Goal: Task Accomplishment & Management: Complete application form

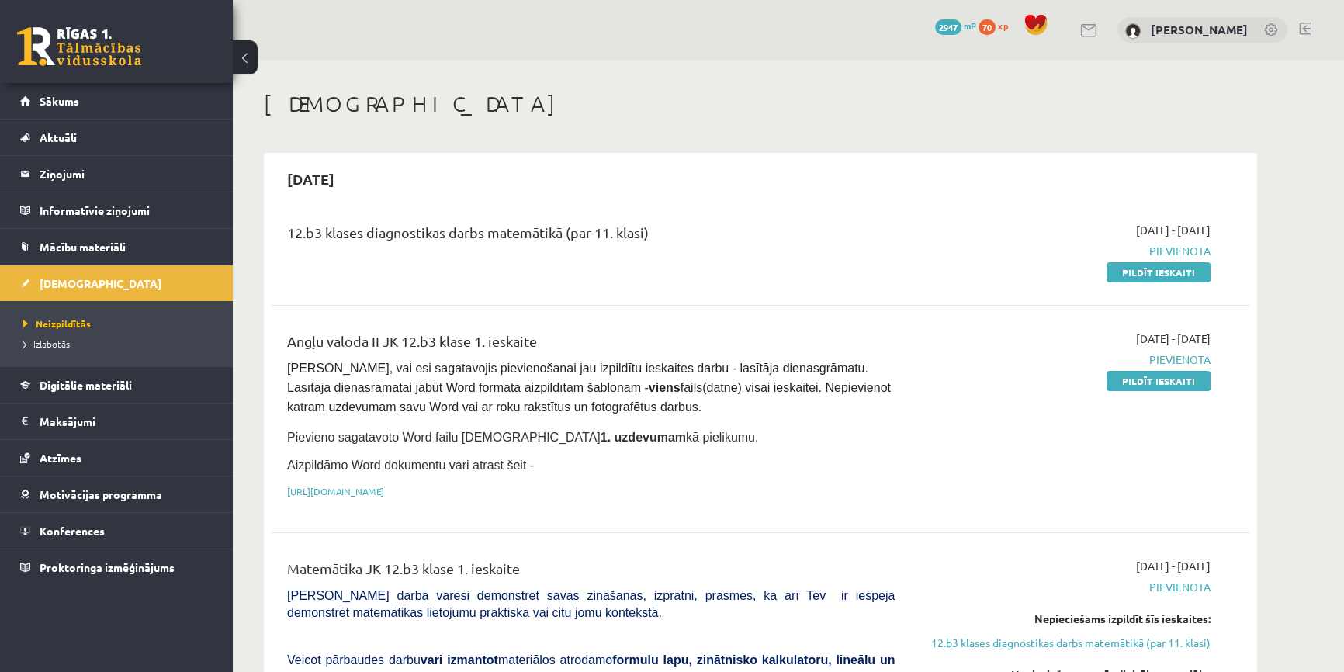
drag, startPoint x: 1179, startPoint y: 275, endPoint x: 750, endPoint y: 74, distance: 472.8
click at [1179, 275] on link "Pildīt ieskaiti" at bounding box center [1158, 272] width 104 height 20
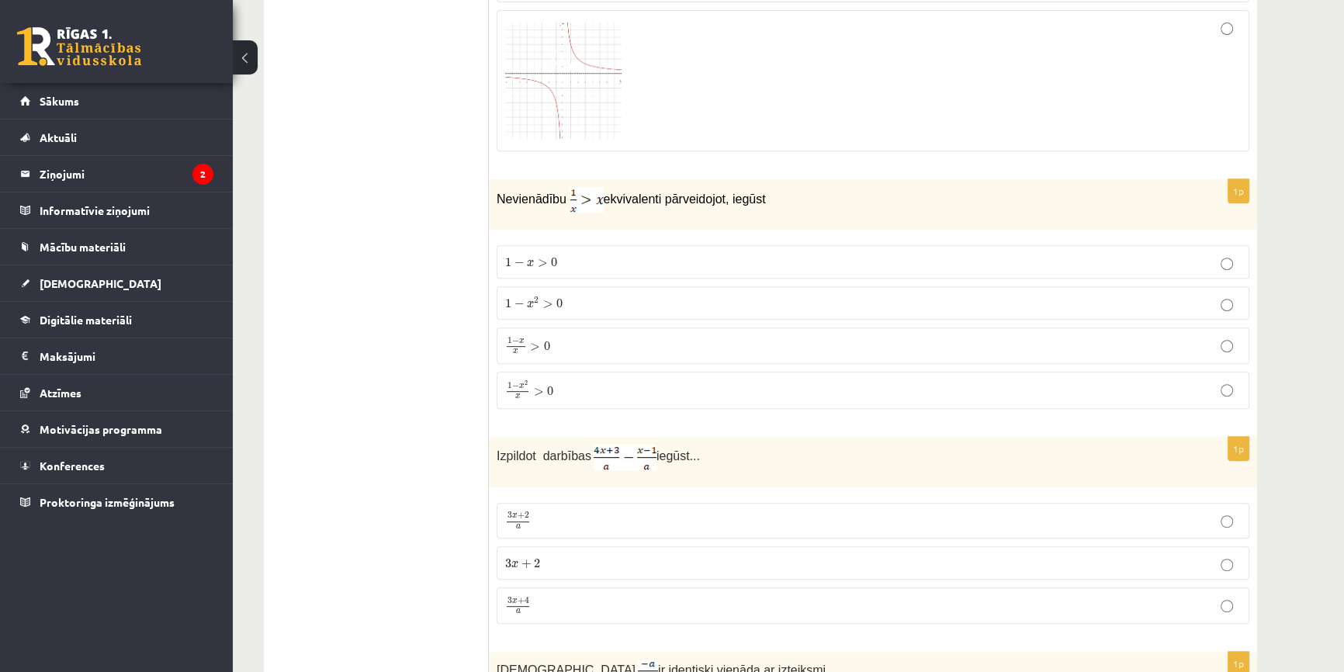
scroll to position [776, 0]
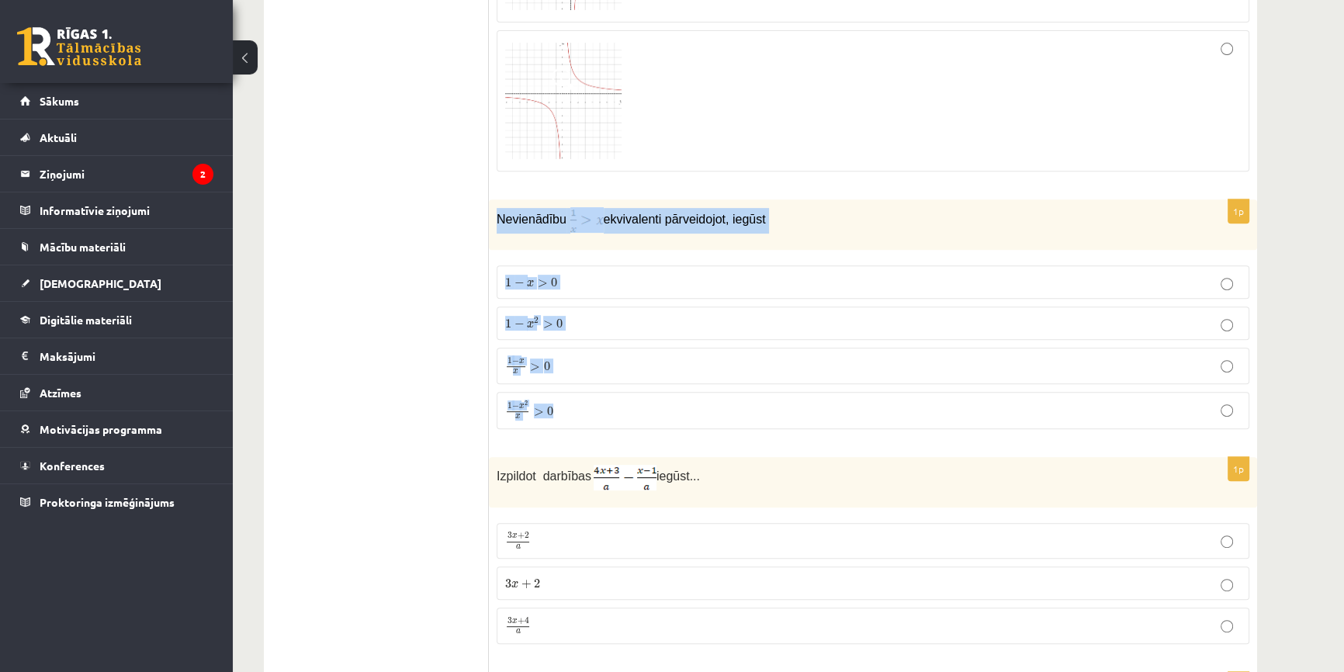
drag, startPoint x: 497, startPoint y: 210, endPoint x: 775, endPoint y: 422, distance: 350.0
click at [775, 422] on div "1p Nevienādību ekvivalenti pārveidojot, iegūst 1 − x > 0 1 − x > 0 1 − x 2 > 0 …" at bounding box center [873, 320] width 768 height 242
copy div "Nevienādību ekvivalenti pārveidojot, iegūst 1 − x > 0 1 − x > 0 1 − x 2 > 0 1 −…"
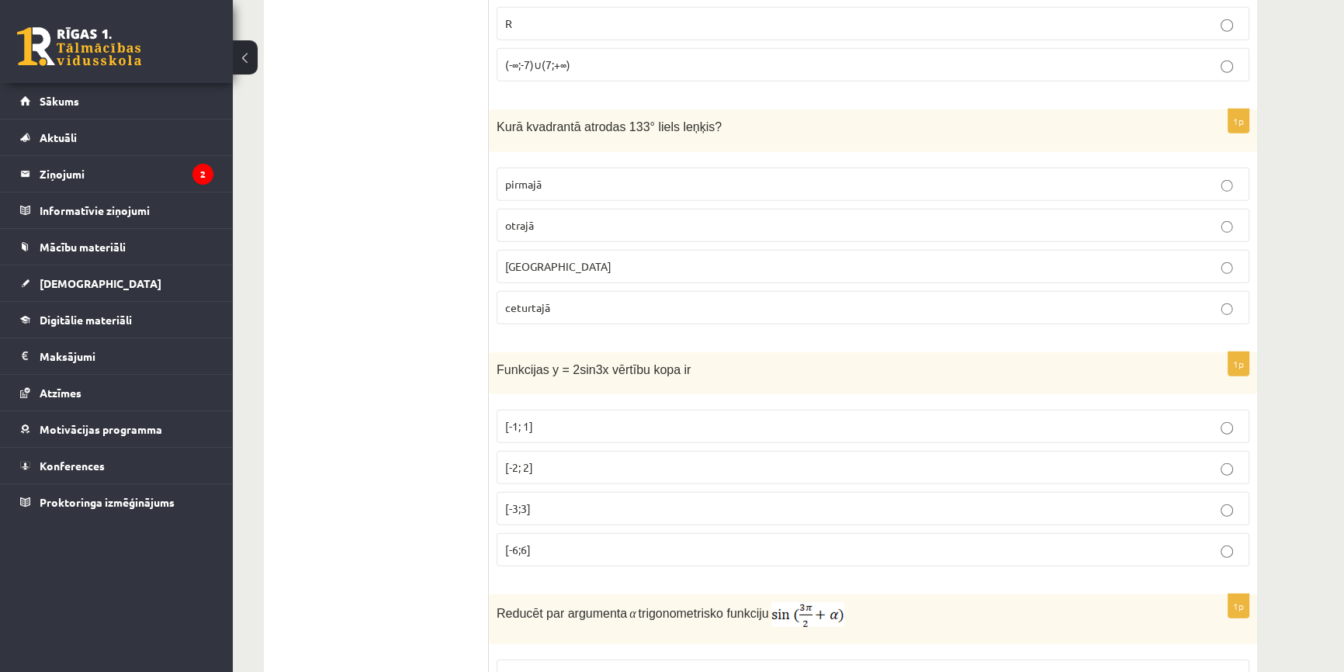
scroll to position [5432, 0]
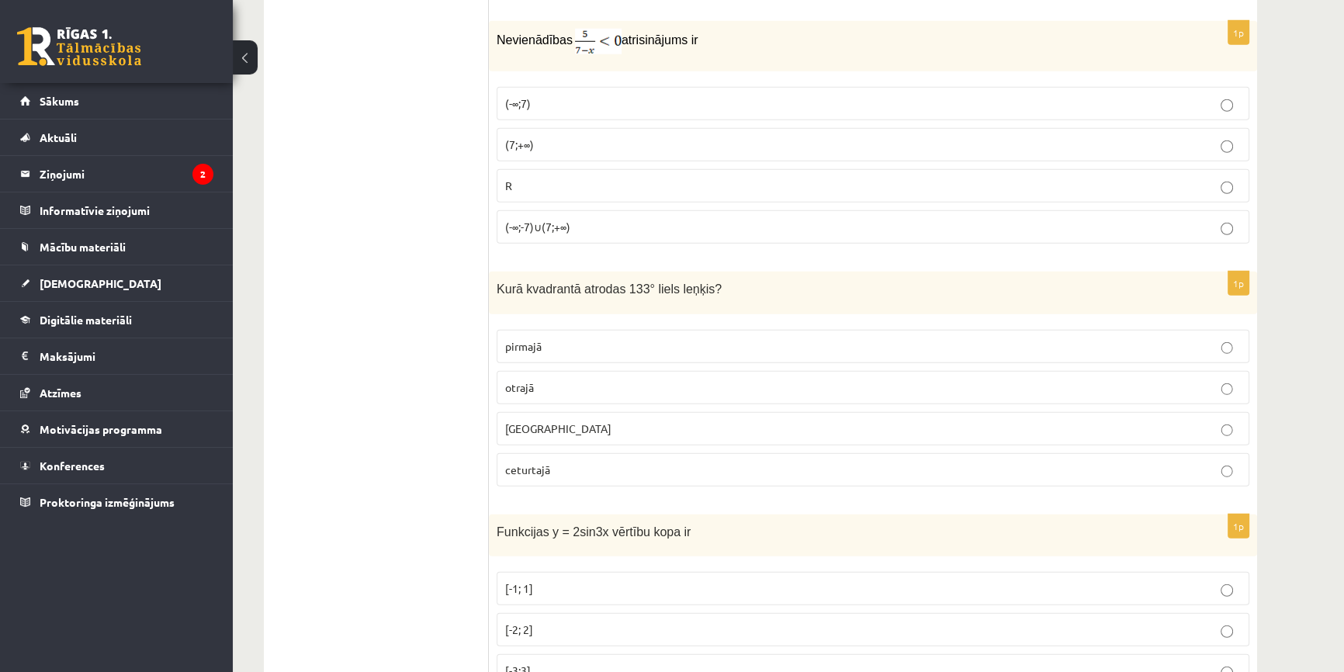
click at [554, 353] on fieldset "pirmajā otrajā trešajā ceturtajā" at bounding box center [873, 406] width 753 height 169
click at [546, 379] on p "otrajā" at bounding box center [873, 387] width 736 height 16
click at [537, 421] on span "trešajā" at bounding box center [558, 428] width 106 height 14
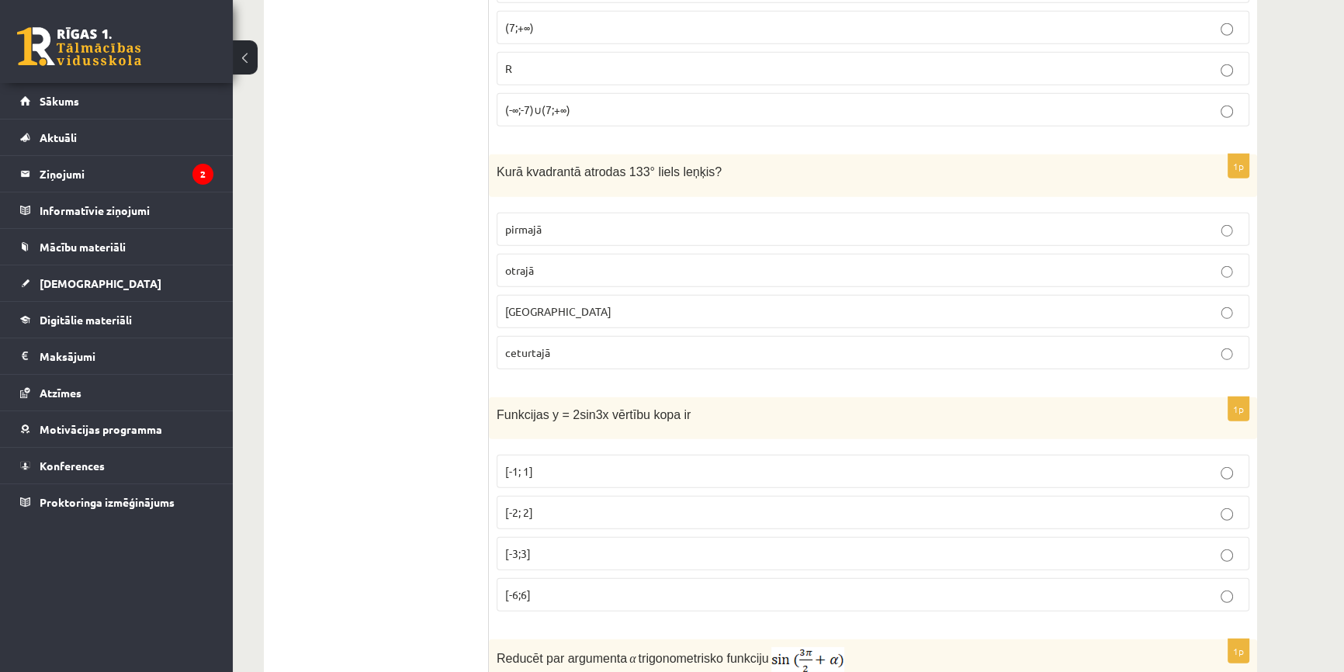
scroll to position [5643, 0]
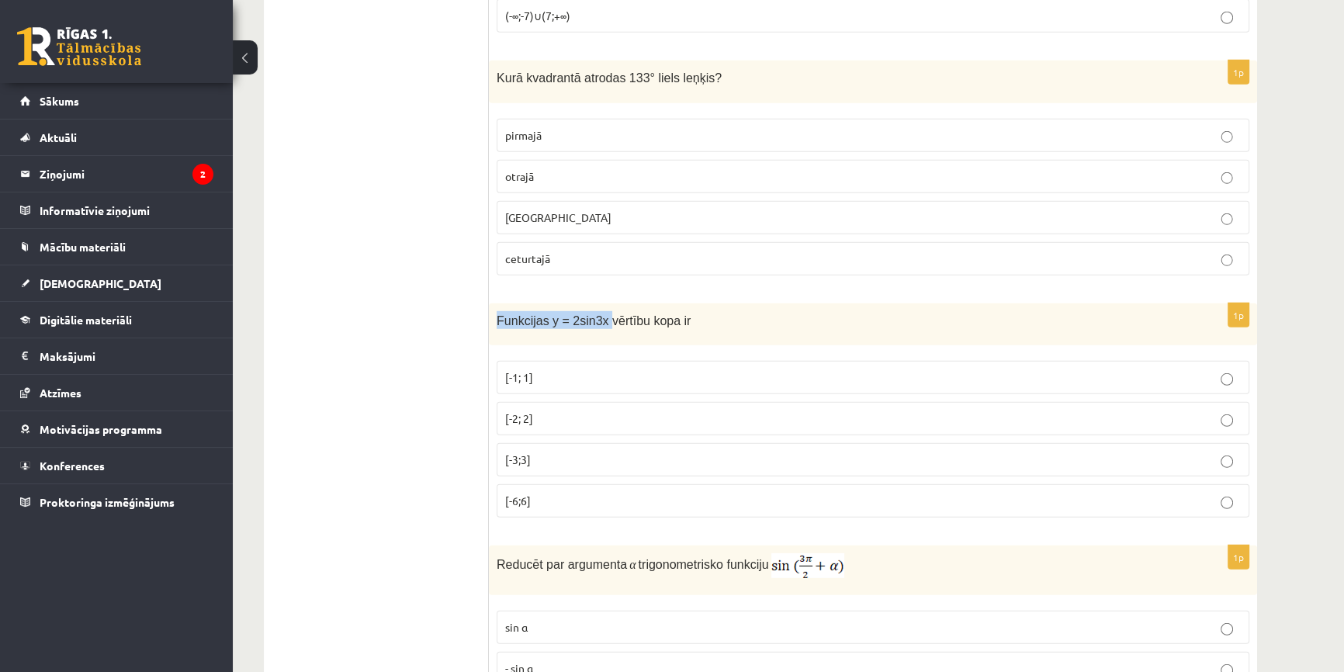
drag, startPoint x: 497, startPoint y: 300, endPoint x: 599, endPoint y: 300, distance: 102.4
click at [599, 314] on span "Funkcijas y = 2sin3x vērtību kopa ir" at bounding box center [594, 320] width 194 height 13
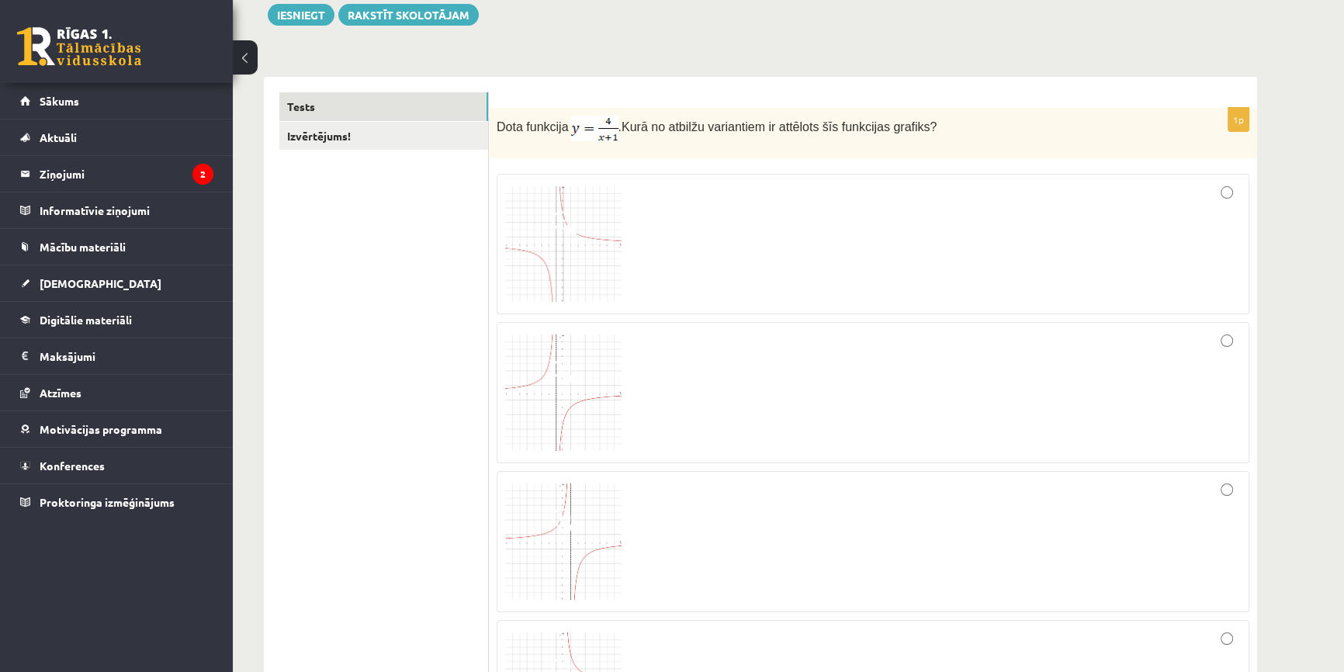
scroll to position [140, 0]
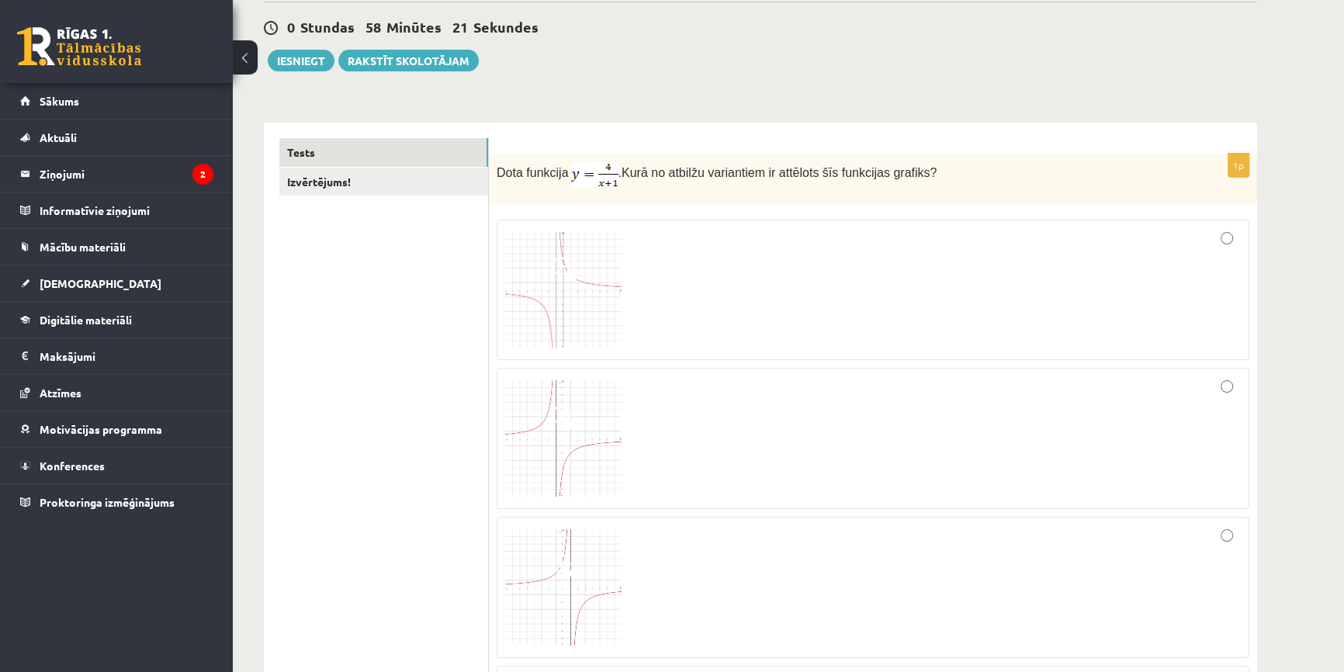
click at [573, 304] on img at bounding box center [563, 290] width 116 height 116
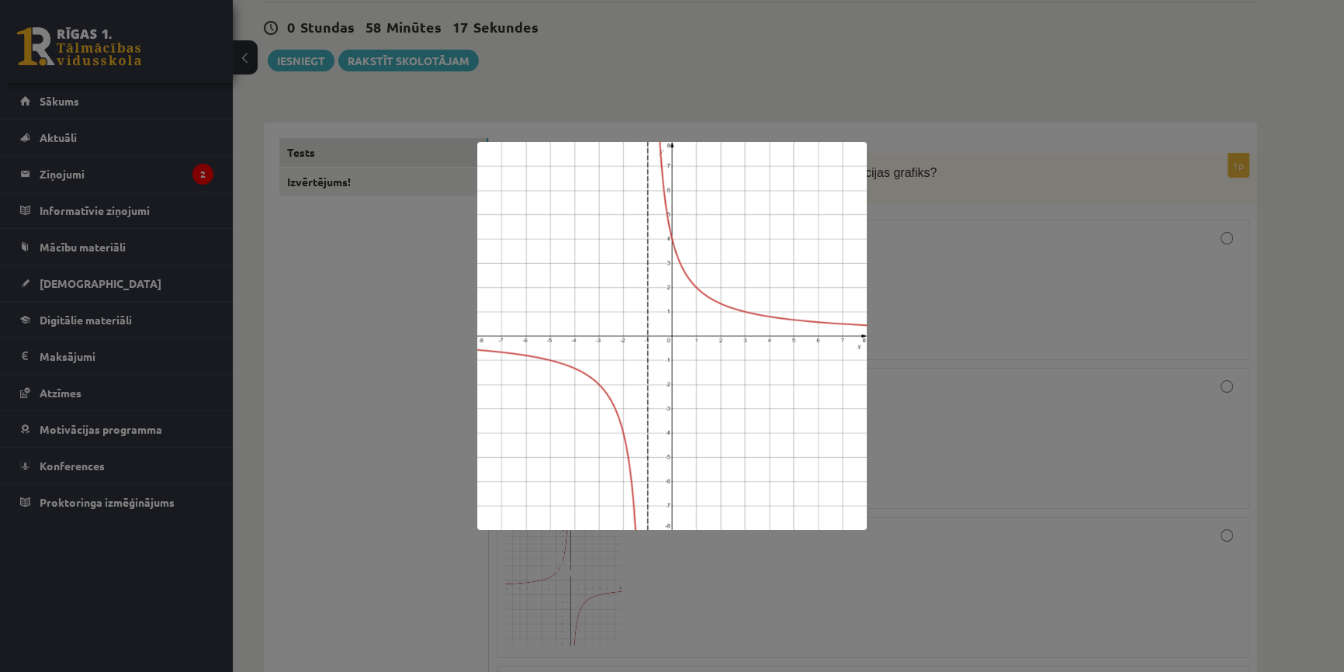
click at [414, 305] on div at bounding box center [672, 336] width 1344 height 672
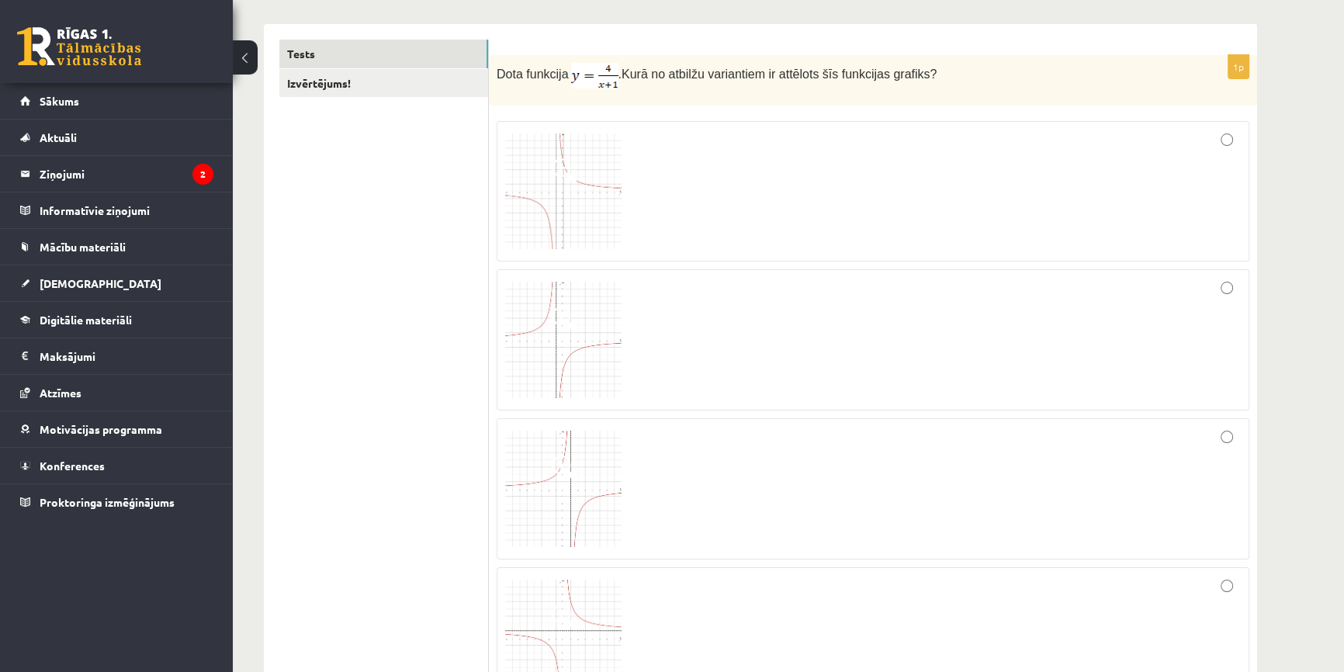
scroll to position [282, 0]
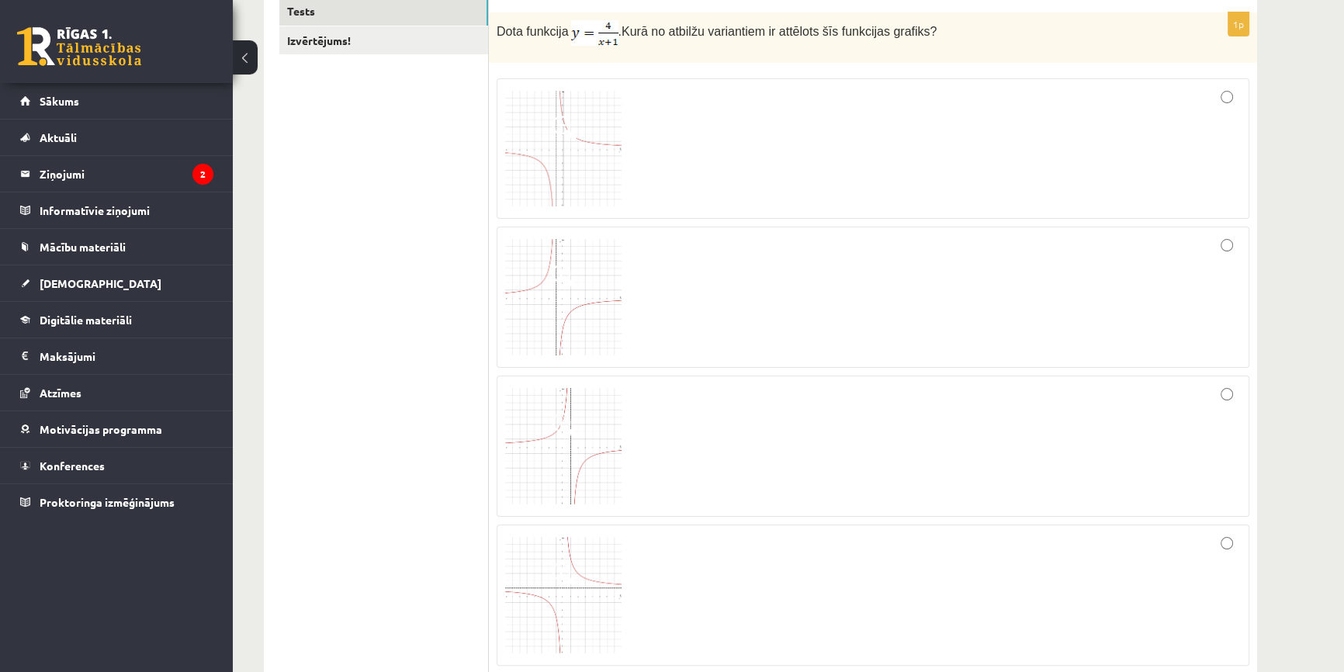
click at [569, 310] on img at bounding box center [563, 297] width 116 height 116
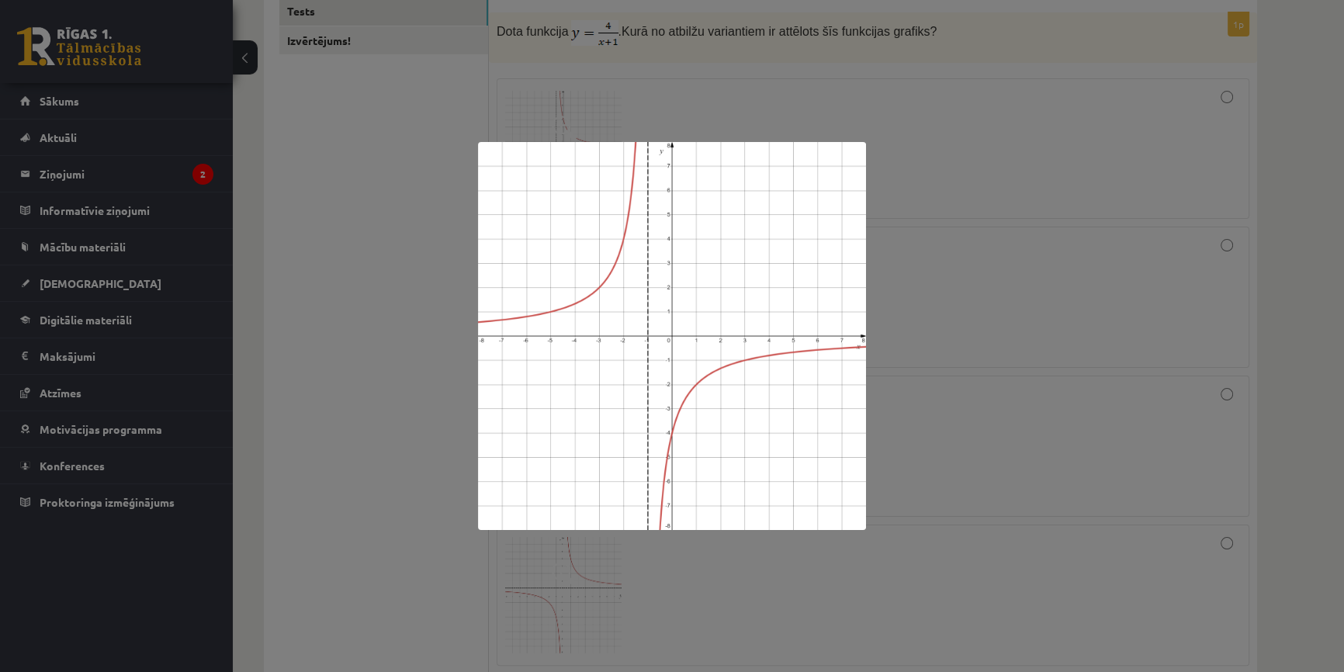
click at [354, 279] on div at bounding box center [672, 336] width 1344 height 672
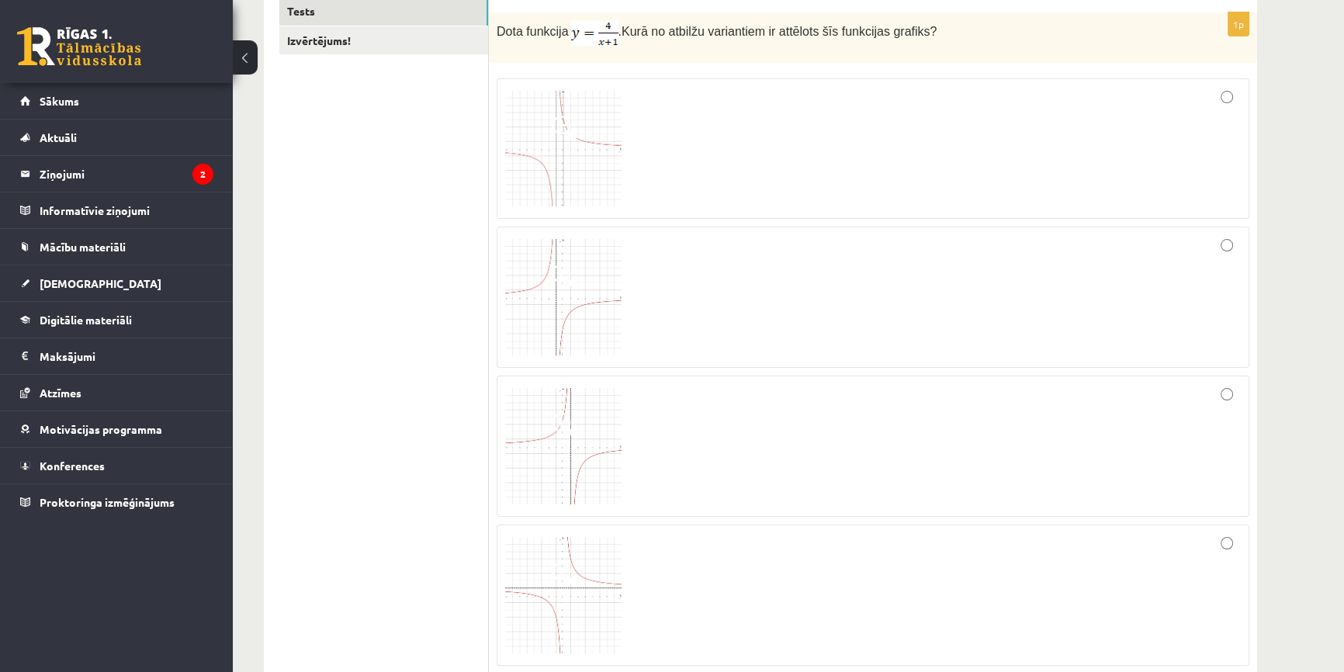
click at [549, 458] on img at bounding box center [563, 446] width 116 height 116
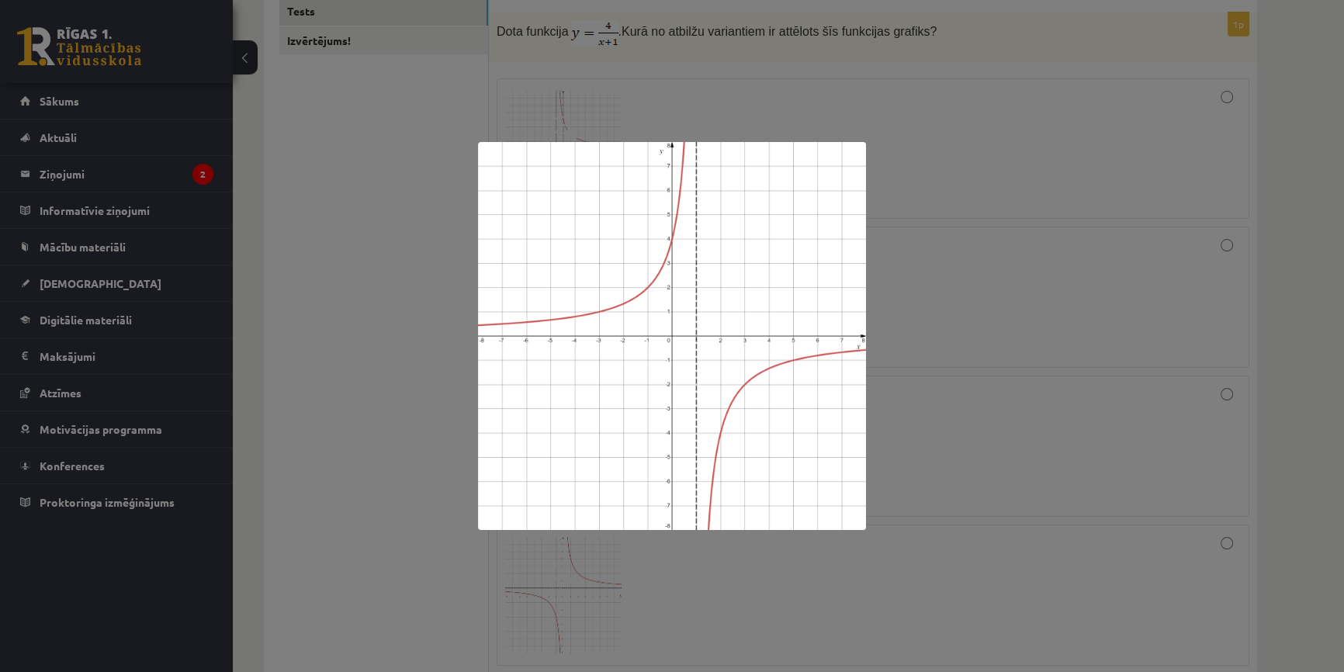
click at [354, 395] on div at bounding box center [672, 336] width 1344 height 672
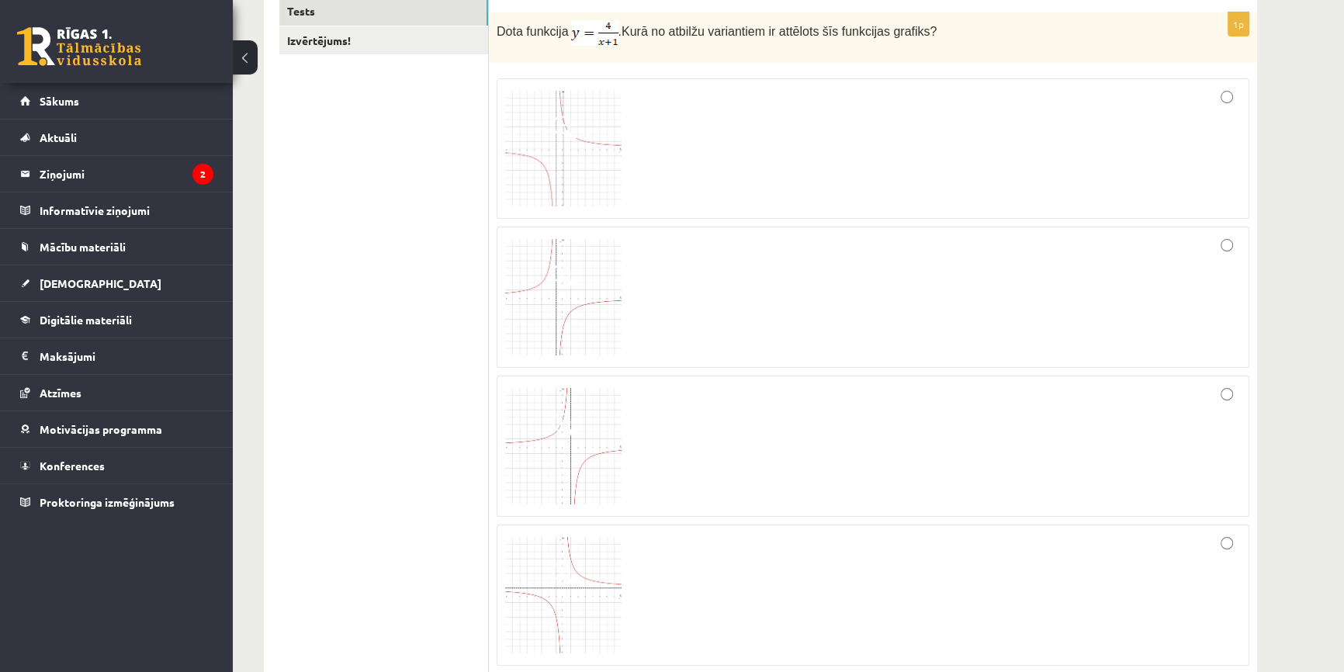
click at [532, 178] on img at bounding box center [563, 149] width 116 height 116
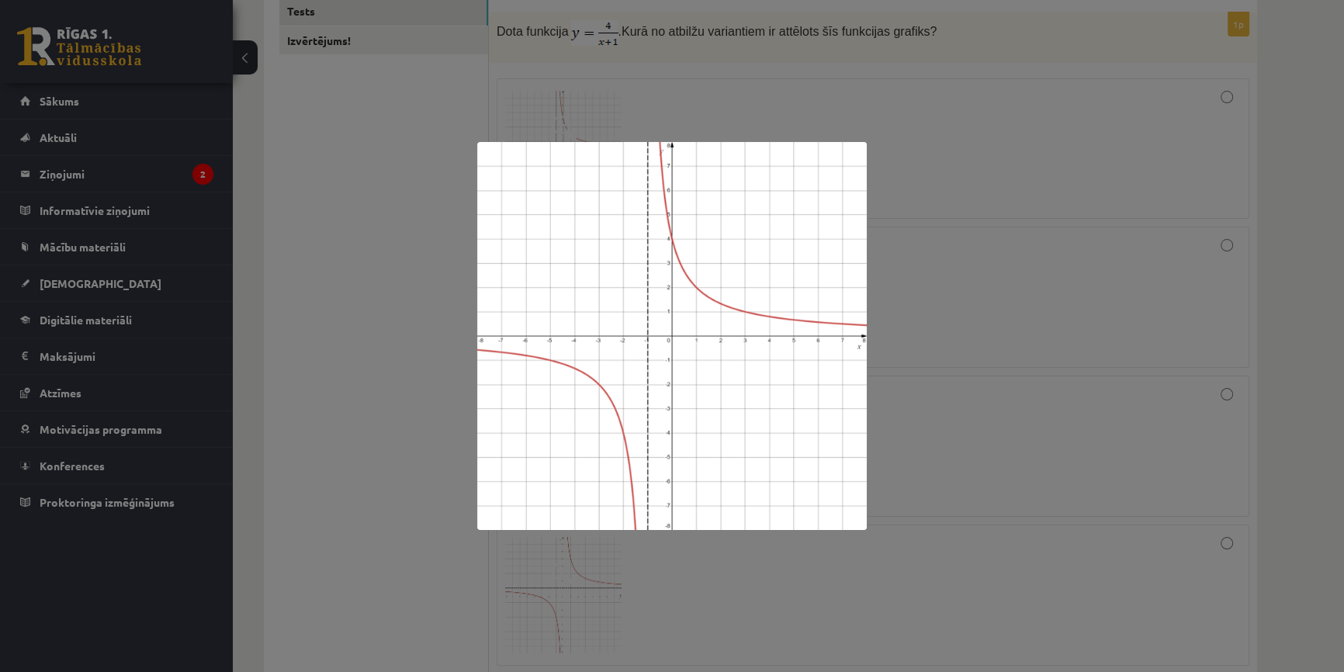
click at [461, 213] on div at bounding box center [672, 336] width 1344 height 672
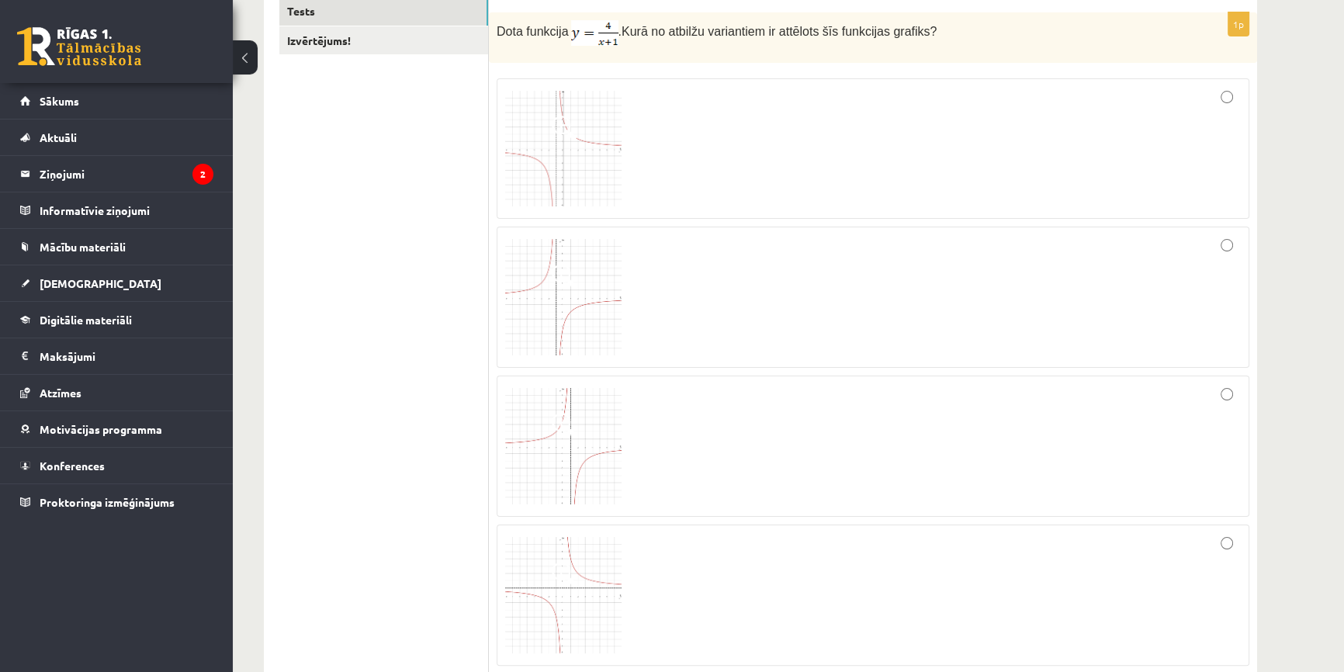
click at [569, 574] on span at bounding box center [564, 574] width 25 height 25
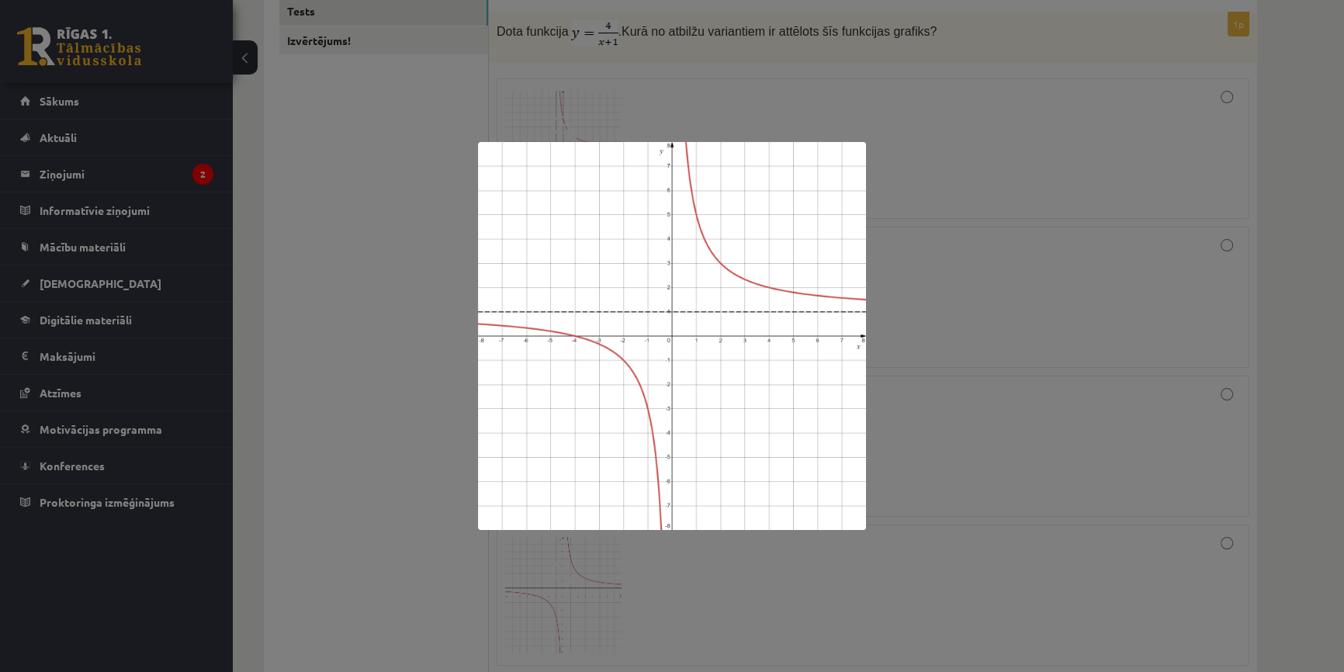
click at [351, 335] on div at bounding box center [672, 336] width 1344 height 672
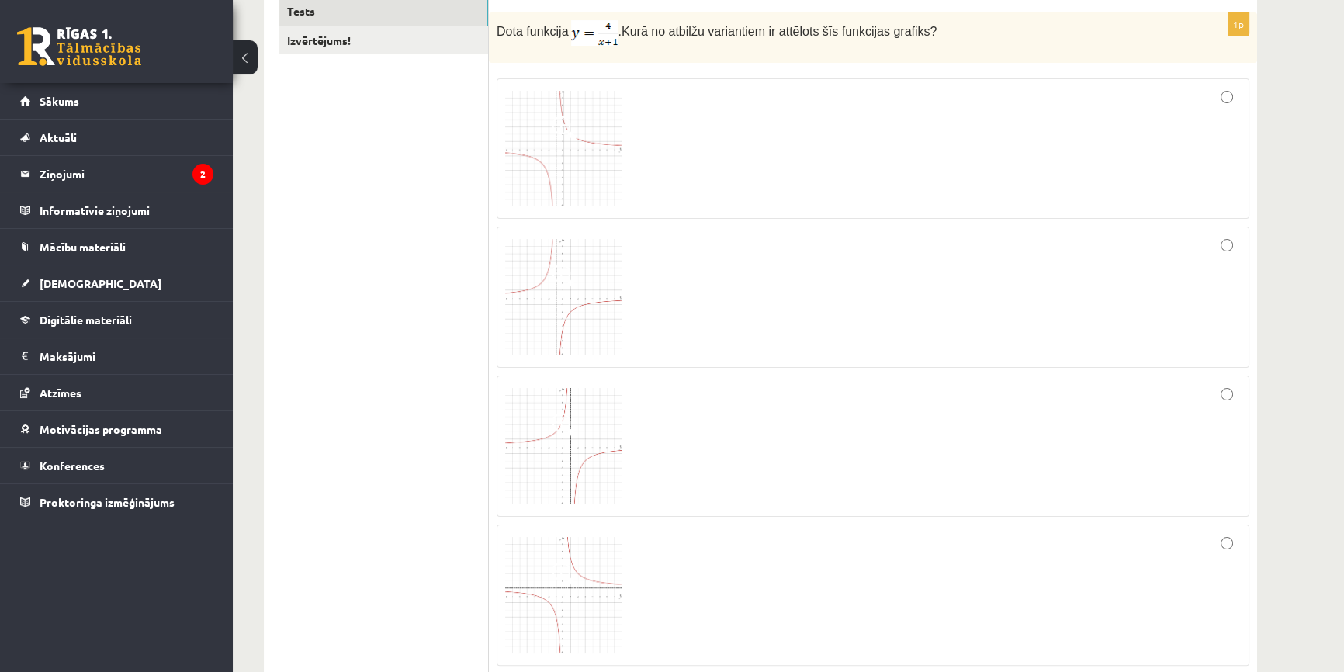
click at [601, 606] on img at bounding box center [563, 595] width 116 height 116
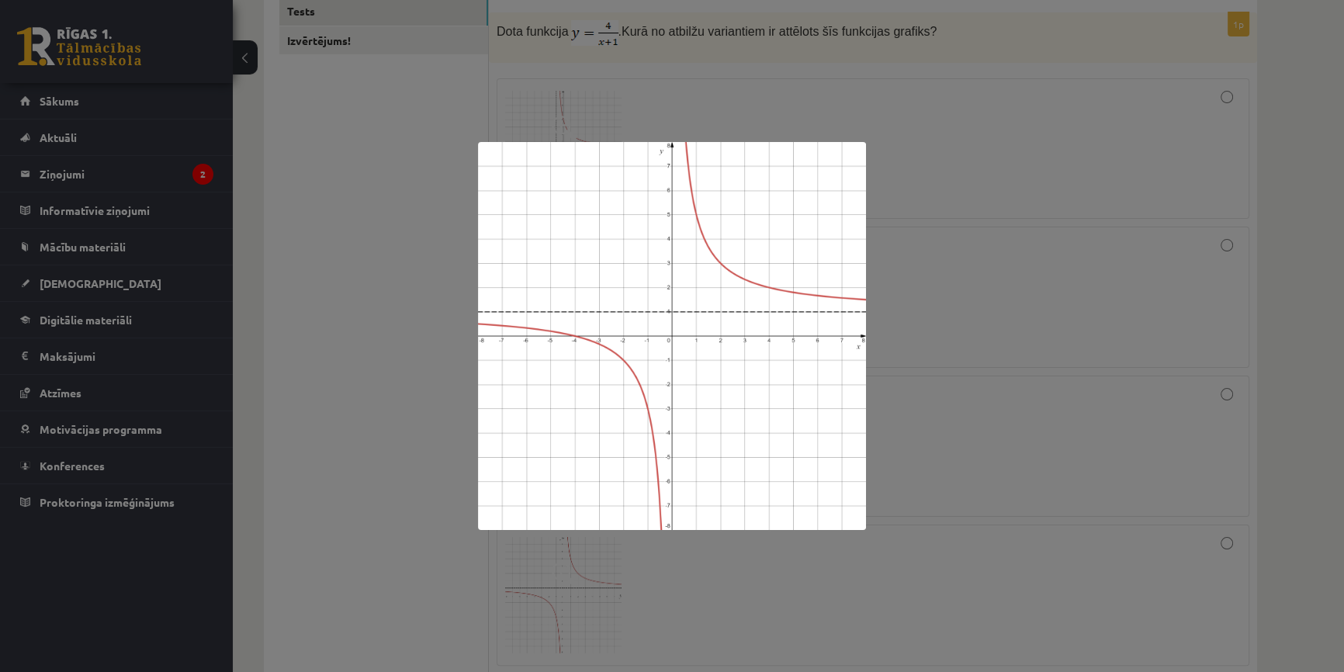
click at [338, 419] on div at bounding box center [672, 336] width 1344 height 672
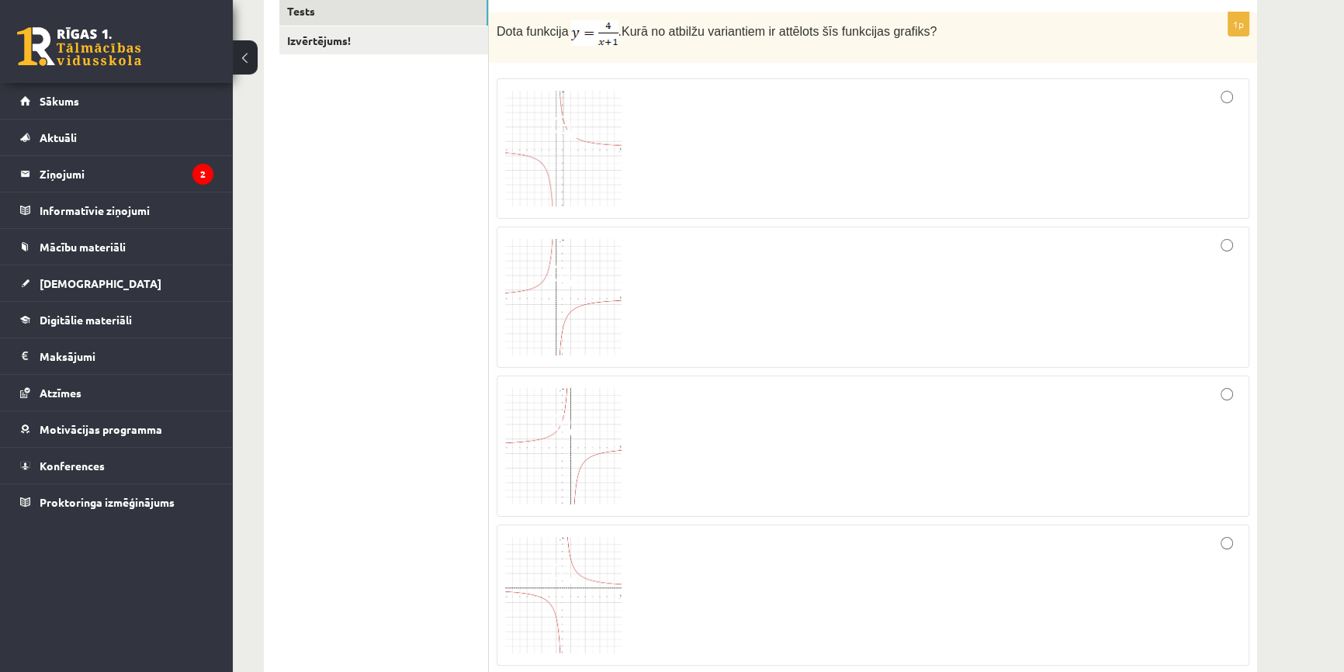
click at [539, 289] on img at bounding box center [563, 297] width 116 height 116
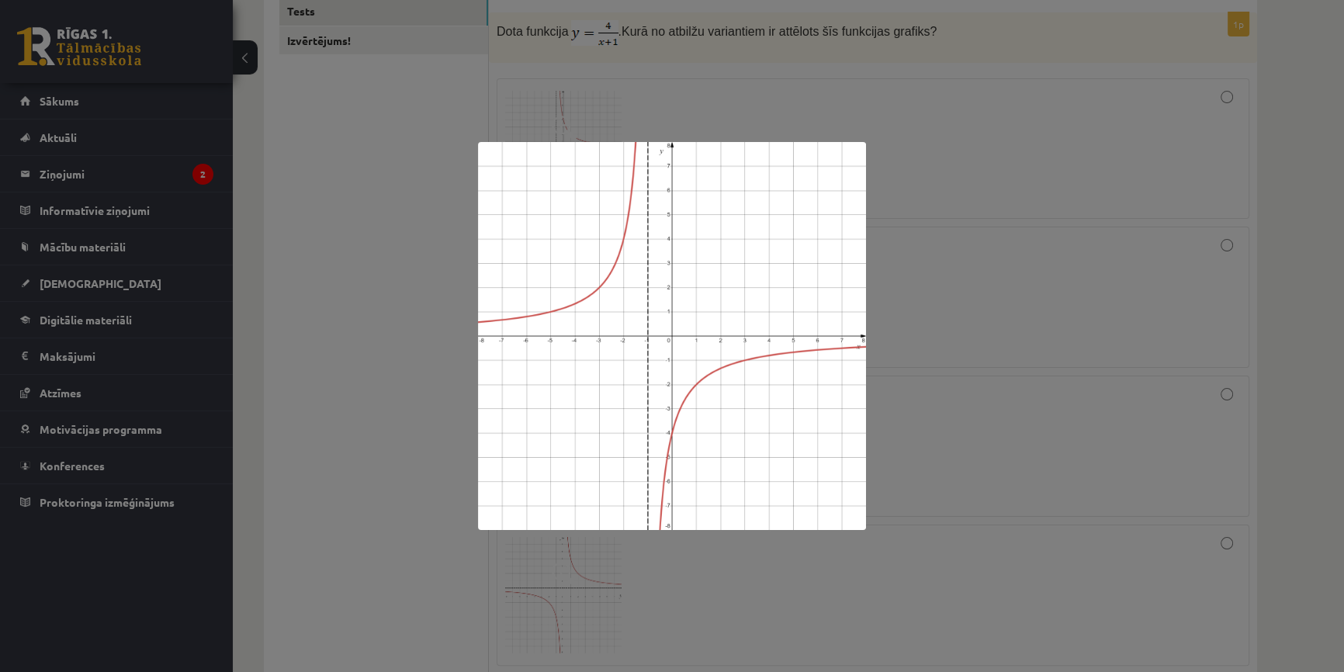
click at [389, 272] on div at bounding box center [672, 336] width 1344 height 672
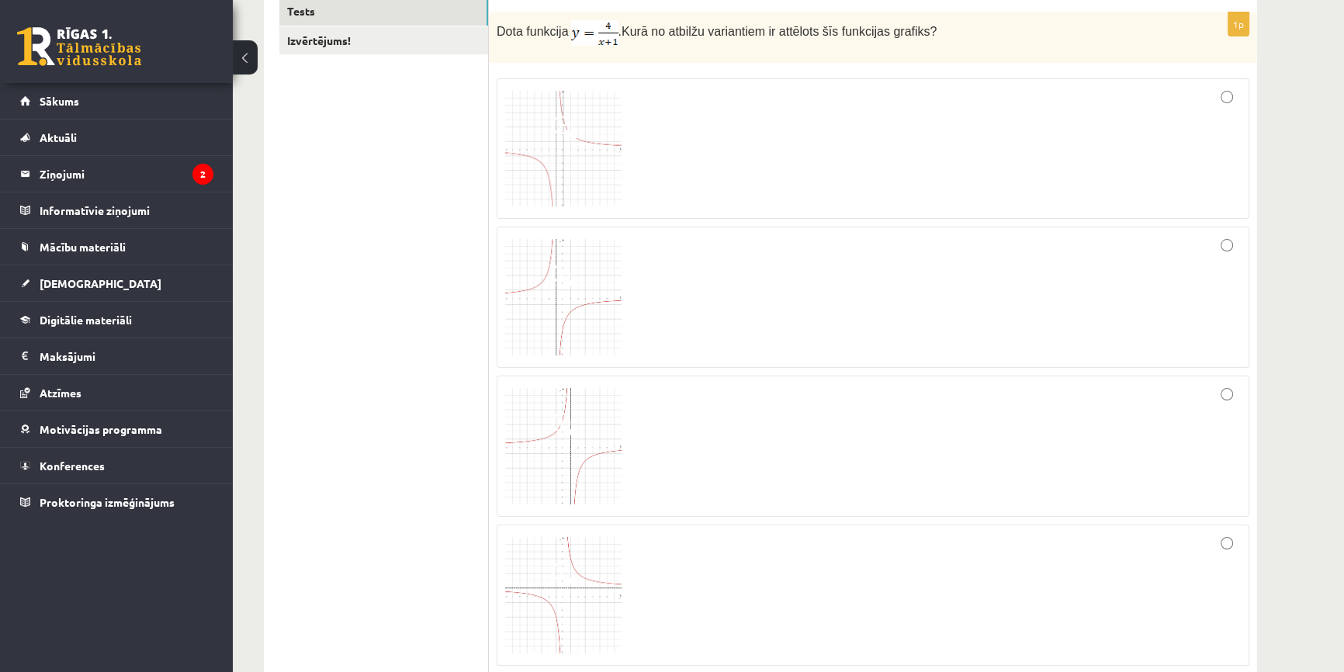
click at [554, 293] on img at bounding box center [563, 297] width 116 height 116
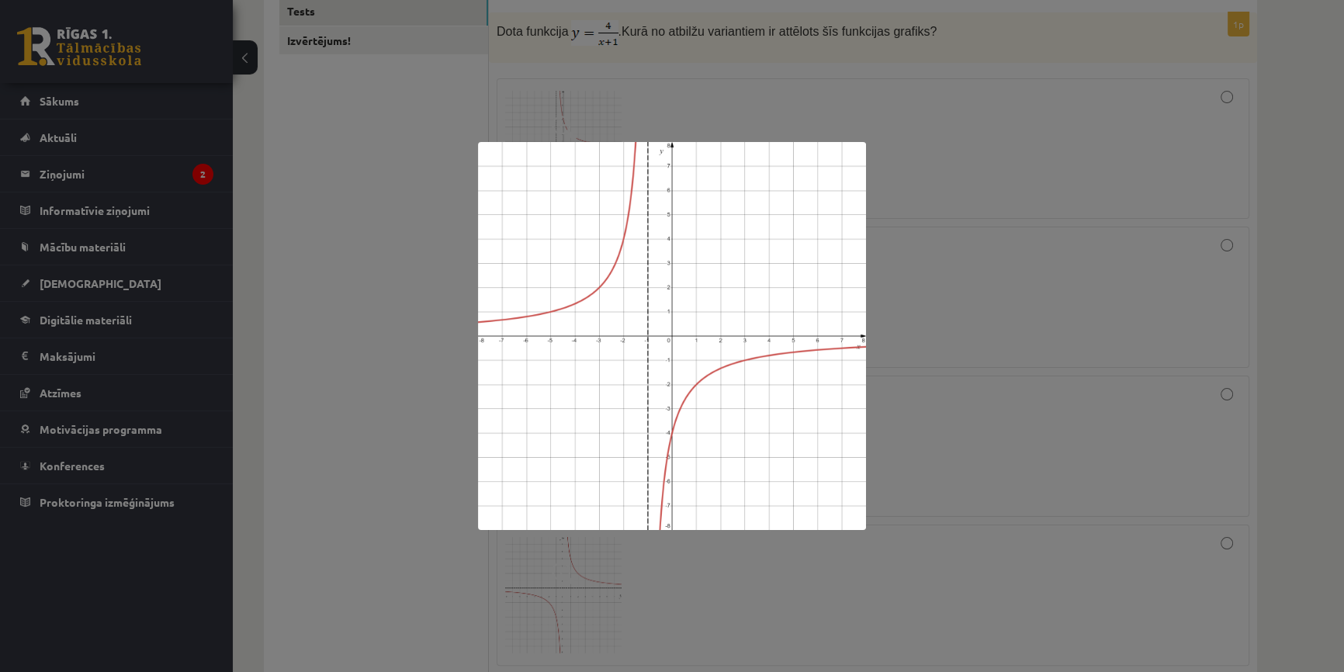
click at [350, 294] on div at bounding box center [672, 336] width 1344 height 672
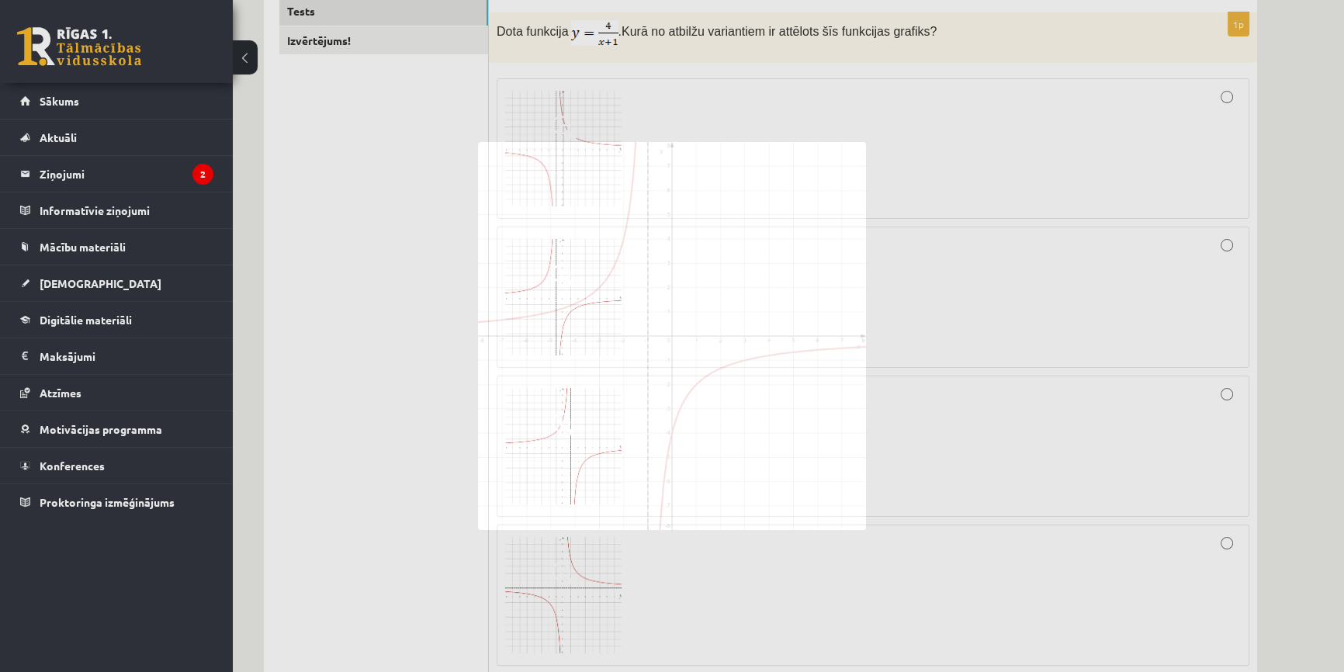
click at [497, 160] on label at bounding box center [873, 148] width 753 height 141
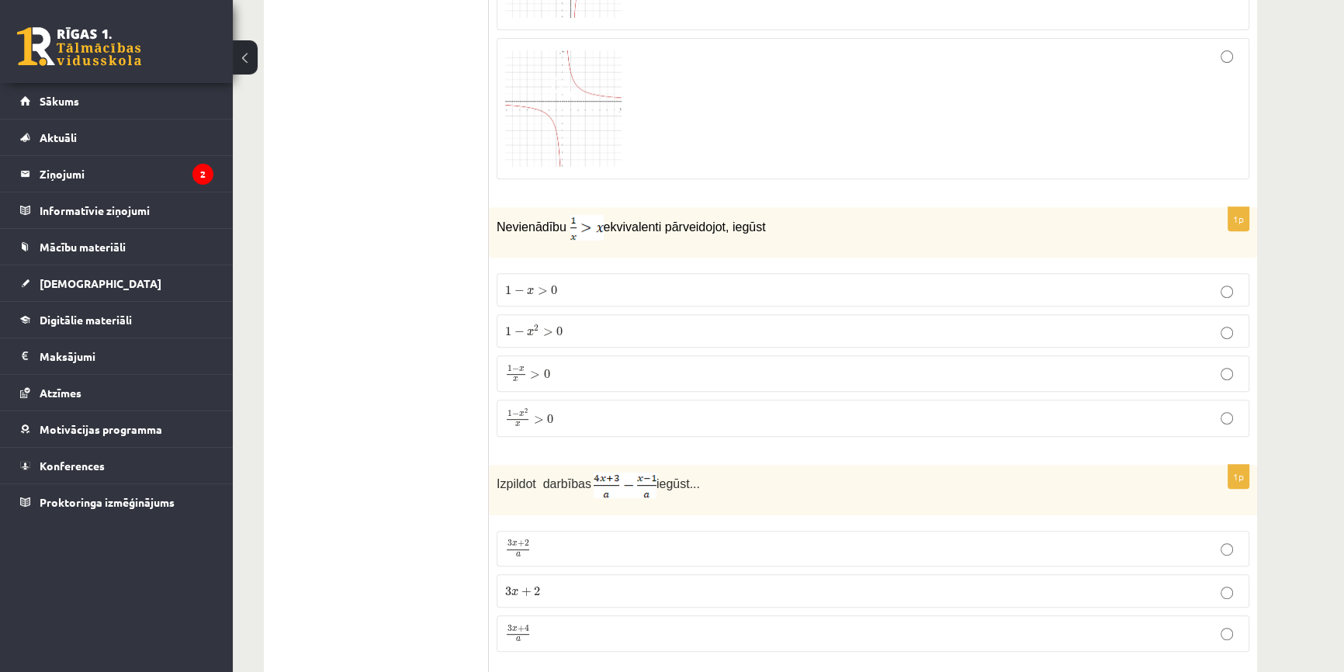
scroll to position [776, 0]
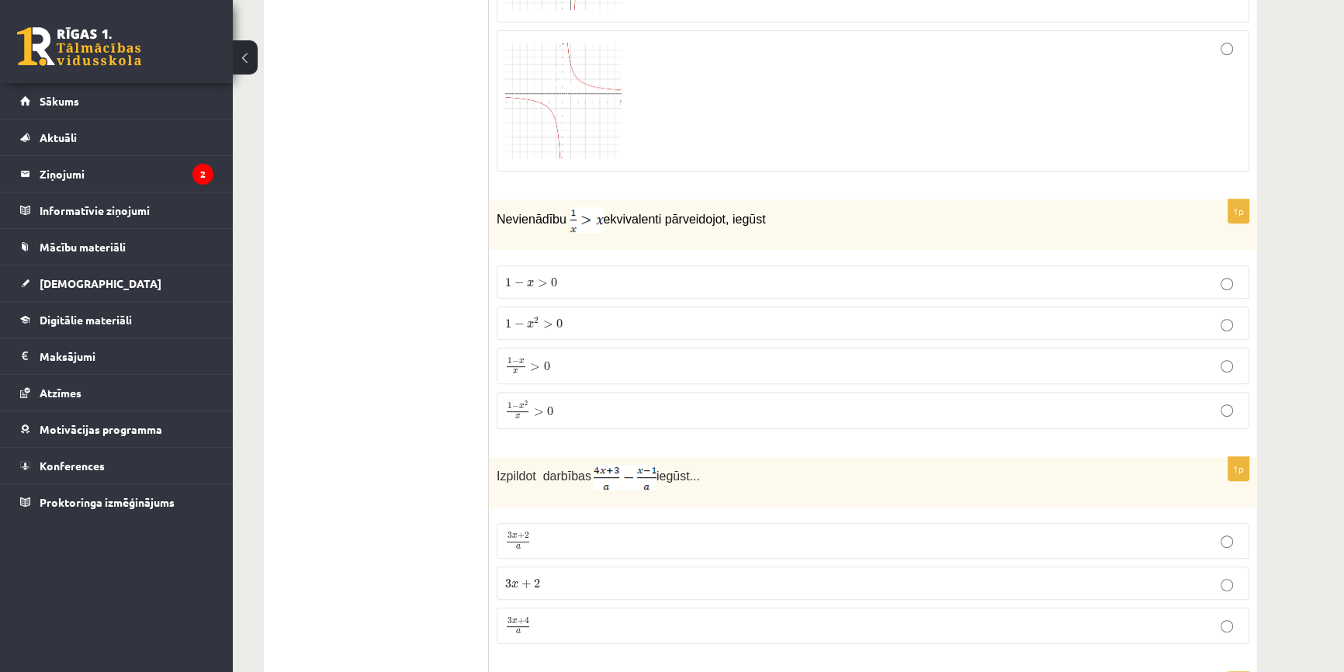
click at [594, 420] on label "1 − x 2 x > 0 1 − x 2 x > 0" at bounding box center [873, 410] width 753 height 37
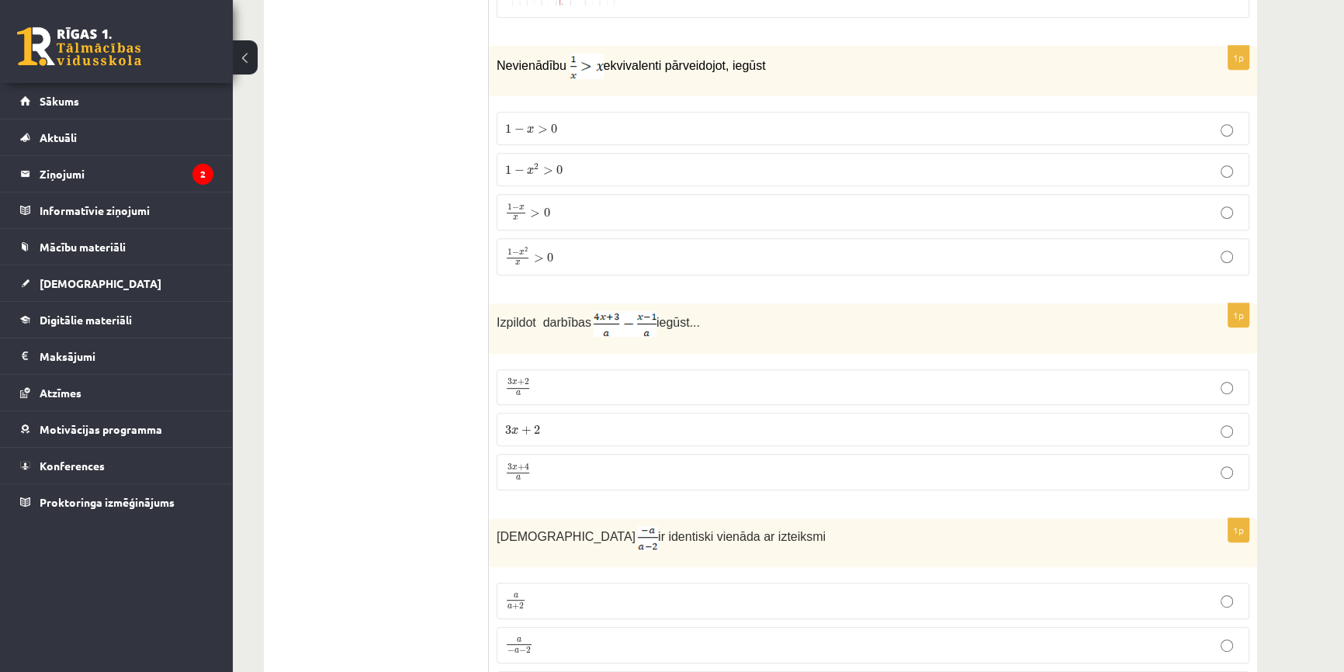
scroll to position [916, 0]
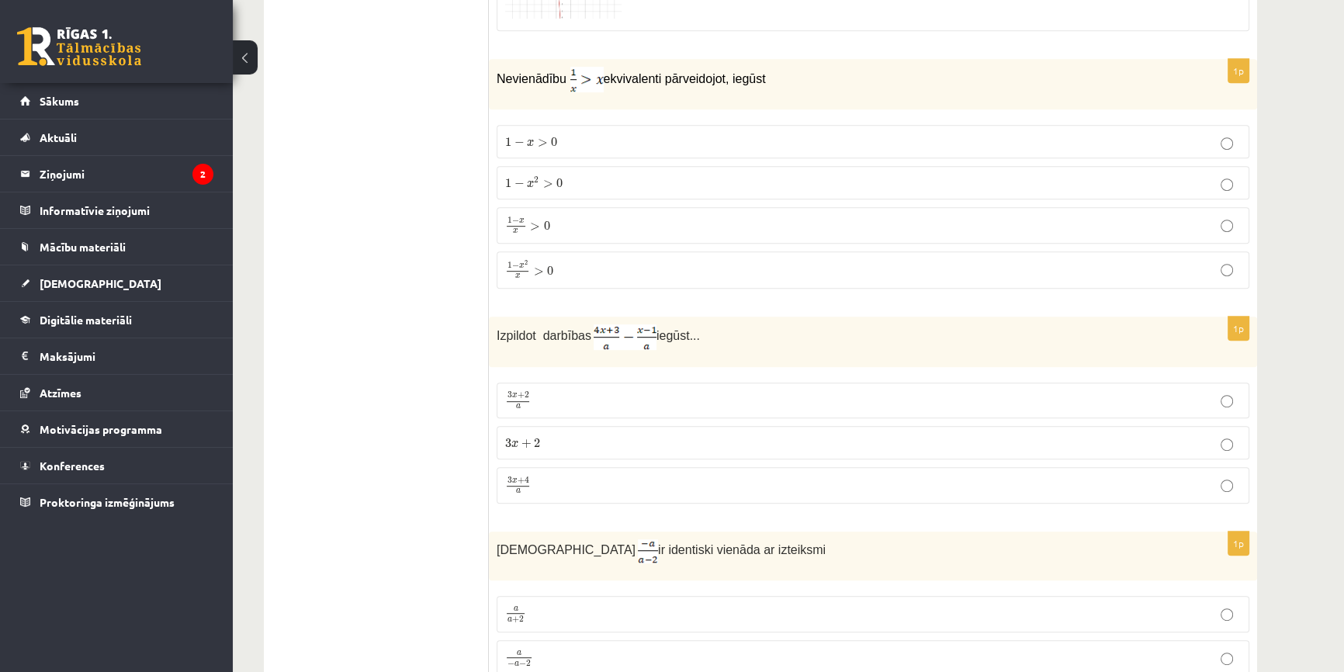
drag, startPoint x: 486, startPoint y: 334, endPoint x: 695, endPoint y: 387, distance: 216.2
click at [634, 329] on img at bounding box center [625, 337] width 63 height 26
click at [513, 334] on span "Izpildot darbības" at bounding box center [544, 335] width 95 height 13
click at [497, 333] on span "Izpildot darbības" at bounding box center [544, 335] width 95 height 13
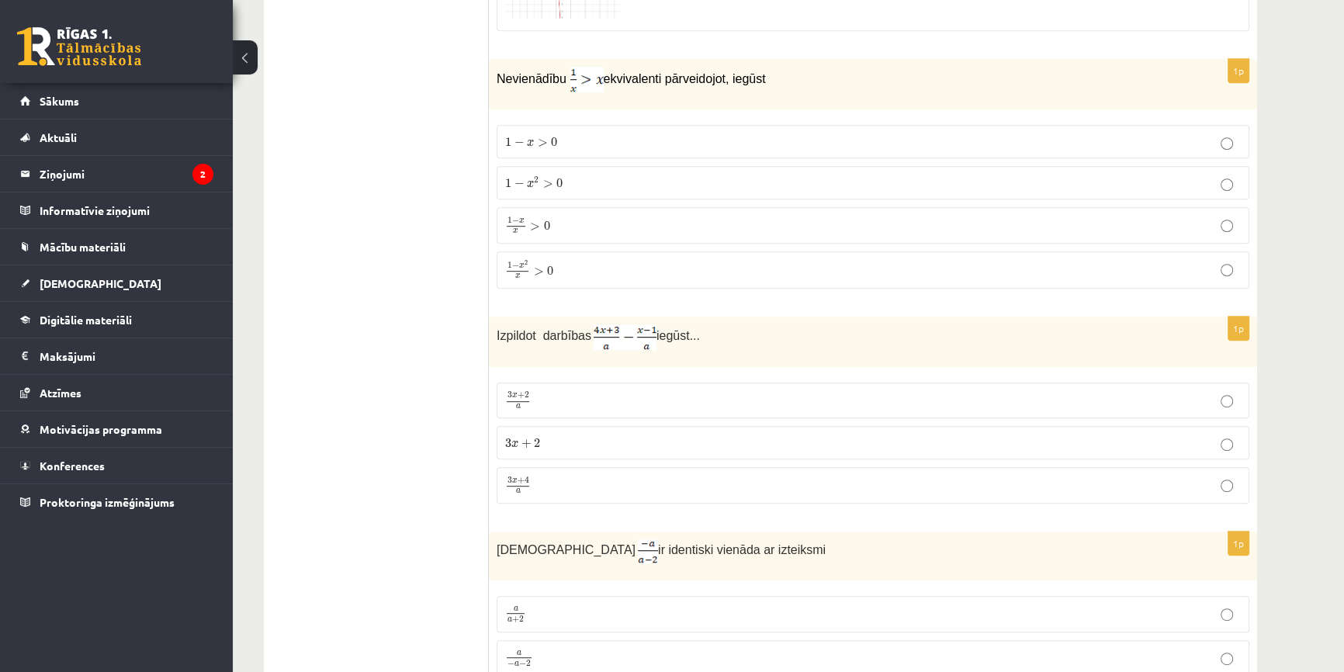
click at [507, 334] on span "Izpildot darbības" at bounding box center [544, 335] width 95 height 13
drag, startPoint x: 495, startPoint y: 332, endPoint x: 750, endPoint y: 473, distance: 291.4
click at [750, 473] on div "1p Izpildot darbības iegūst... 3 x + 2 a 3 x + 2 a 3 x + 2 3 x + 2 3 x + 4 a 3 …" at bounding box center [873, 416] width 768 height 199
copy div "Izpildot darbības iegūst... 3 x + 2 a 3 x + 2 a 3 x + 2 3 x + 2 3 x + 4 a"
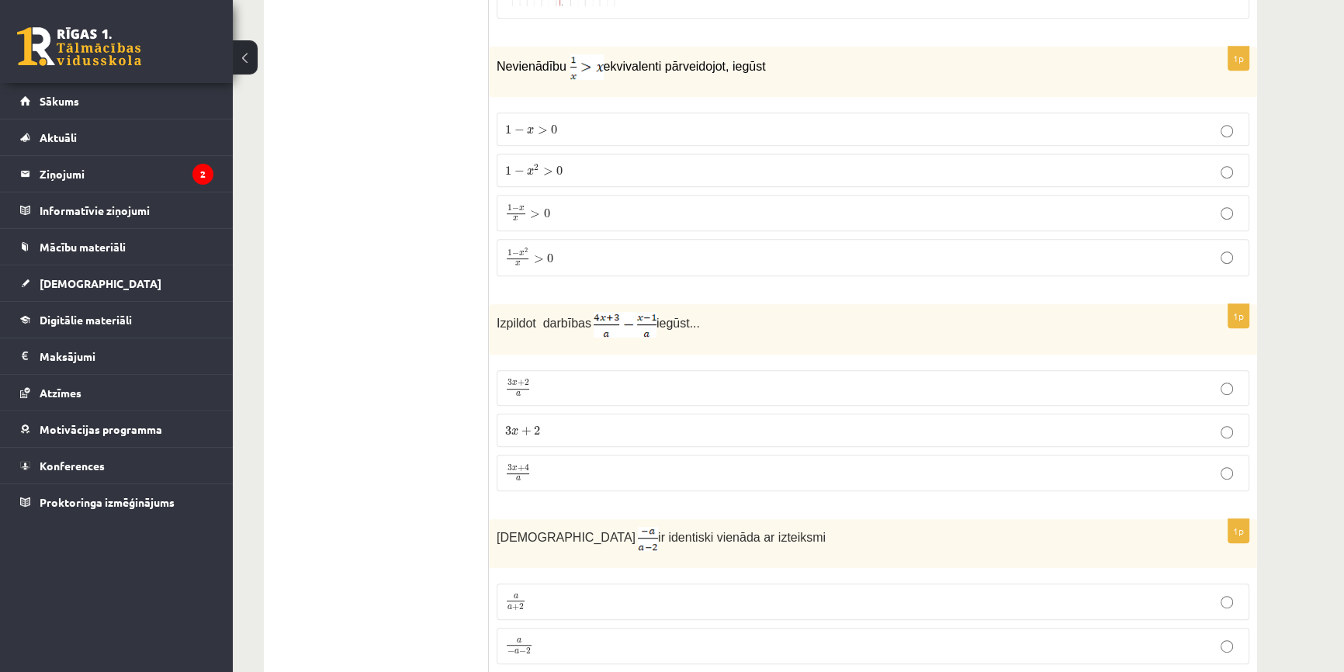
scroll to position [987, 0]
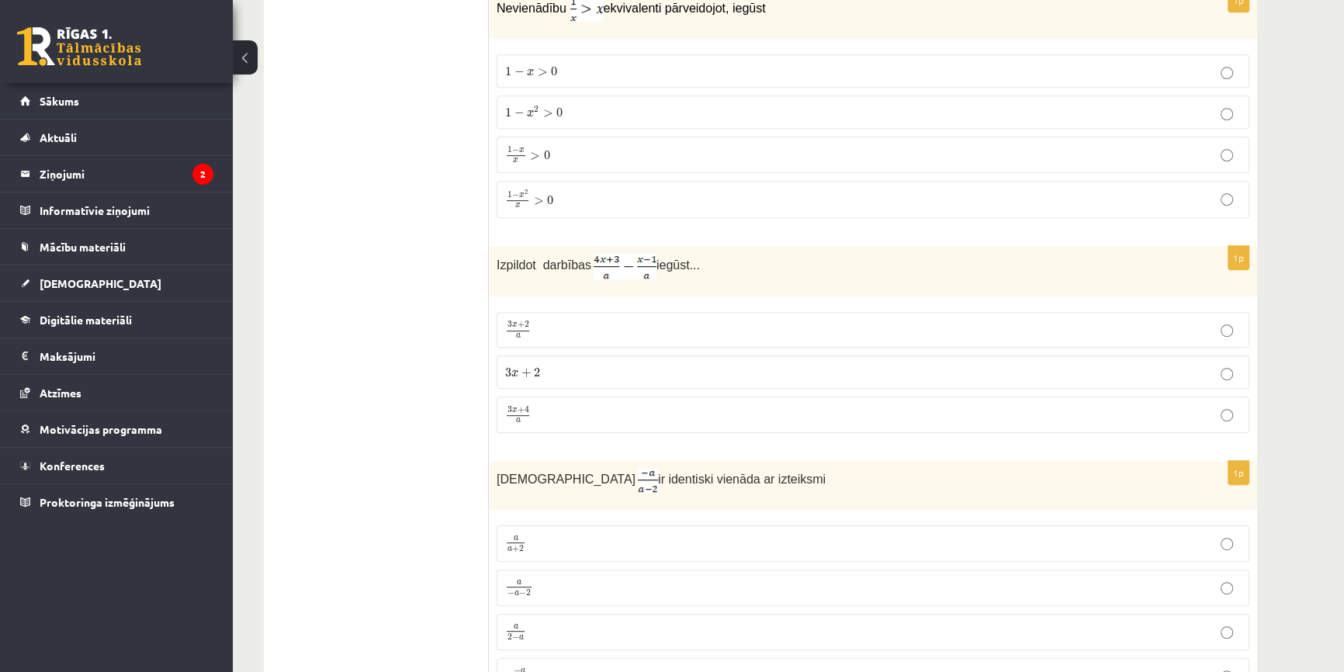
click at [632, 420] on p "3 x + 4 a 3 x + 4 a" at bounding box center [873, 414] width 736 height 19
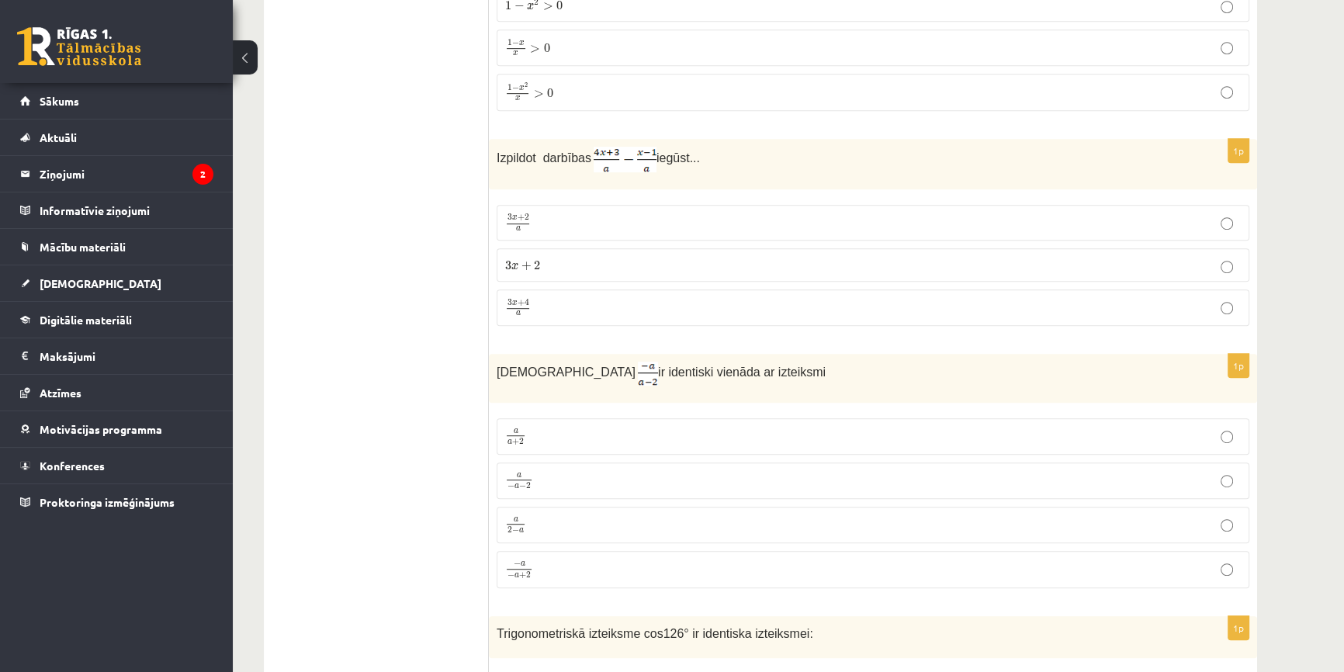
scroll to position [1199, 0]
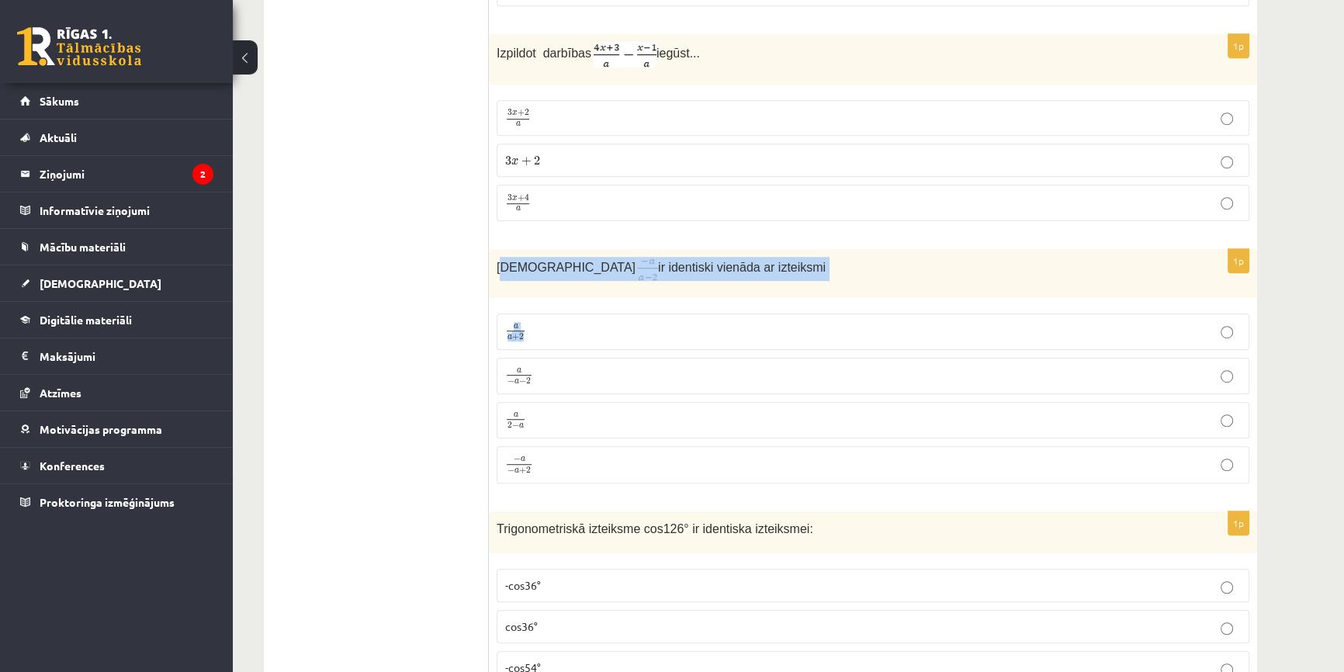
drag, startPoint x: 499, startPoint y: 268, endPoint x: 618, endPoint y: 324, distance: 131.5
click at [624, 326] on div "1p Izteiksme ir identiski vienāda ar izteiksmi a a + 2 a a + 2 a − a − 2 a − a …" at bounding box center [873, 372] width 768 height 247
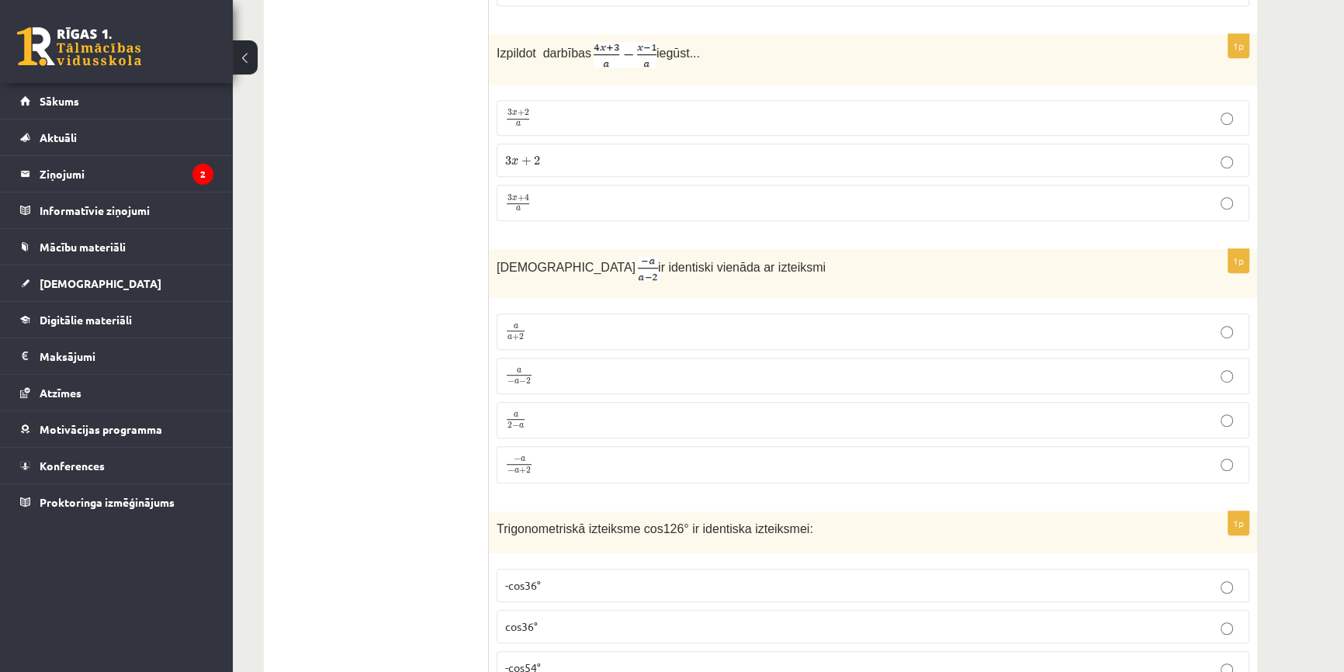
click at [489, 272] on div "Izteiksme ir identiski vienāda ar izteiksmi" at bounding box center [873, 273] width 768 height 49
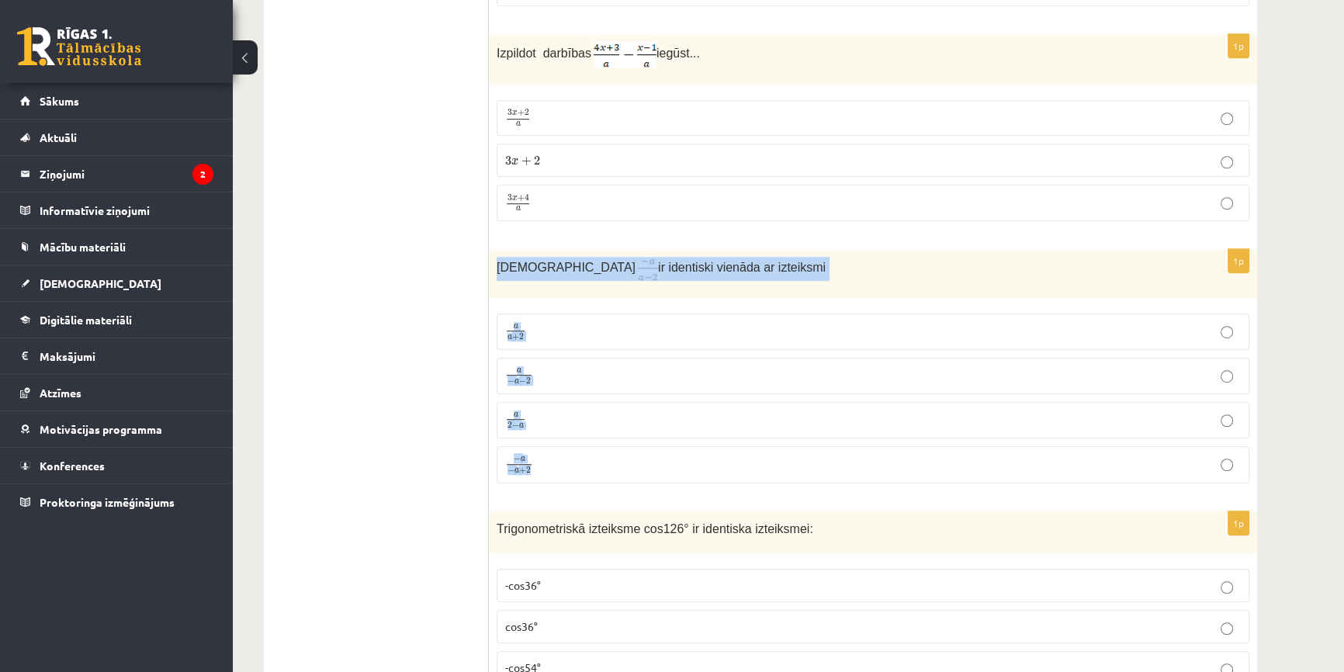
drag, startPoint x: 490, startPoint y: 265, endPoint x: 656, endPoint y: 458, distance: 254.8
click at [656, 458] on div "1p Izteiksme ir identiski vienāda ar izteiksmi a a + 2 a a + 2 a − a − 2 a − a …" at bounding box center [873, 372] width 768 height 247
copy div "Izteiksme ir identiski vienāda ar izteiksmi a a + 2 a a + 2 a − a − 2 a − a − 2…"
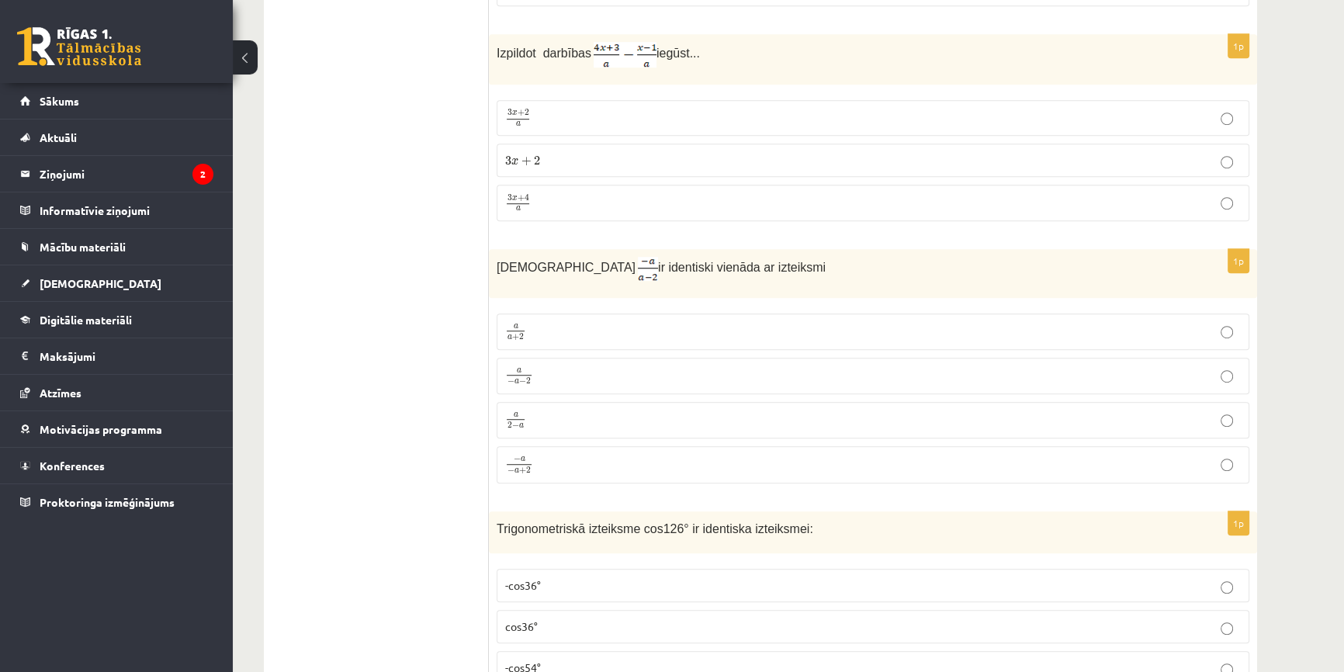
click at [762, 421] on p "a 2 − a a 2 − a" at bounding box center [873, 419] width 736 height 19
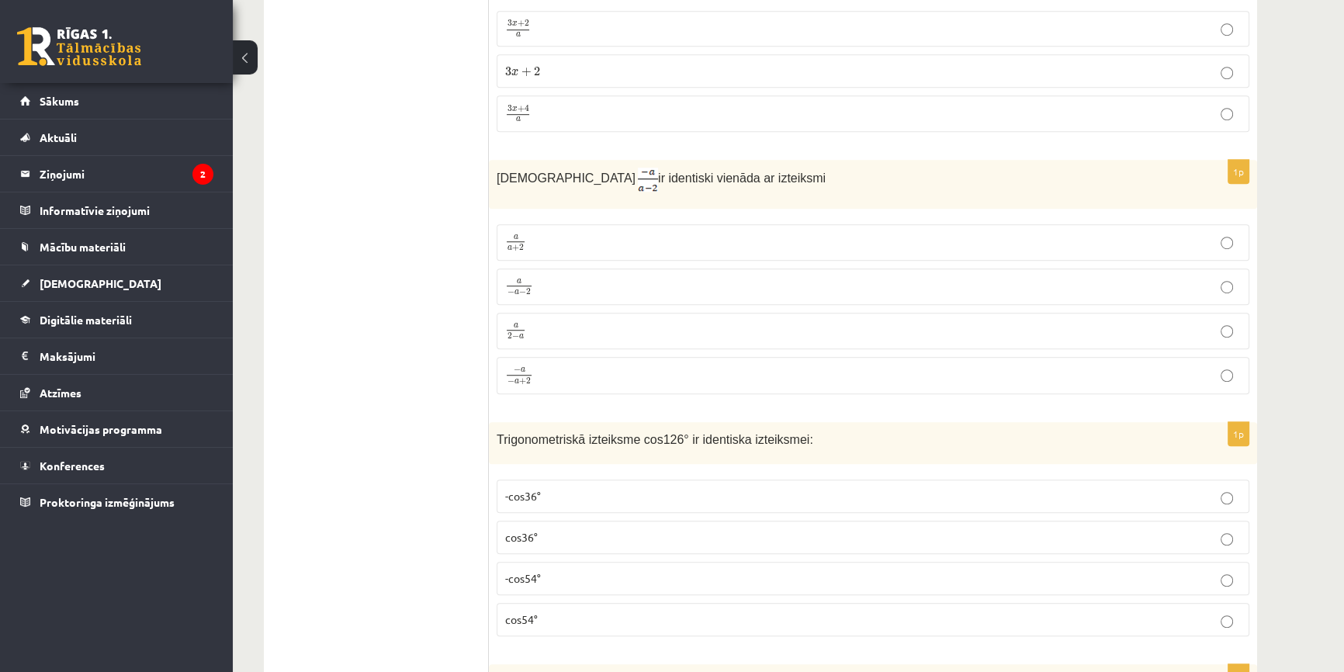
scroll to position [1269, 0]
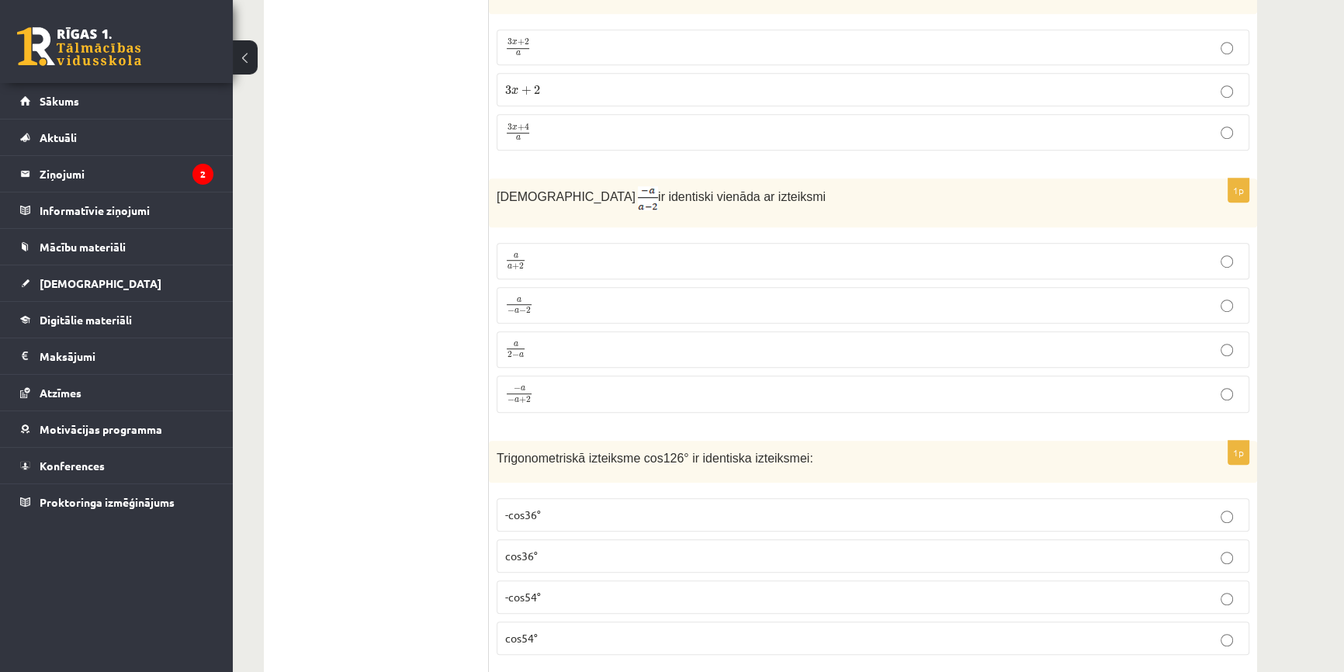
click at [521, 397] on span "+" at bounding box center [522, 400] width 7 height 7
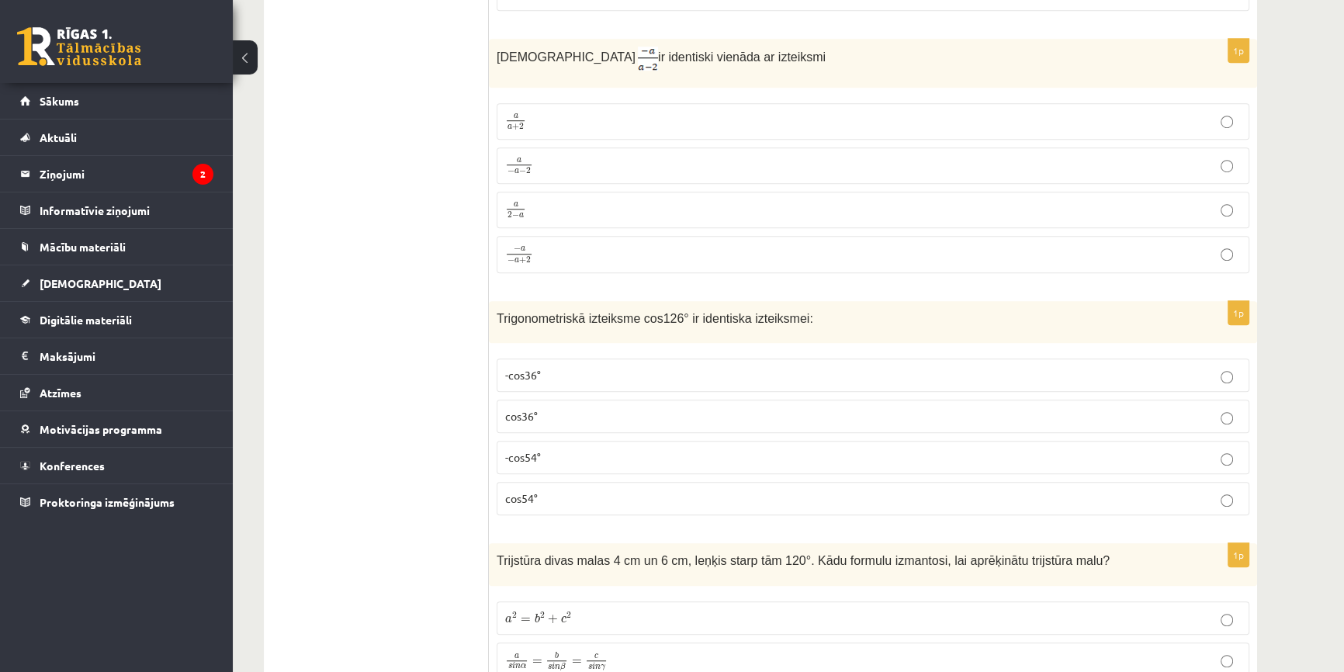
scroll to position [1411, 0]
click at [545, 128] on label "a a + 2 a a + 2" at bounding box center [873, 120] width 753 height 36
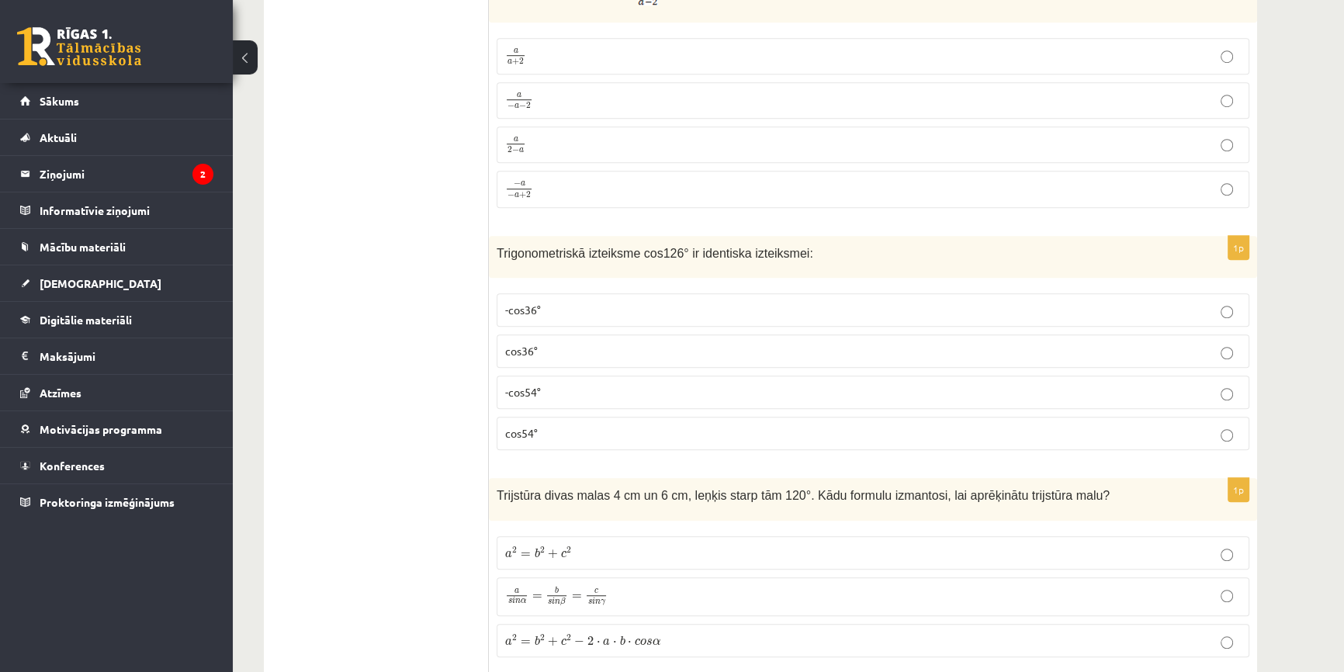
scroll to position [1481, 0]
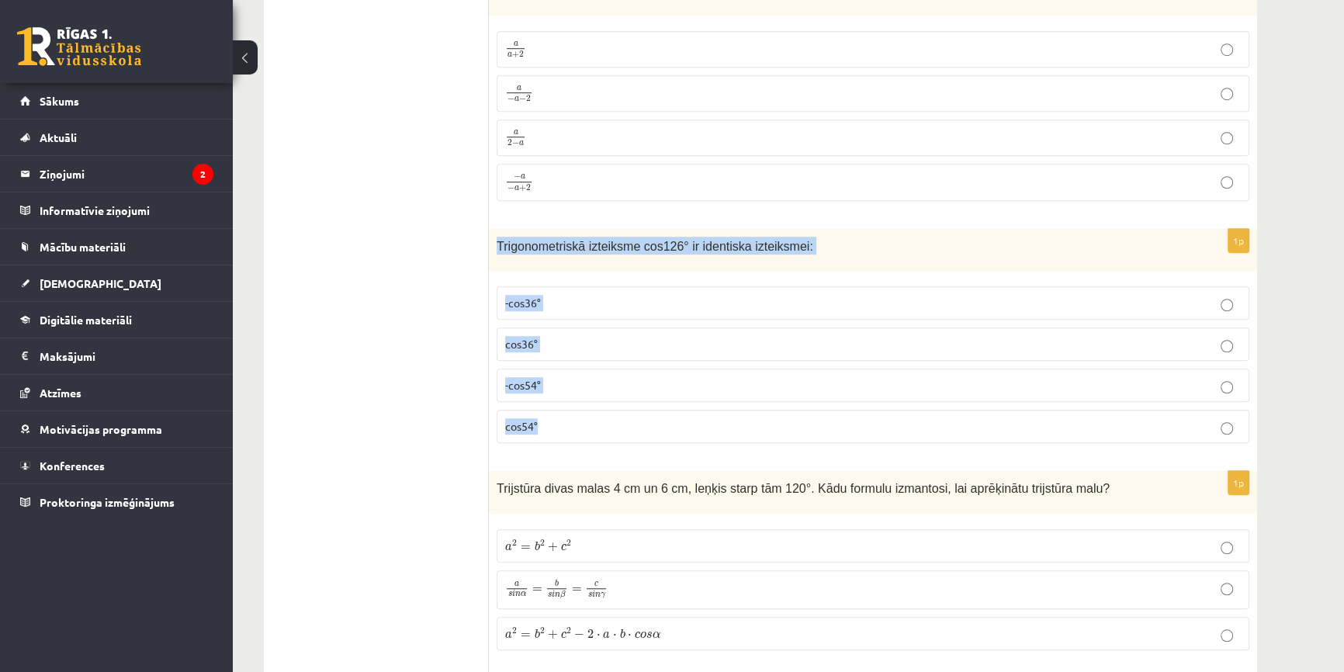
drag, startPoint x: 497, startPoint y: 238, endPoint x: 815, endPoint y: 407, distance: 359.9
click at [815, 407] on div "1p Trigonometriskā izteiksme cos126° ir identiska izteiksmei: -cos36° cos36° -c…" at bounding box center [873, 342] width 768 height 227
copy div "Trigonometriskā izteiksme cos126° ir identiska izteiksmei: -cos36° cos36° -cos5…"
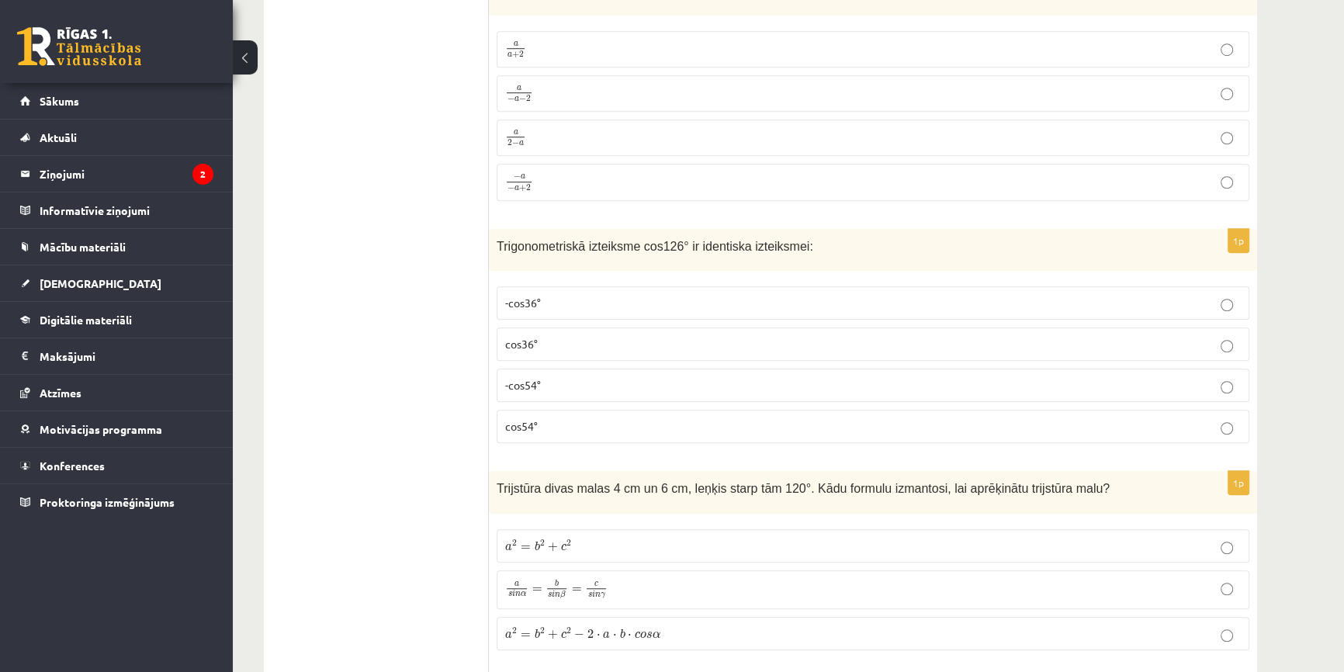
click at [661, 377] on p "-cos54°" at bounding box center [873, 385] width 736 height 16
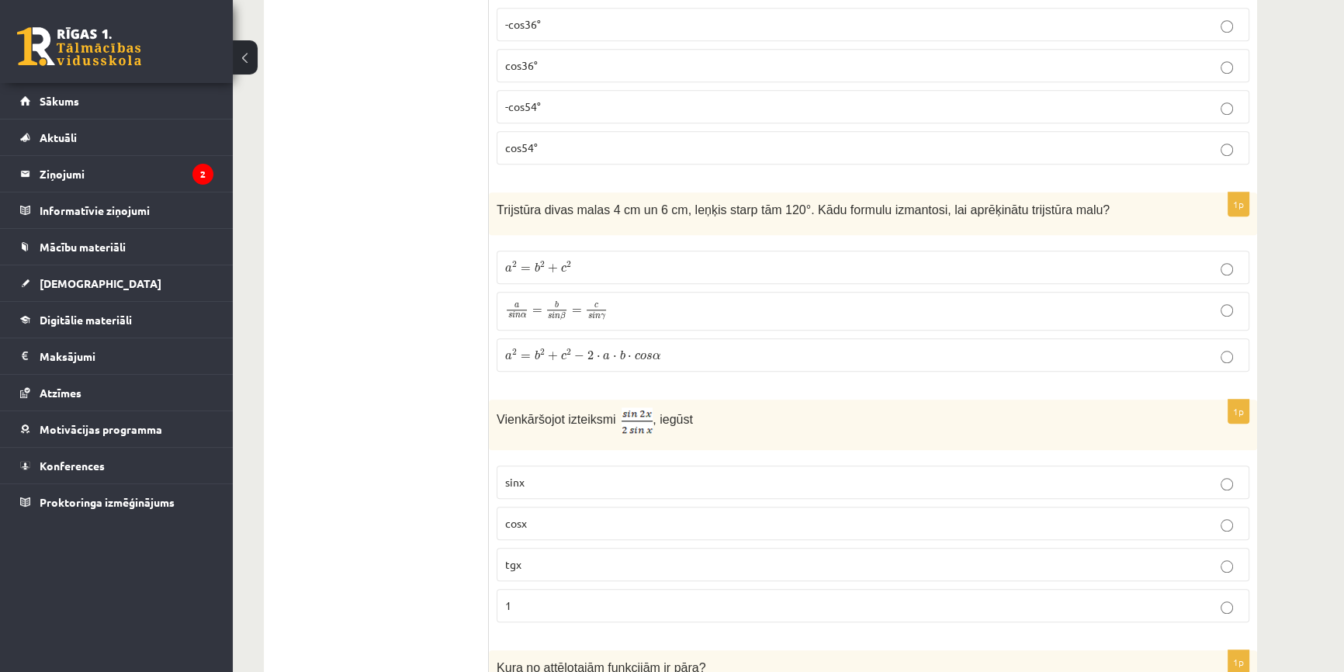
scroll to position [1763, 0]
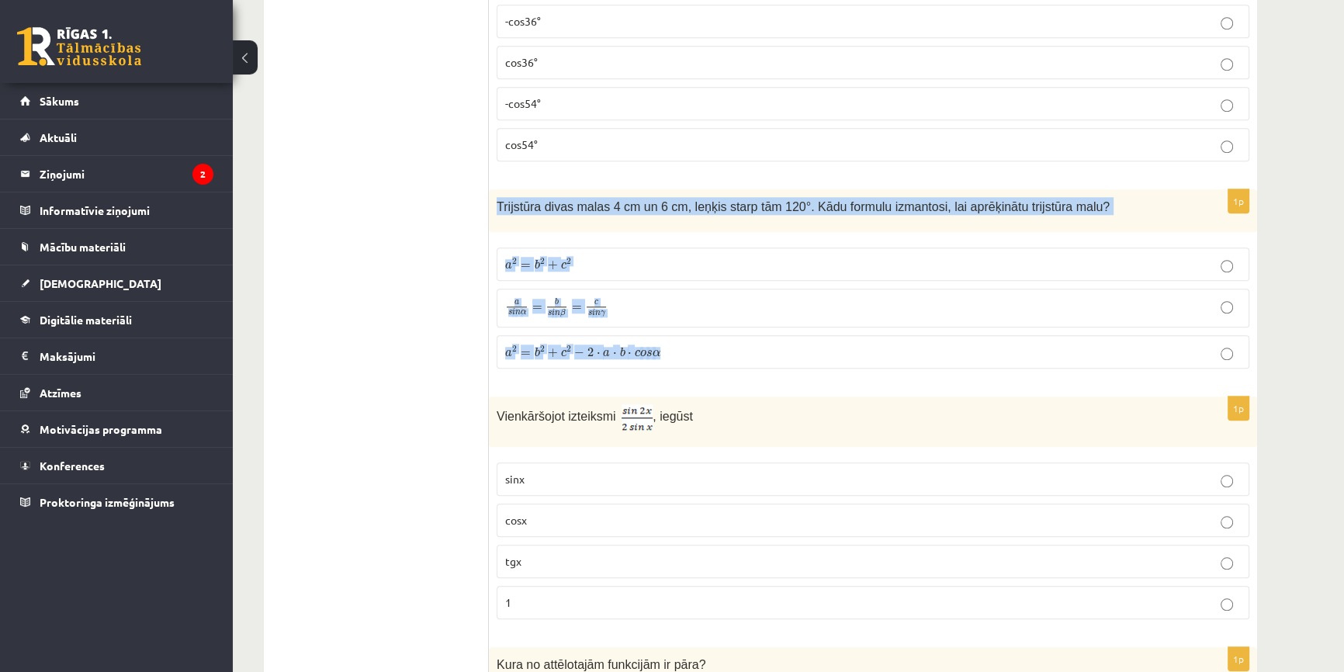
drag, startPoint x: 497, startPoint y: 204, endPoint x: 681, endPoint y: 338, distance: 228.3
click at [681, 338] on div "1p Trijstūra divas malas 4 cm un 6 cm, leņķis starp tām 120°. Kādu formulu izma…" at bounding box center [873, 284] width 768 height 191
copy div "Trijstūra divas malas 4 cm un 6 cm, leņķis starp tām 120°. Kādu formulu izmanto…"
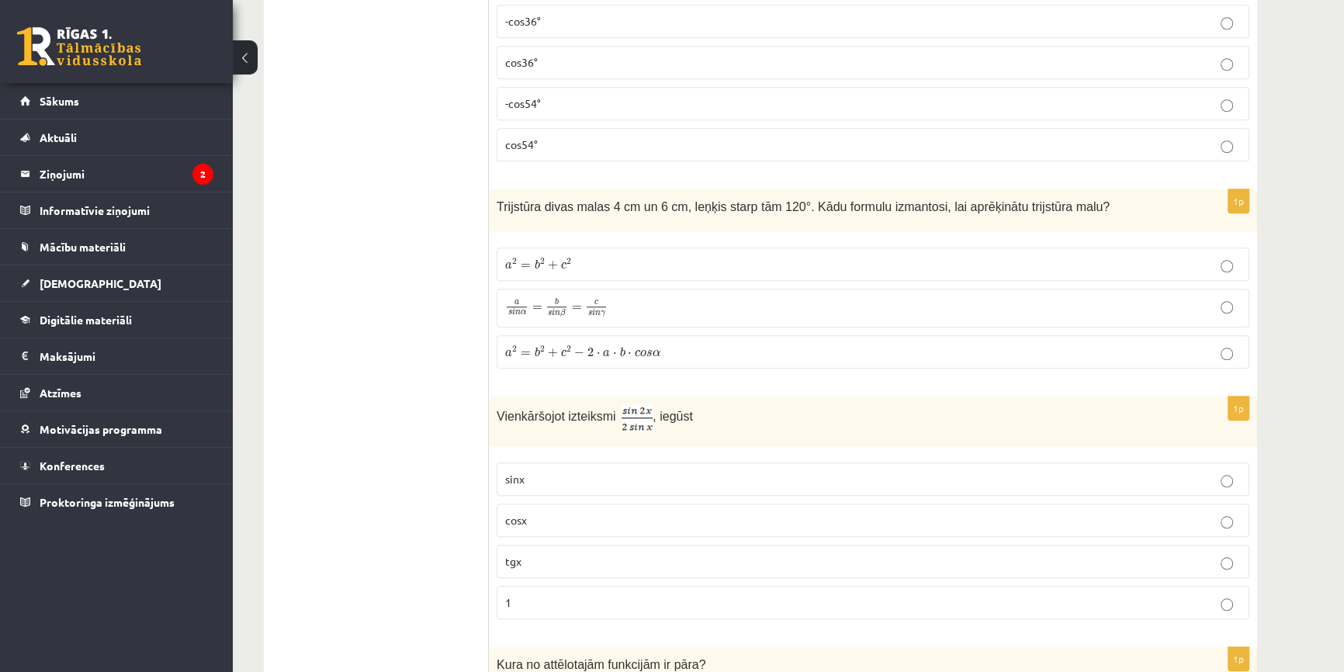
click at [559, 356] on label "a 2 = b 2 + c 2 − 2 ⋅ a ⋅ b ⋅ c o s α a 2 = b 2 + c 2 − 2 ⋅ a ⋅ b ⋅ c o s α" at bounding box center [873, 351] width 753 height 33
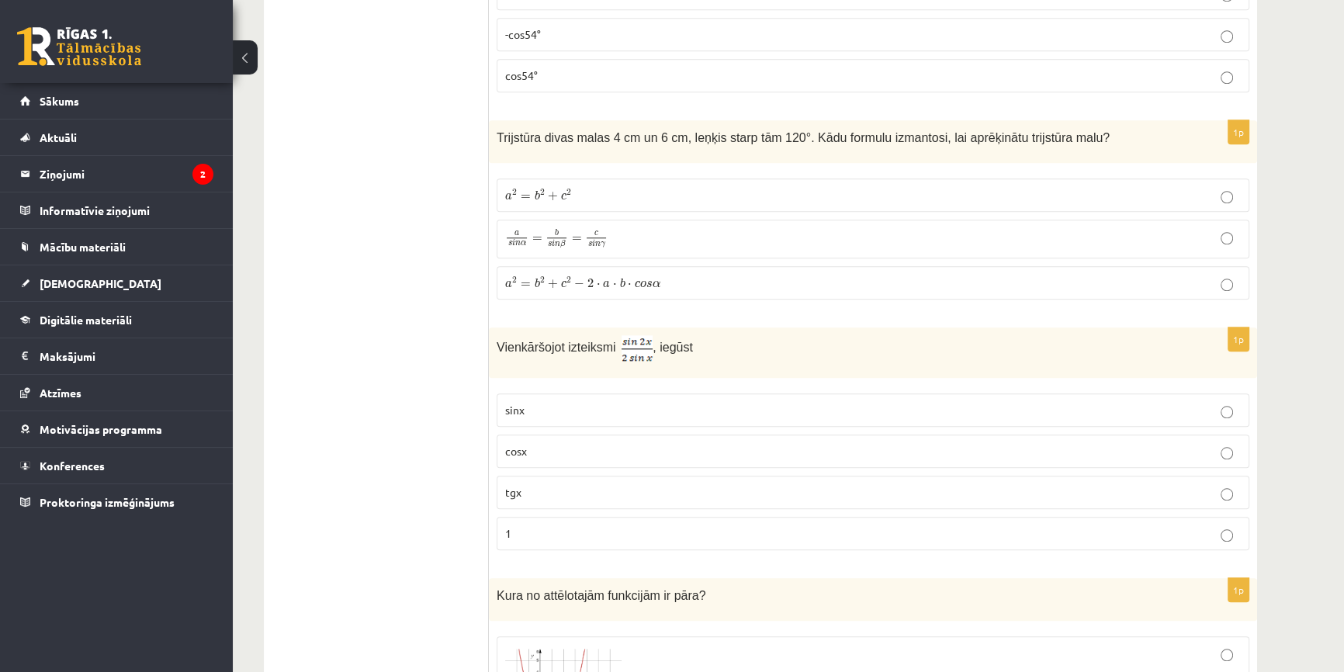
scroll to position [1834, 0]
drag, startPoint x: 498, startPoint y: 336, endPoint x: 749, endPoint y: 503, distance: 301.1
click at [749, 503] on div "1p Vienkāršojot izteiksmi , iegūst sinx cosx tgx 1" at bounding box center [873, 444] width 768 height 236
copy div "Vienkāršojot izteiksmi , iegūst sinx cosx tgx 1"
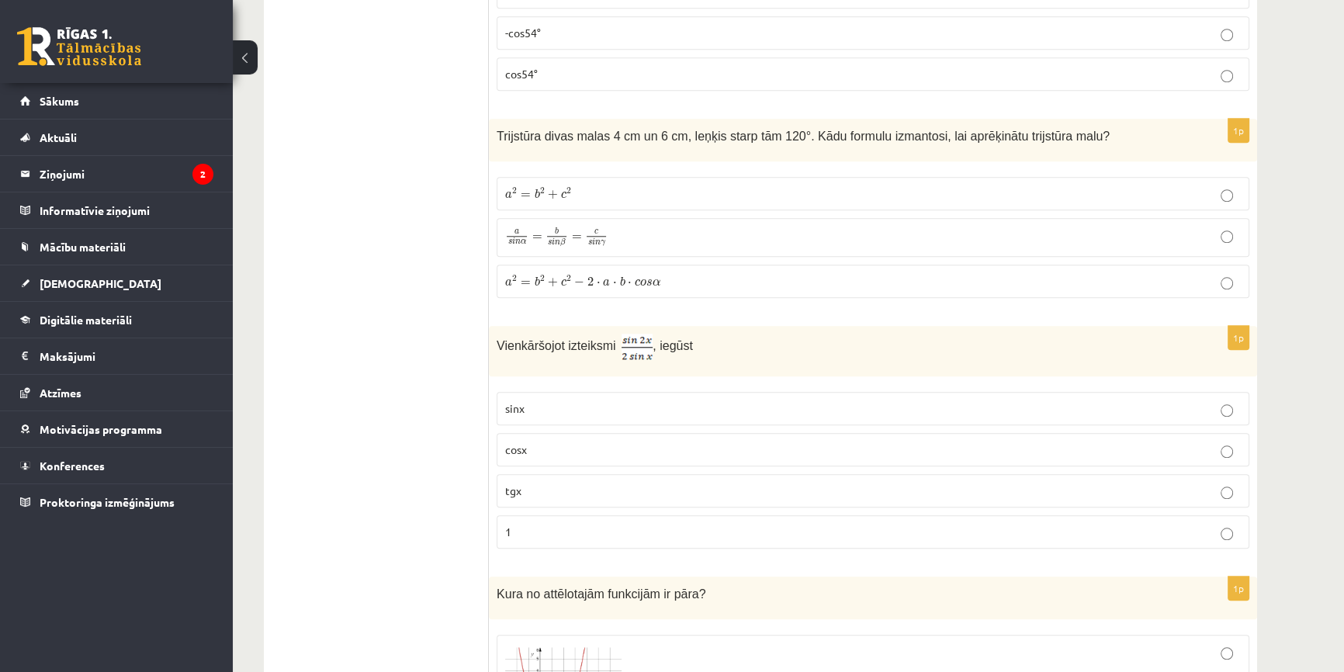
click at [549, 446] on p "cosx" at bounding box center [873, 450] width 736 height 16
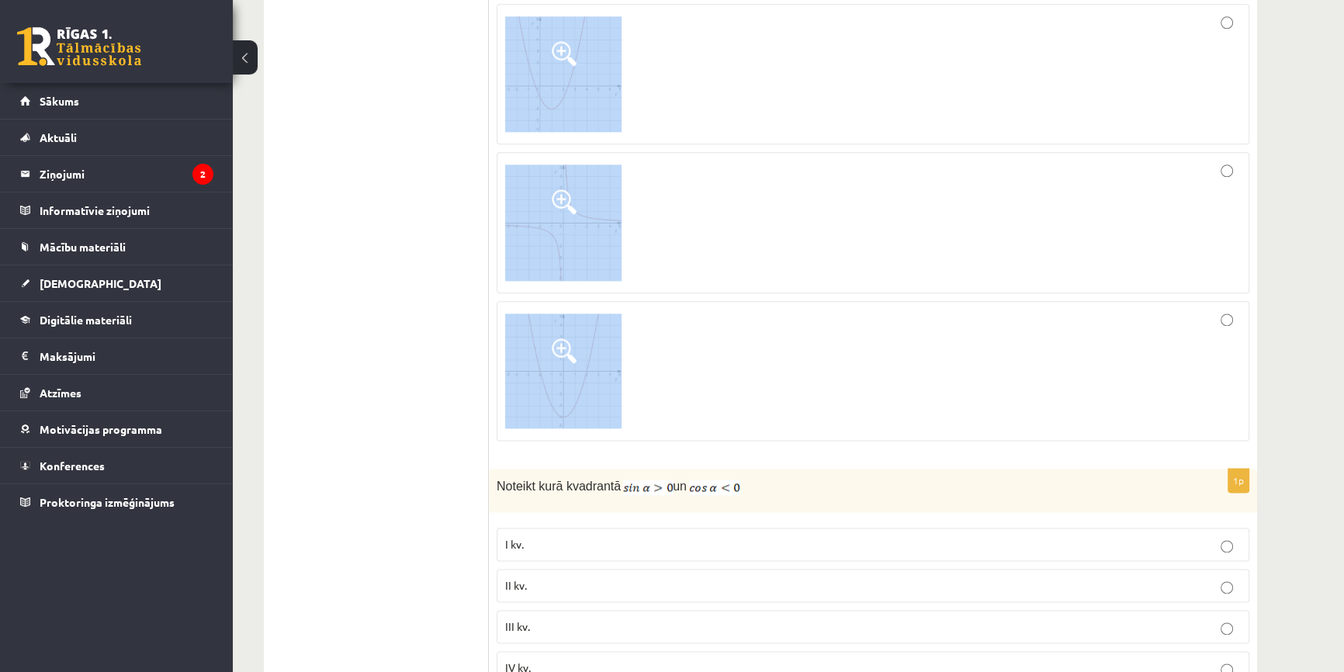
scroll to position [2539, 0]
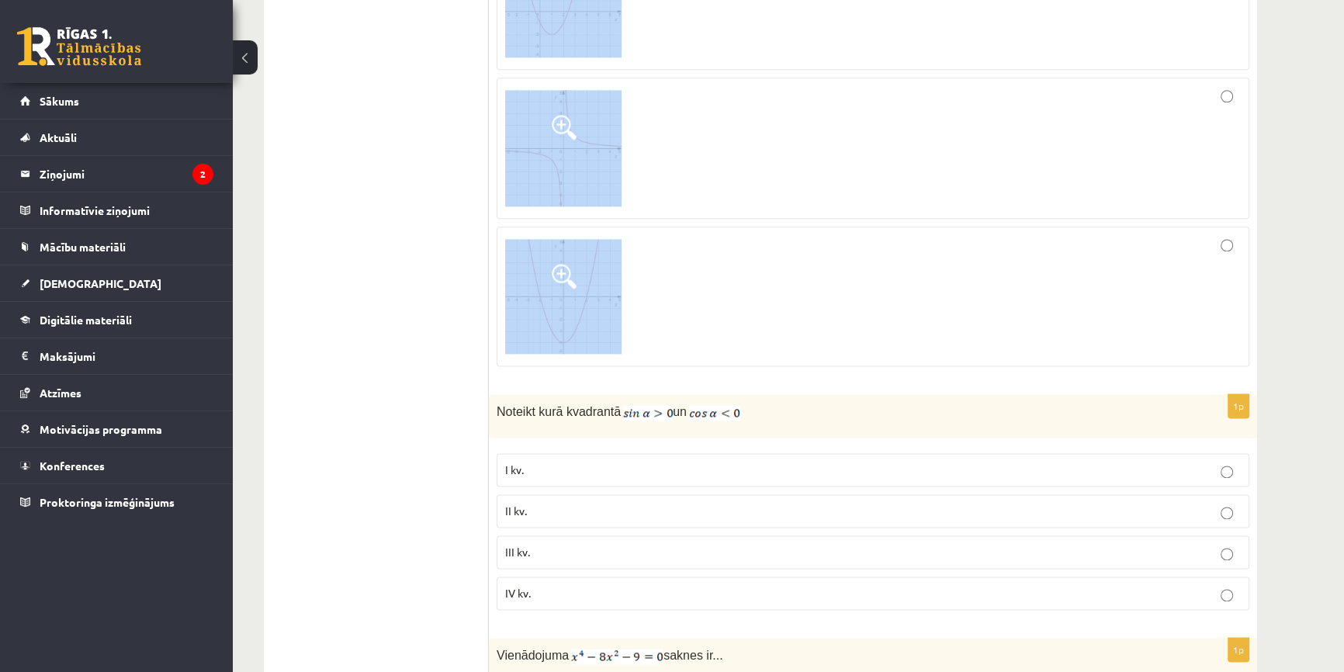
drag, startPoint x: 490, startPoint y: 161, endPoint x: 916, endPoint y: 327, distance: 457.2
click at [916, 327] on div "1p Kura no attēlotajām funkcijām ir pāra?" at bounding box center [873, 124] width 768 height 507
copy div "Kura no attēlotajām funkcijām ir pāra?"
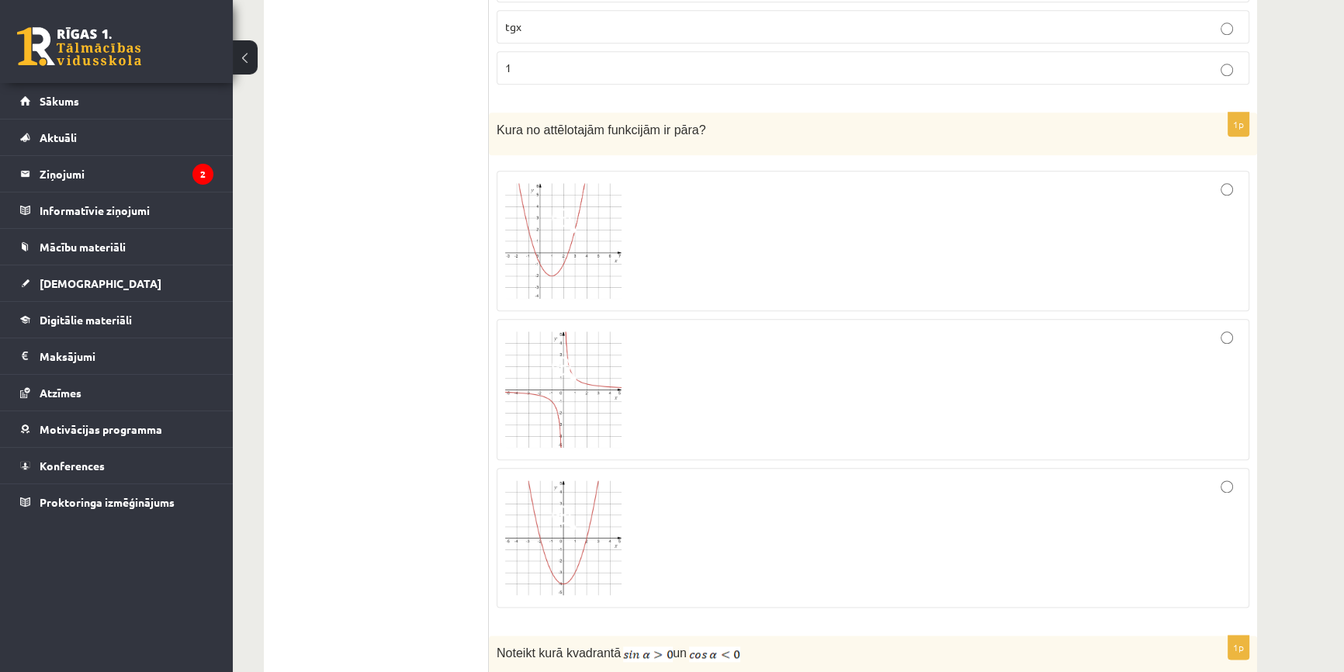
scroll to position [2328, 0]
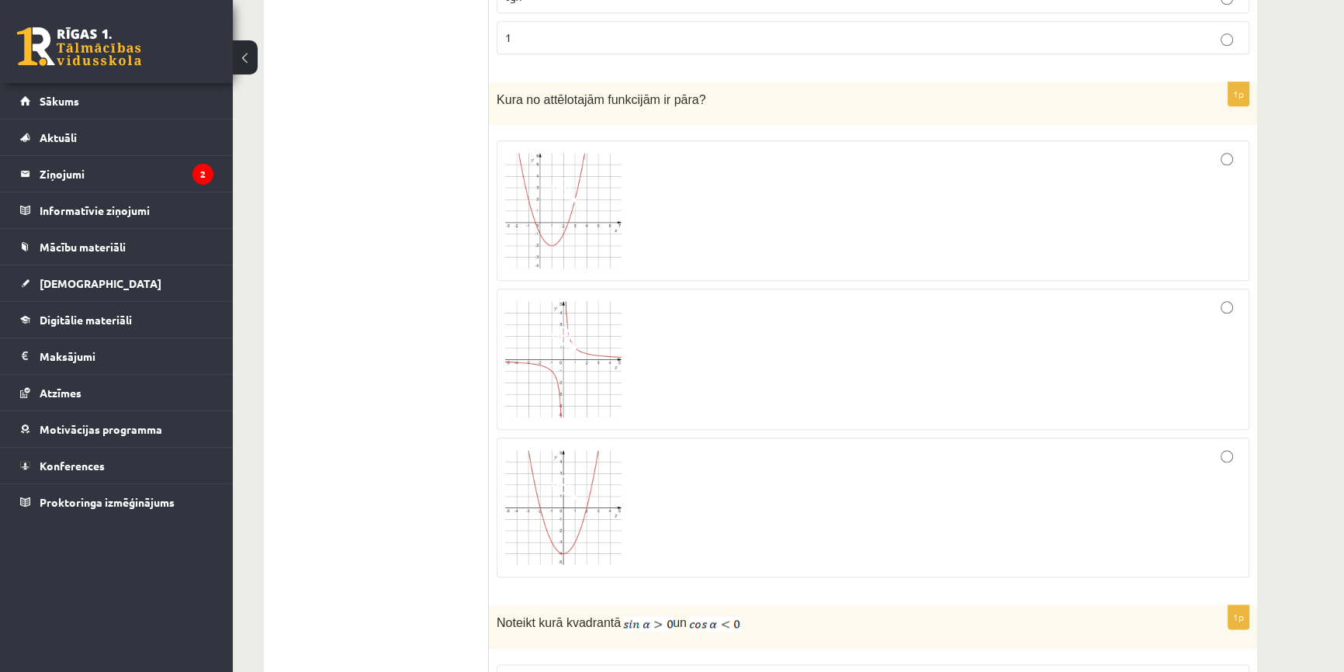
click at [594, 502] on img at bounding box center [563, 507] width 116 height 115
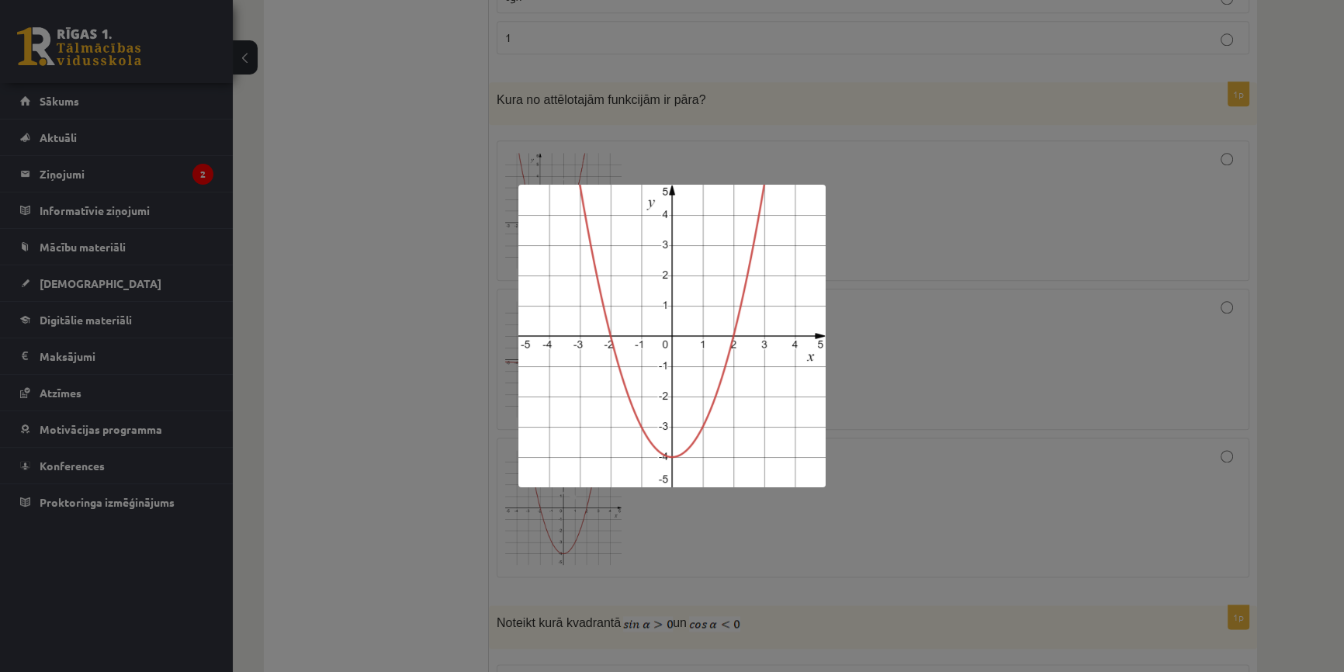
click at [637, 563] on div at bounding box center [672, 336] width 1344 height 672
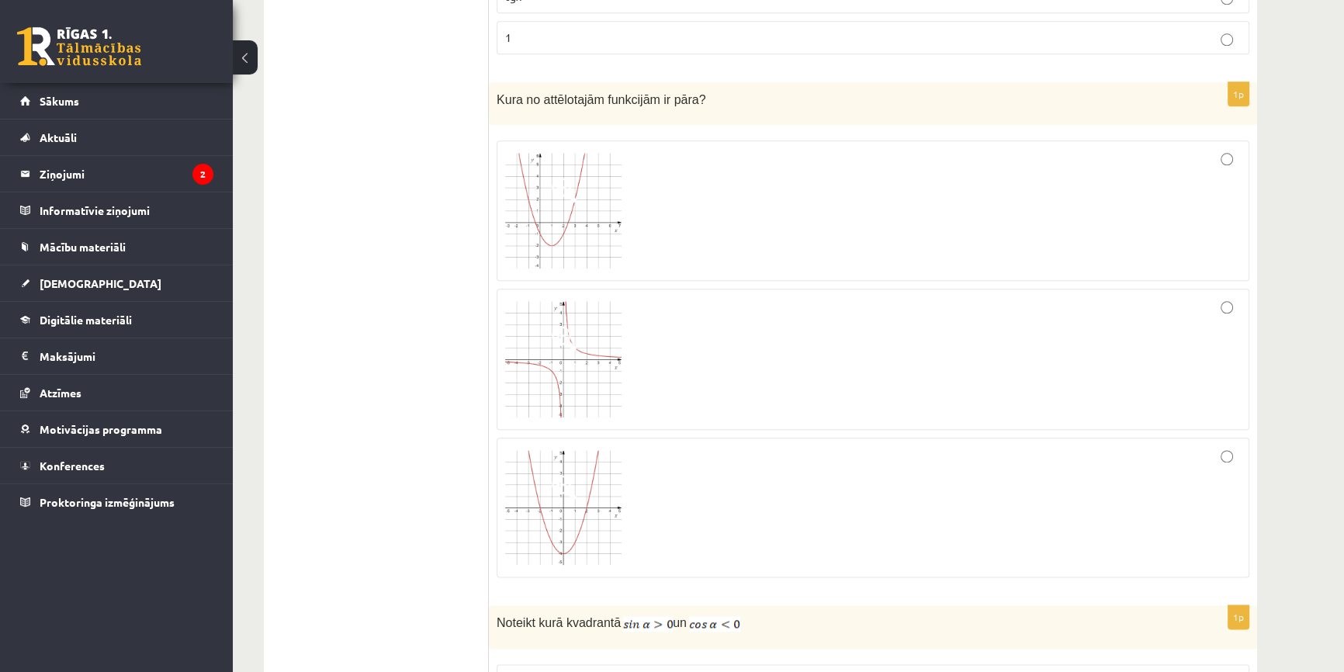
click at [723, 523] on div at bounding box center [873, 507] width 736 height 123
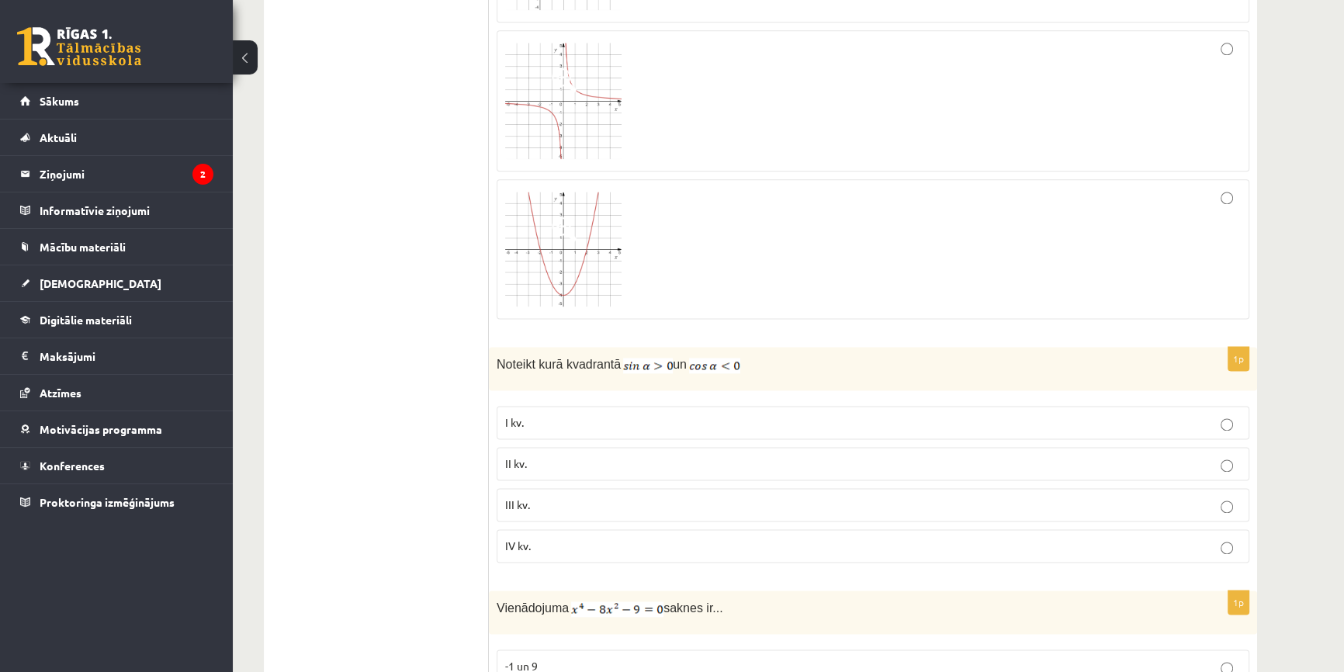
scroll to position [2680, 0]
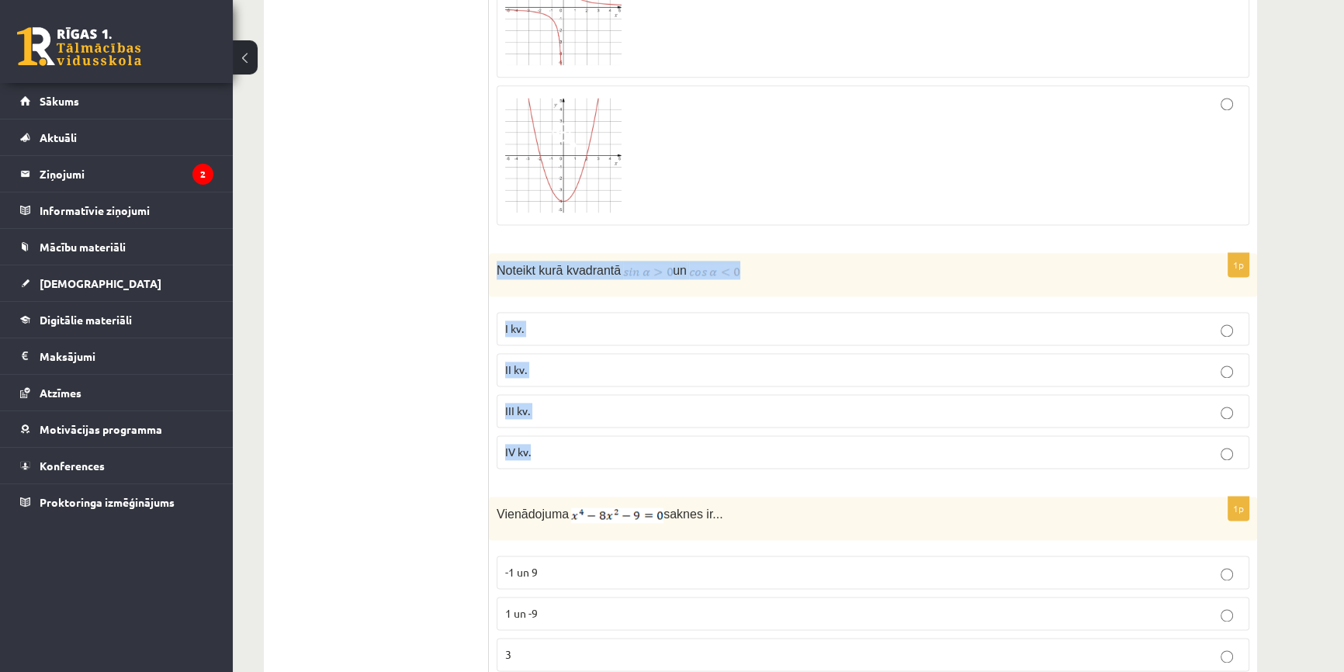
drag, startPoint x: 497, startPoint y: 267, endPoint x: 734, endPoint y: 455, distance: 302.1
click at [734, 455] on div "1p Noteikt kurā kvadrantā un I kv. II kv. III kv. IV kv." at bounding box center [873, 367] width 768 height 228
copy div "Noteikt kurā kvadrantā un I kv. II kv. III kv. IV kv."
click at [545, 364] on p "II kv." at bounding box center [873, 370] width 736 height 16
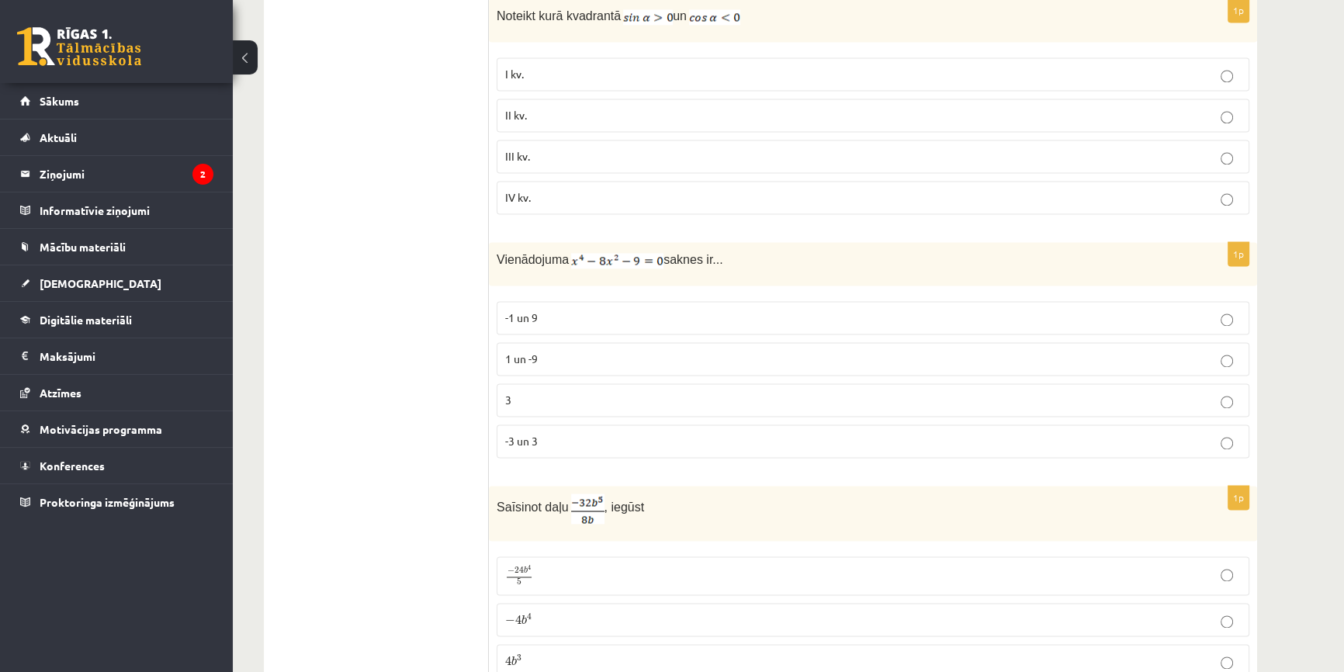
scroll to position [2963, 0]
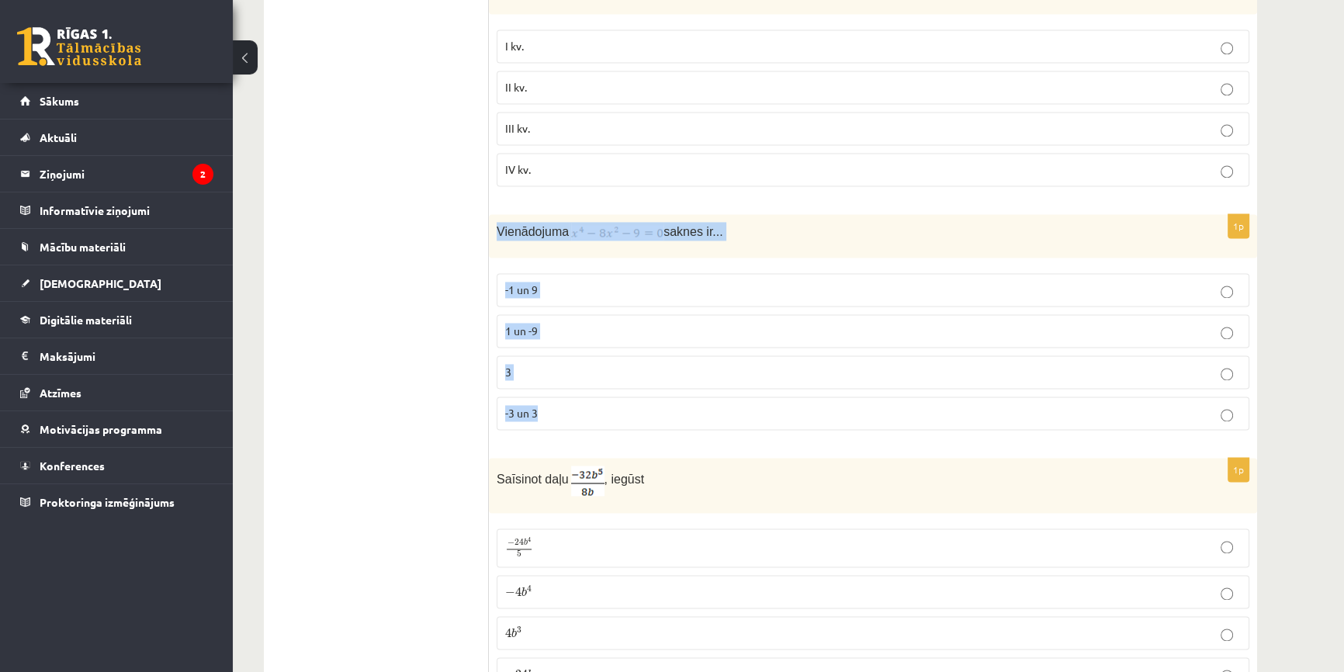
drag, startPoint x: 497, startPoint y: 223, endPoint x: 730, endPoint y: 412, distance: 300.2
click at [730, 412] on div "1p Vienādojuma saknes ir... -1 un 9 1 un -9 3 -3 un 3" at bounding box center [873, 328] width 768 height 228
copy div "Vienādojuma saknes ir... -1 un 9 1 un -9 3 -3 un 3"
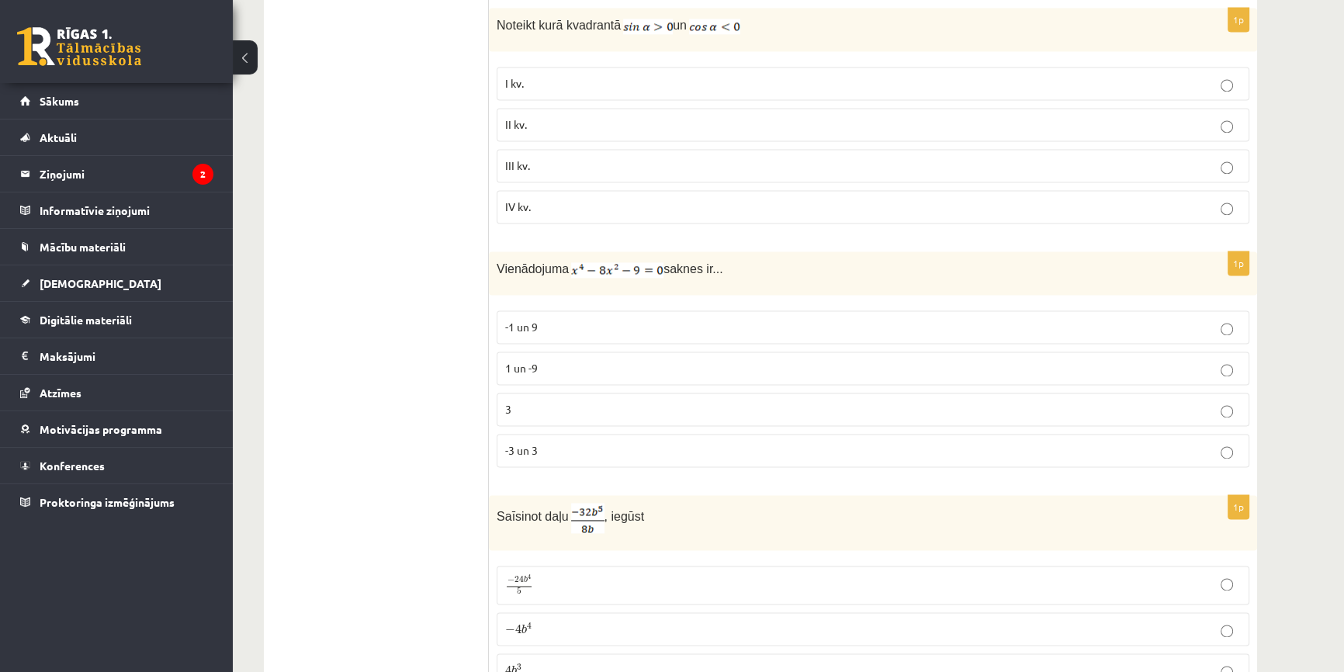
scroll to position [2932, 0]
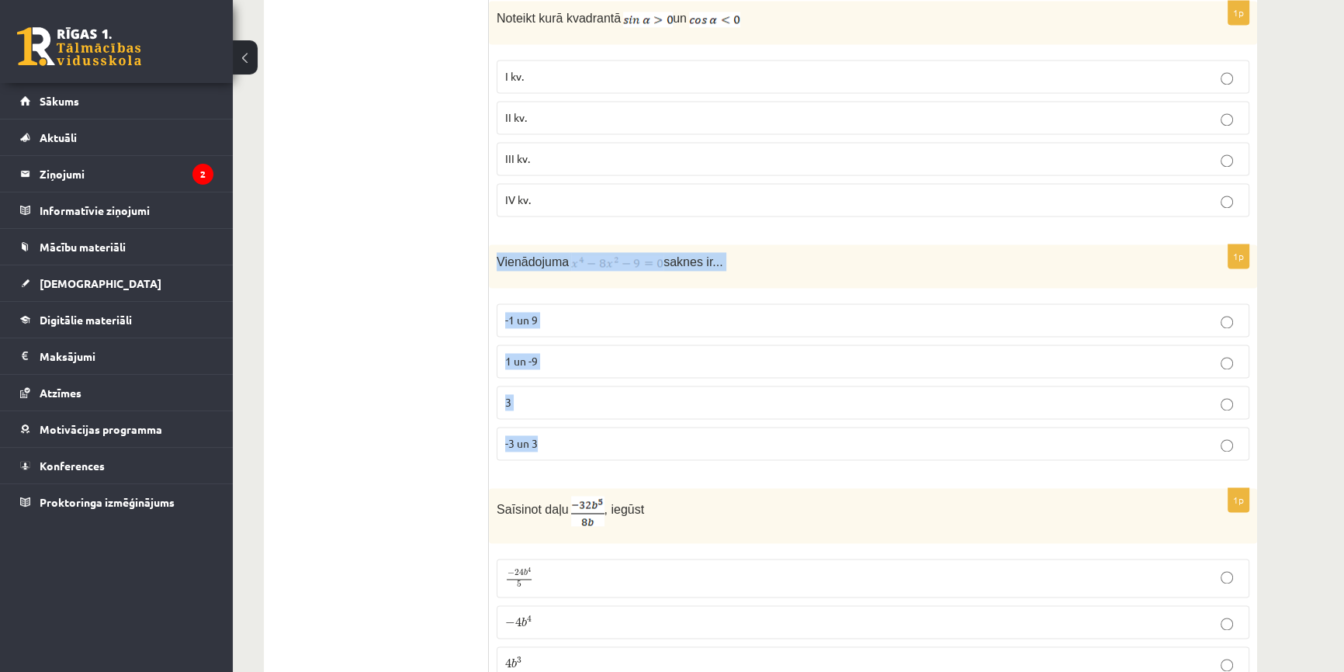
drag, startPoint x: 497, startPoint y: 253, endPoint x: 709, endPoint y: 438, distance: 281.6
click at [709, 438] on div "1p Vienādojuma saknes ir... -1 un 9 1 un -9 3 -3 un 3" at bounding box center [873, 358] width 768 height 228
copy div "Vienādojuma saknes ir... -1 un 9 1 un -9 3 -3 un 3"
click at [615, 427] on label "-3 un 3" at bounding box center [873, 443] width 753 height 33
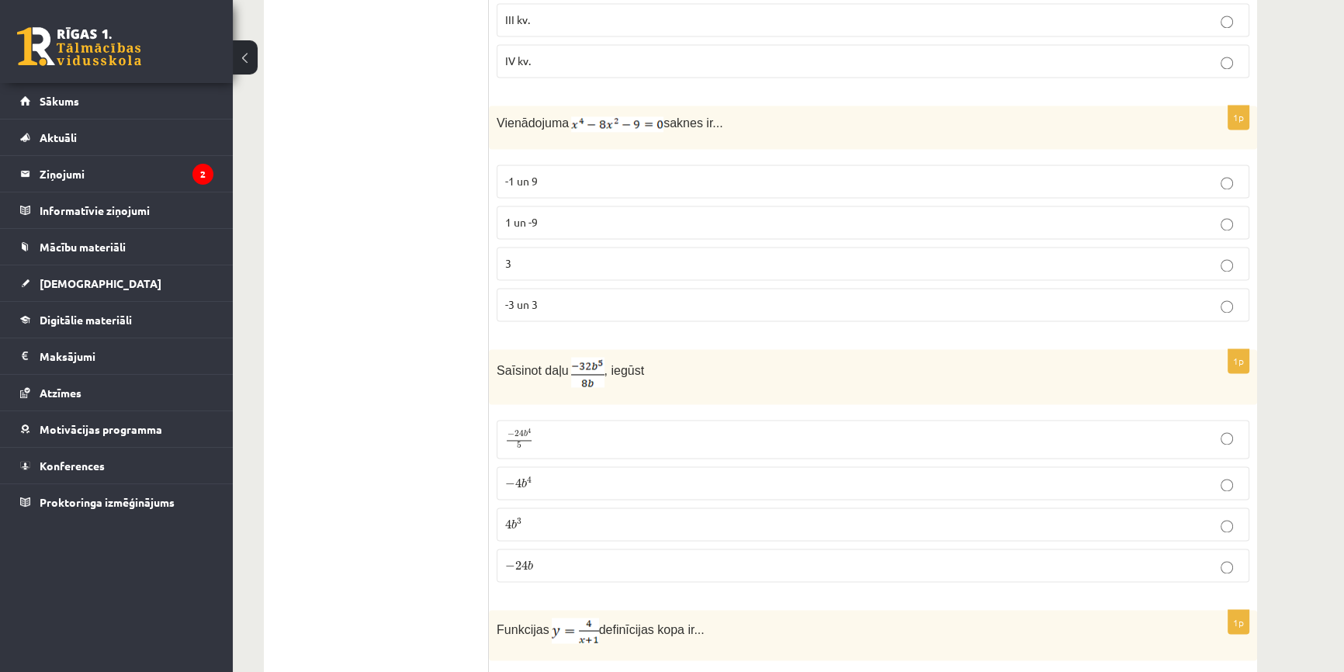
scroll to position [3073, 0]
drag, startPoint x: 497, startPoint y: 363, endPoint x: 677, endPoint y: 549, distance: 259.0
click at [677, 549] on div "1p Saīsinot daļu , iegūst − 24 b 4 5 − 24 b 4 5 − 4 b 4 − 4 b 4 4 b 3 4 b 3 − 2…" at bounding box center [873, 470] width 768 height 245
click at [543, 477] on p "− 4 b 4 − 4 b 4" at bounding box center [873, 481] width 736 height 16
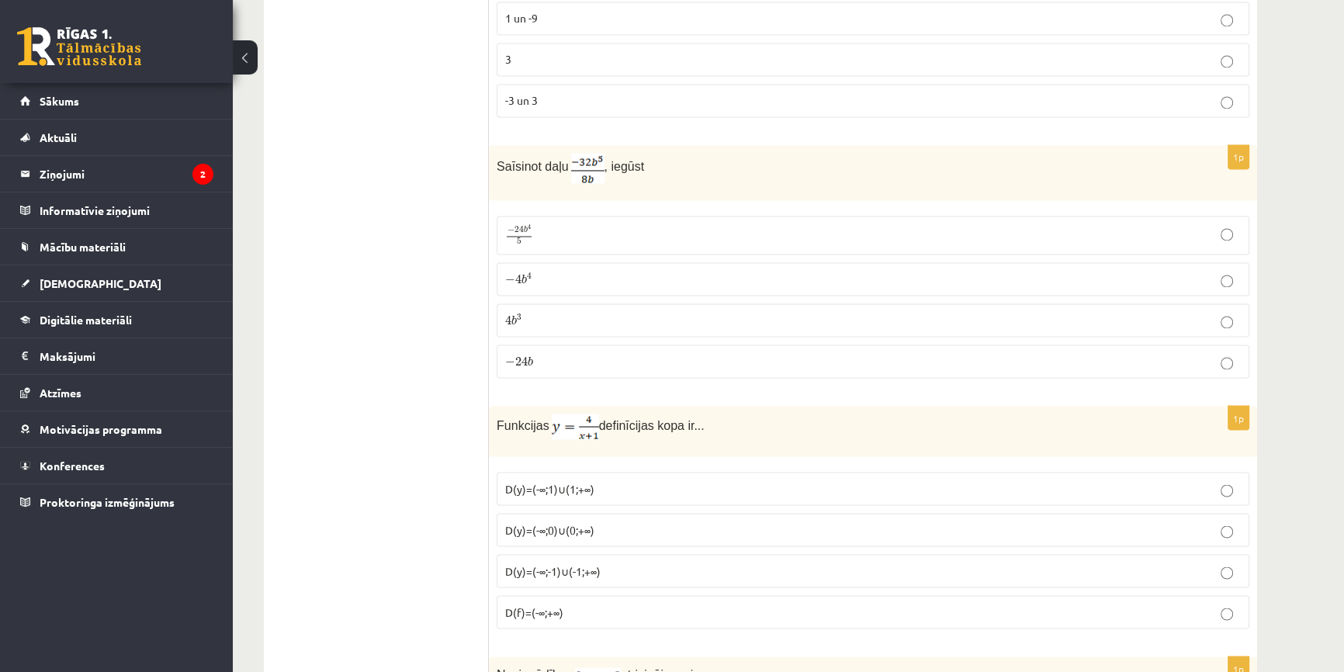
scroll to position [3285, 0]
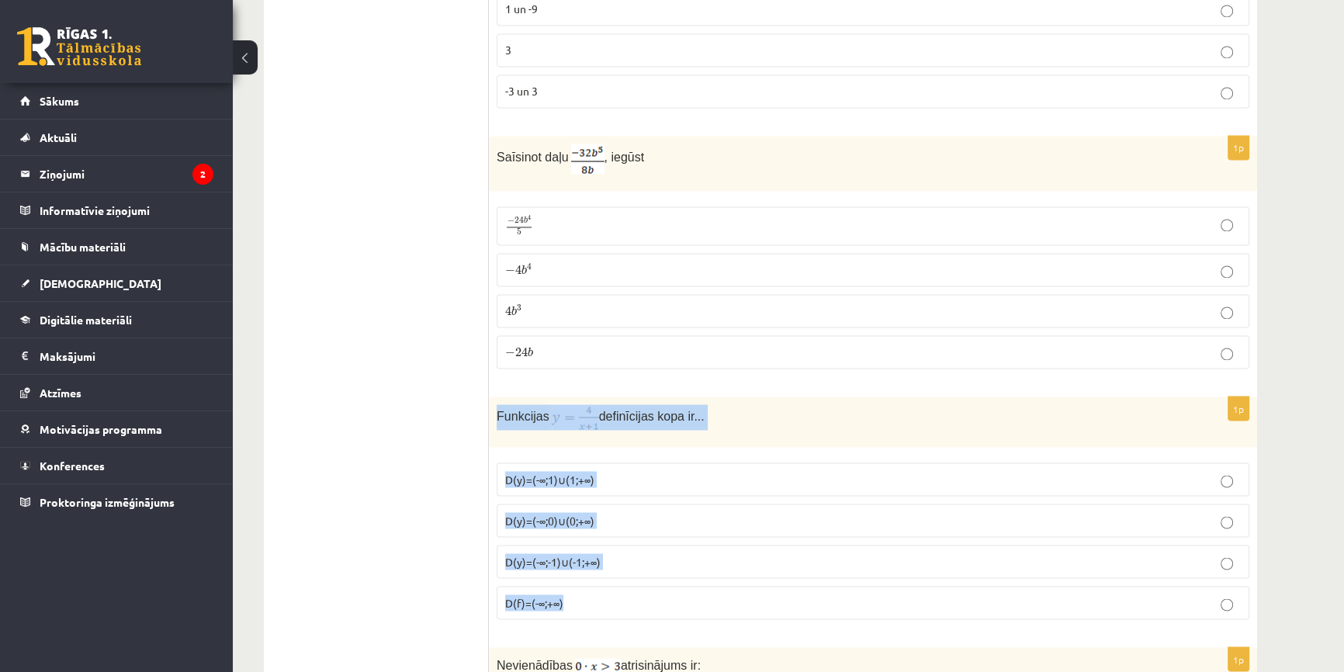
drag, startPoint x: 498, startPoint y: 399, endPoint x: 706, endPoint y: 570, distance: 269.5
click at [706, 570] on div "1p Funkcijas definīcijas kopa ir... D(y)=(-∞;1)∪(1;+∞) D(y)=(-∞;0)∪(0;+∞) D(y)=…" at bounding box center [873, 514] width 768 height 235
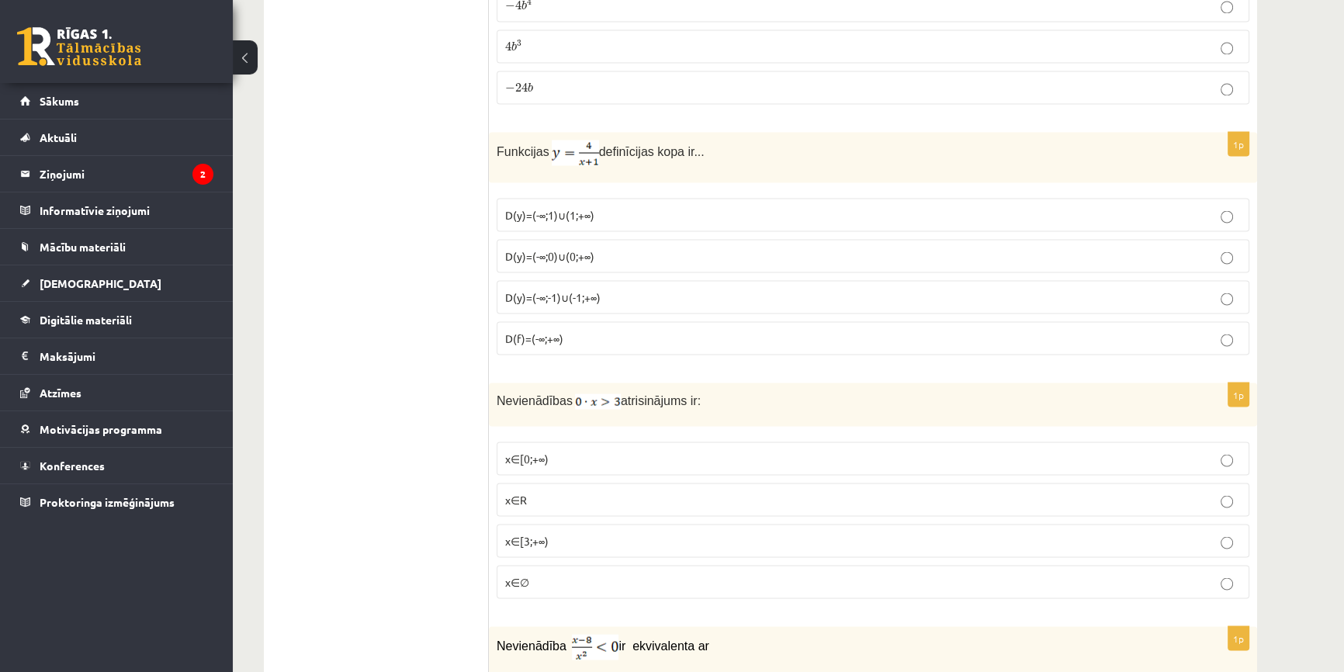
scroll to position [3567, 0]
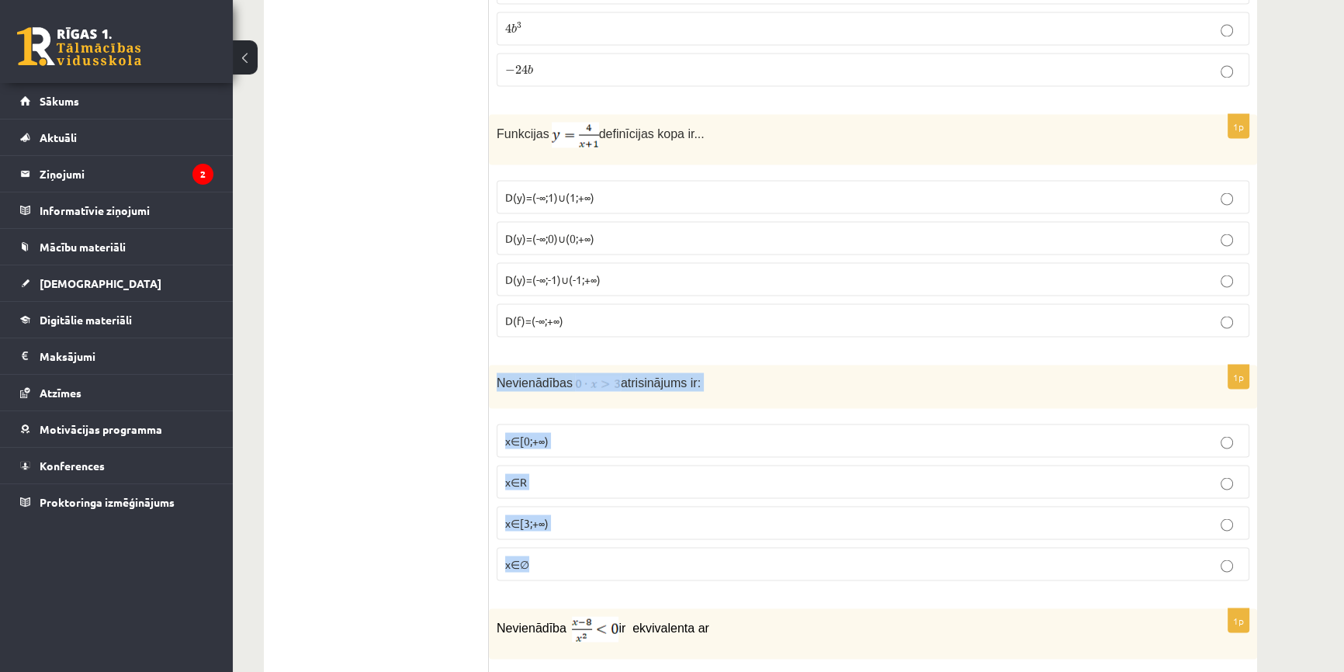
drag, startPoint x: 496, startPoint y: 369, endPoint x: 667, endPoint y: 547, distance: 247.0
click at [667, 547] on div "1p Nevienādības atrisinājums ir: x∈[0;+∞) x∈R x∈[3;+∞) x∈∅" at bounding box center [873, 479] width 768 height 228
click at [394, 441] on ul "Tests Izvērtējums!" at bounding box center [384, 640] width 210 height 7856
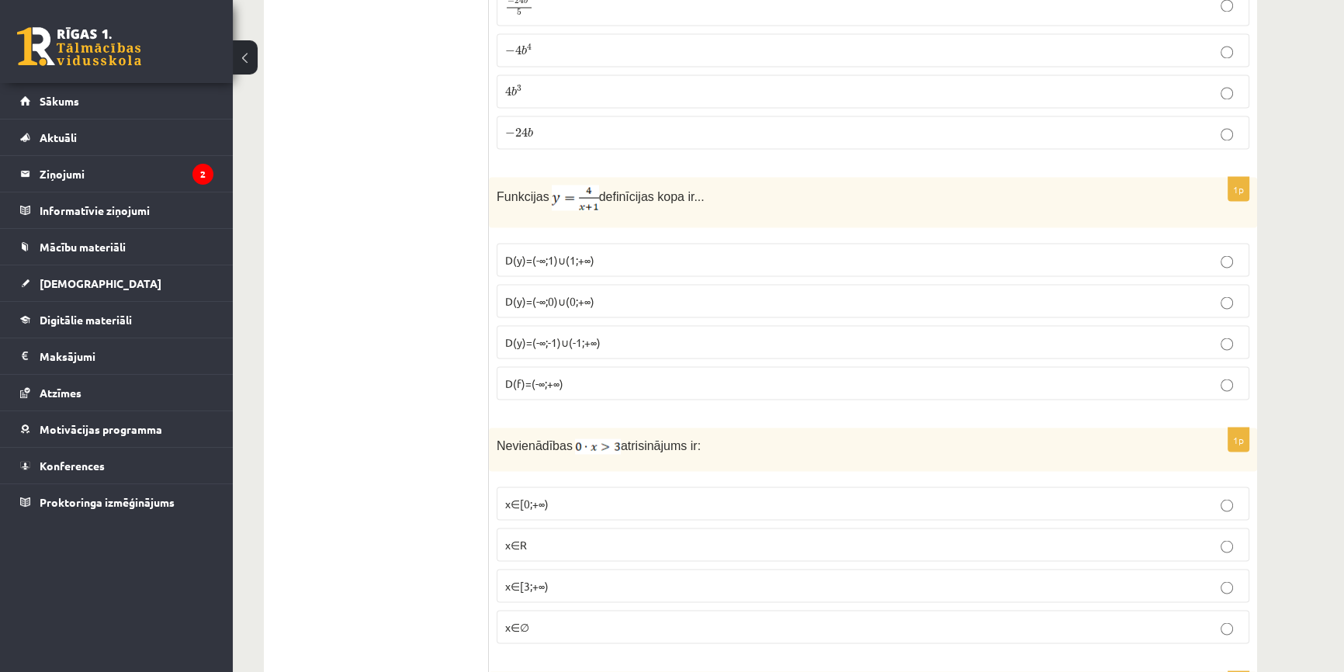
scroll to position [3496, 0]
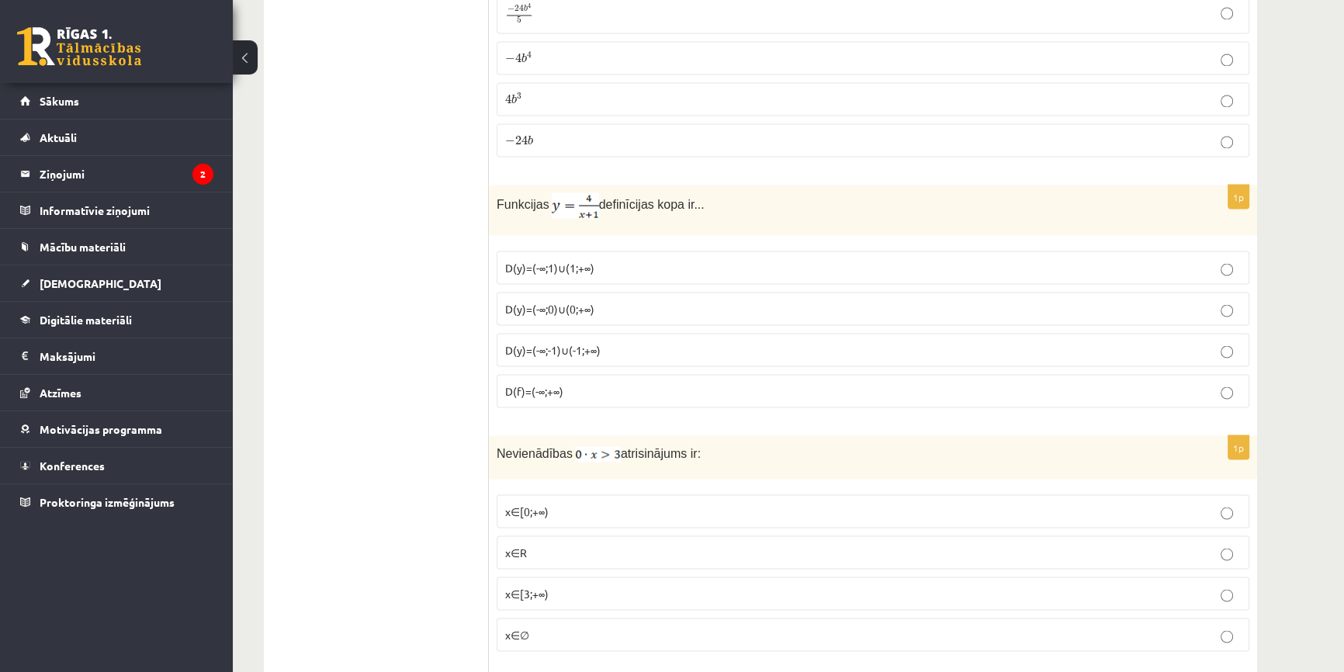
click at [592, 260] on span "D(y)=(-∞;1)∪(1;+∞)" at bounding box center [549, 267] width 89 height 14
click at [591, 260] on span "D(y)=(-∞;1)∪(1;+∞)" at bounding box center [549, 267] width 89 height 14
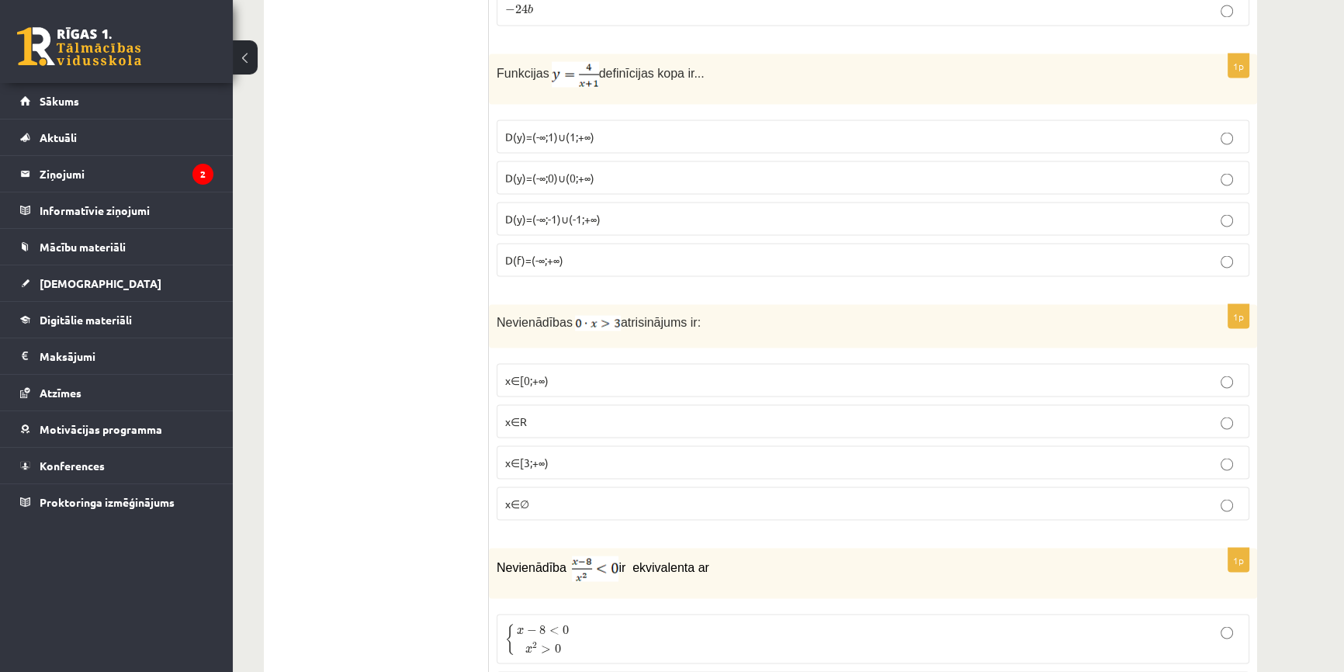
scroll to position [3638, 0]
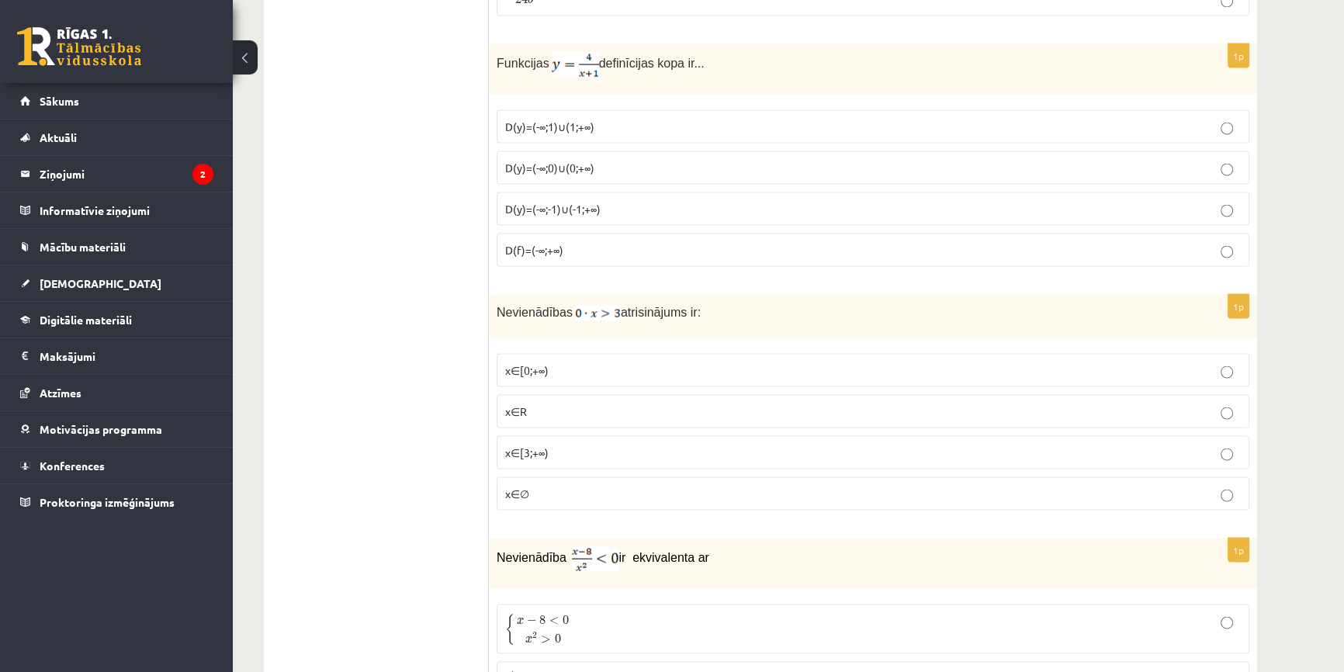
click at [547, 487] on p "x∈∅" at bounding box center [873, 493] width 736 height 16
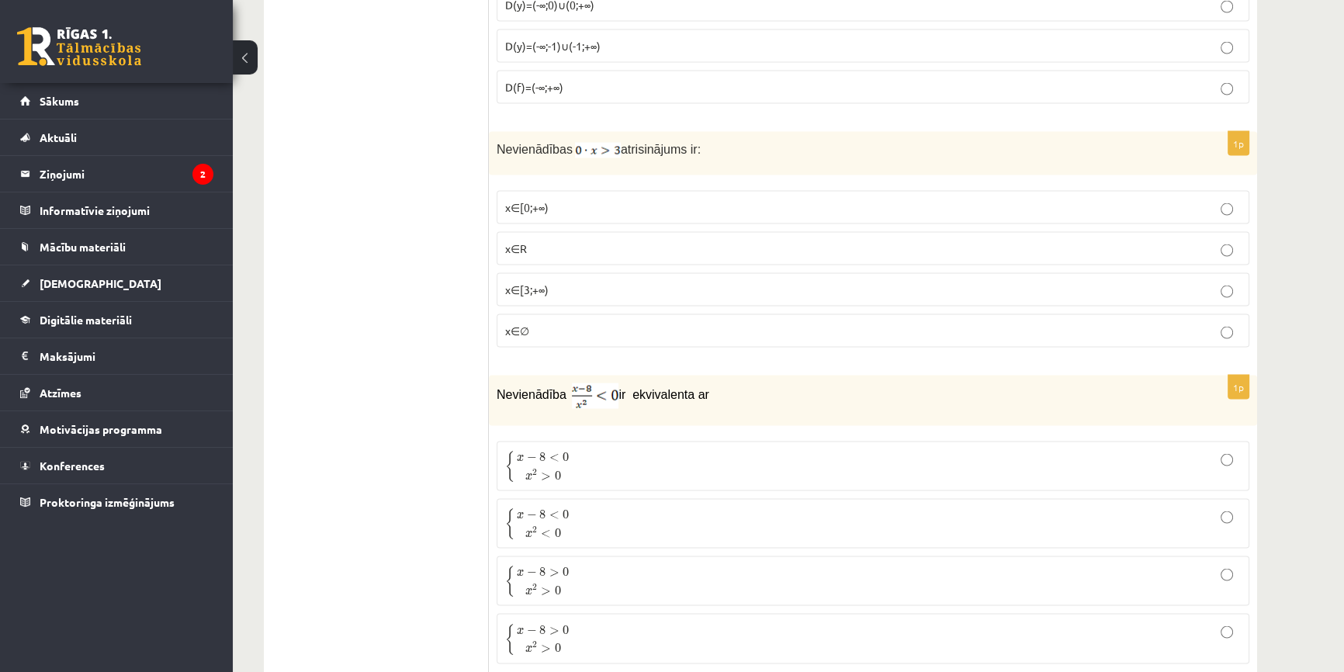
scroll to position [3849, 0]
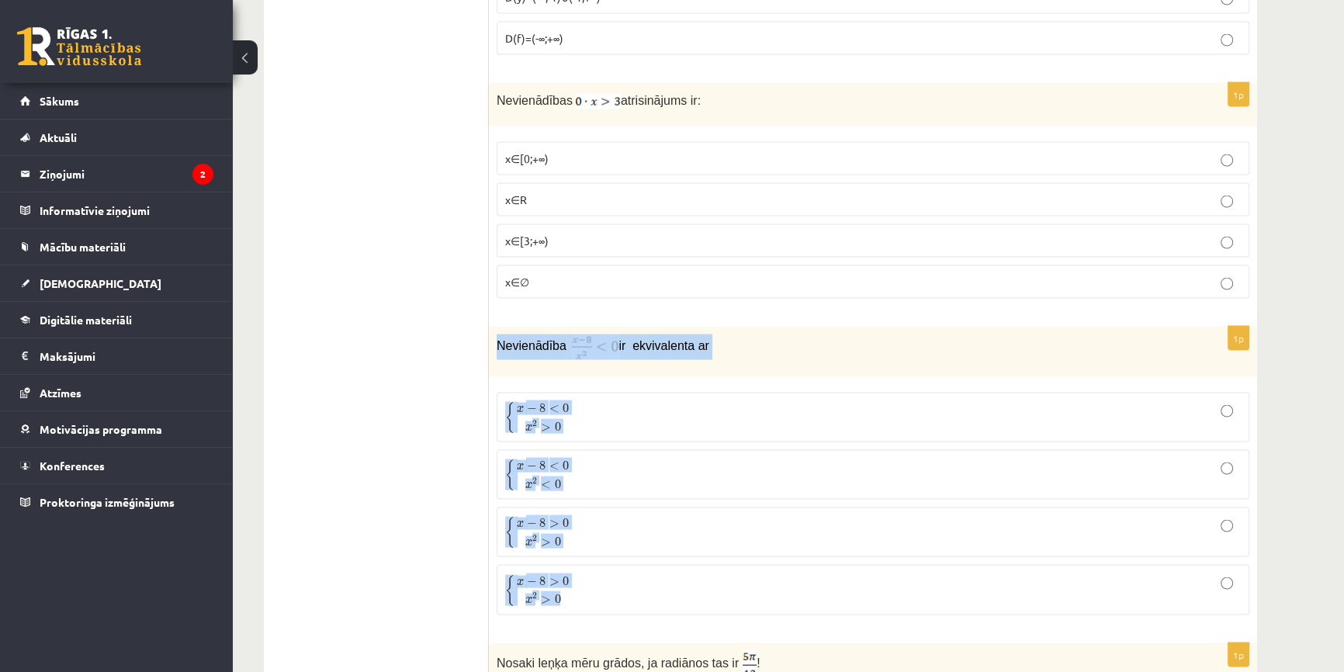
drag, startPoint x: 584, startPoint y: 352, endPoint x: 764, endPoint y: 560, distance: 275.6
click at [764, 560] on div "1p Nevienādība ir ekvivalenta ar { x − 8 < 0 x 2 > 0 { x − 8 < 0 x 2 > 0 { x − …" at bounding box center [873, 477] width 768 height 301
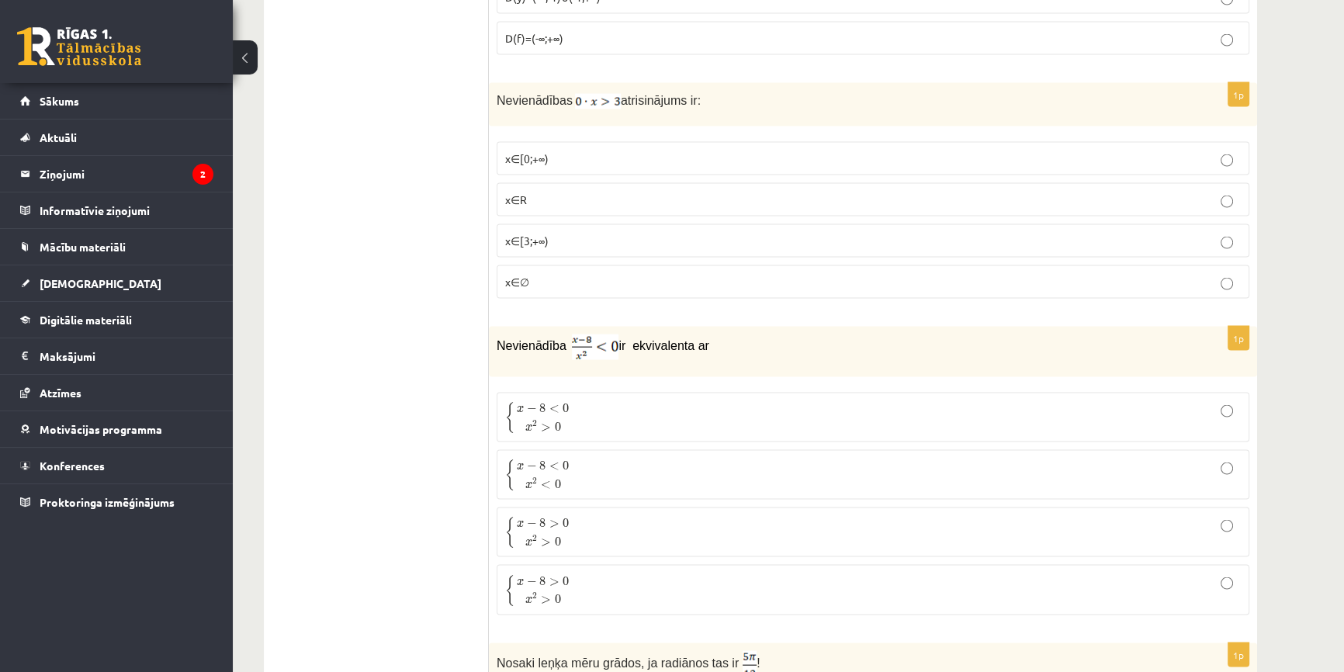
click at [418, 303] on ul "Tests Izvērtējums!" at bounding box center [384, 358] width 210 height 7856
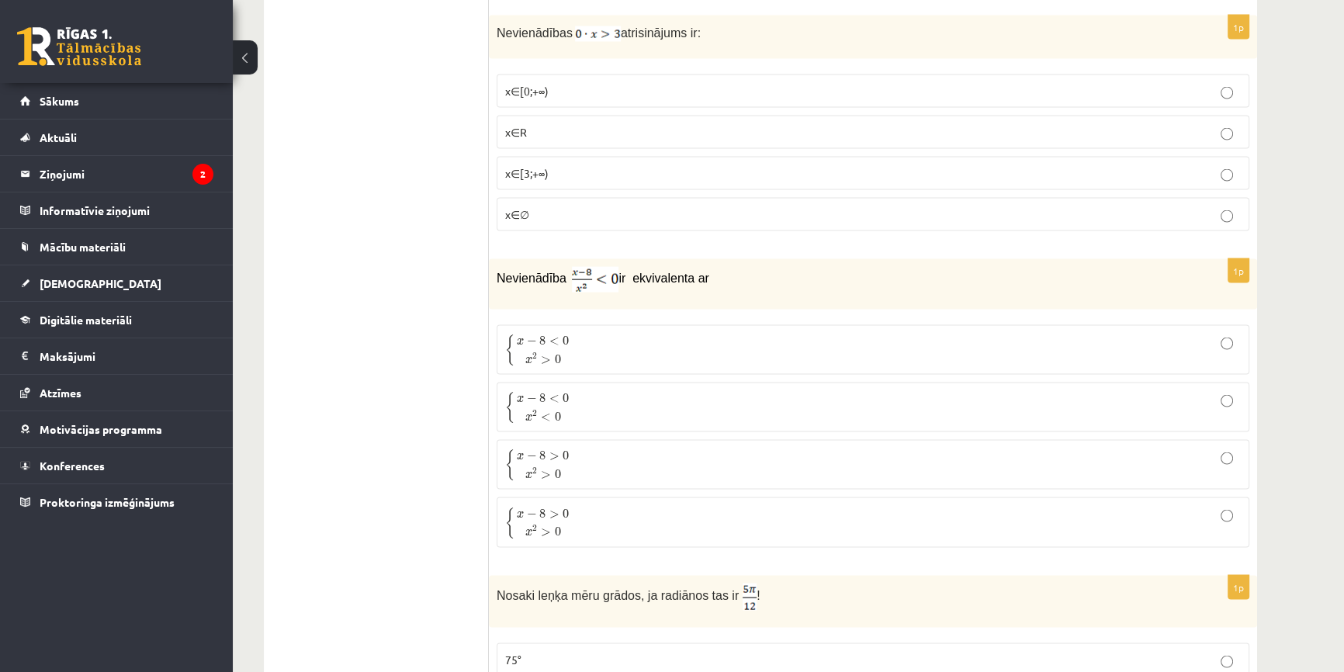
scroll to position [3919, 0]
click at [556, 352] on span "0" at bounding box center [557, 356] width 6 height 9
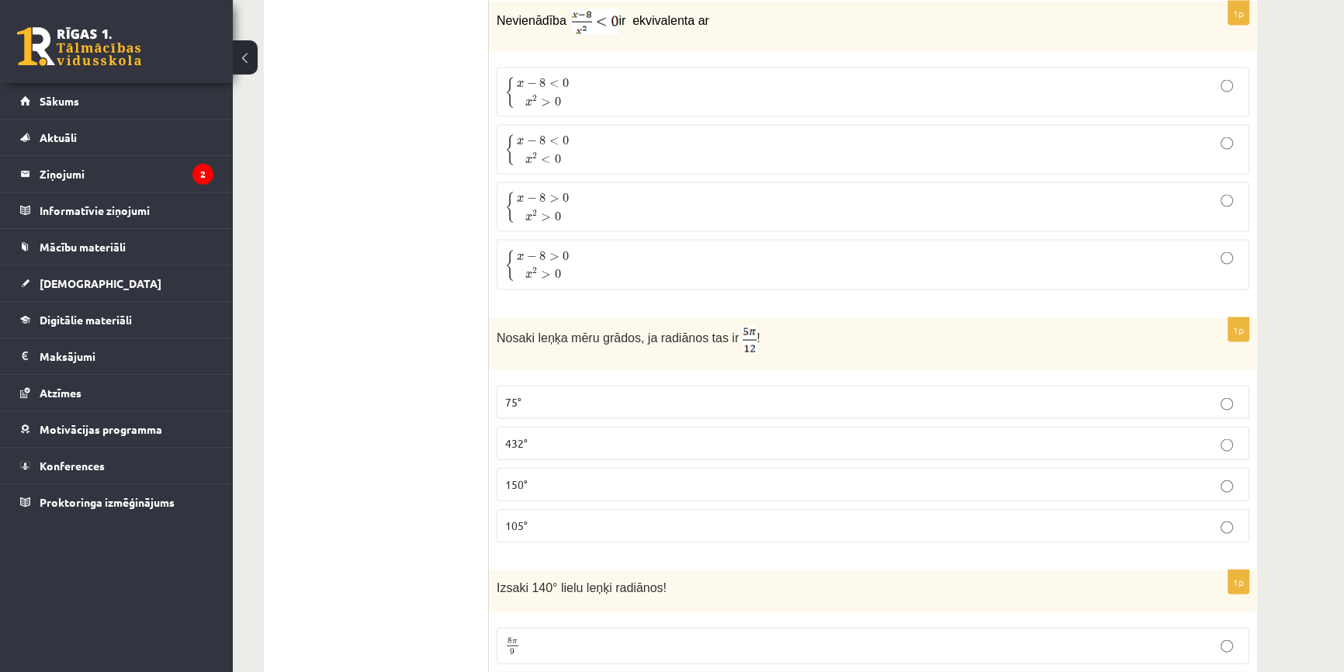
scroll to position [4202, 0]
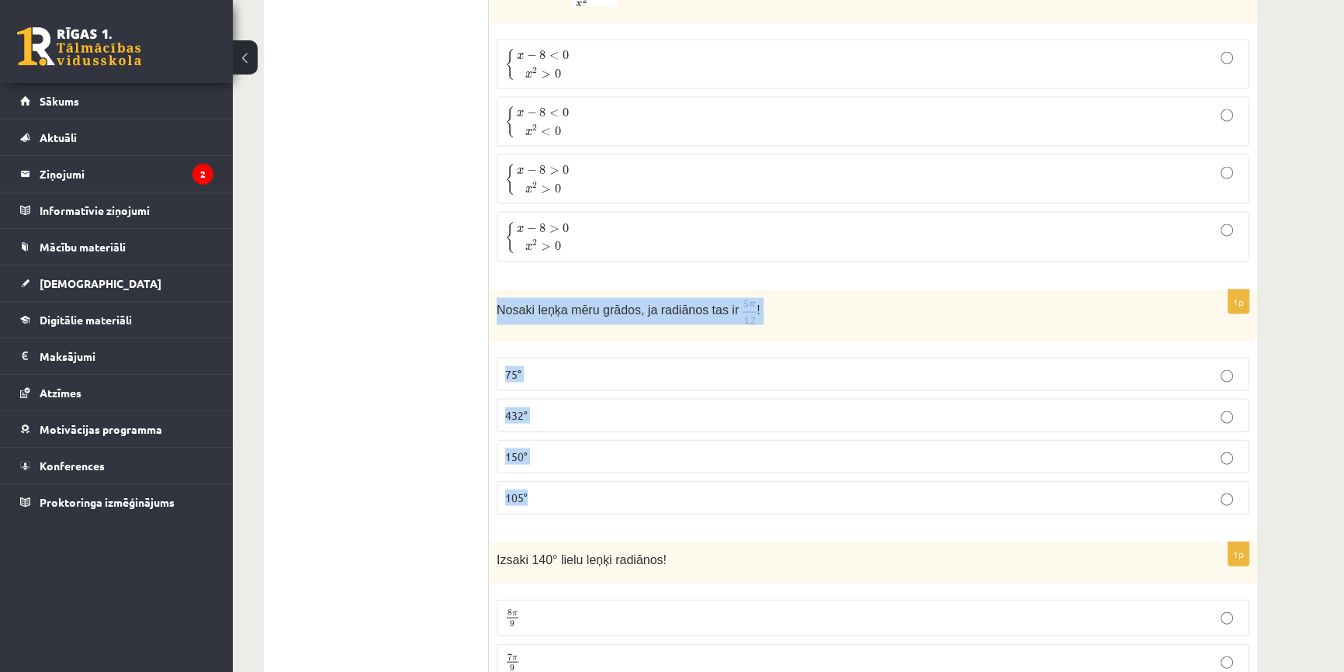
drag, startPoint x: 494, startPoint y: 296, endPoint x: 784, endPoint y: 497, distance: 352.6
click at [784, 497] on div "1p Nosaki leņķa mēru grādos, ja radiānos tas ir ! 75° 432° 150° 105°" at bounding box center [873, 408] width 768 height 237
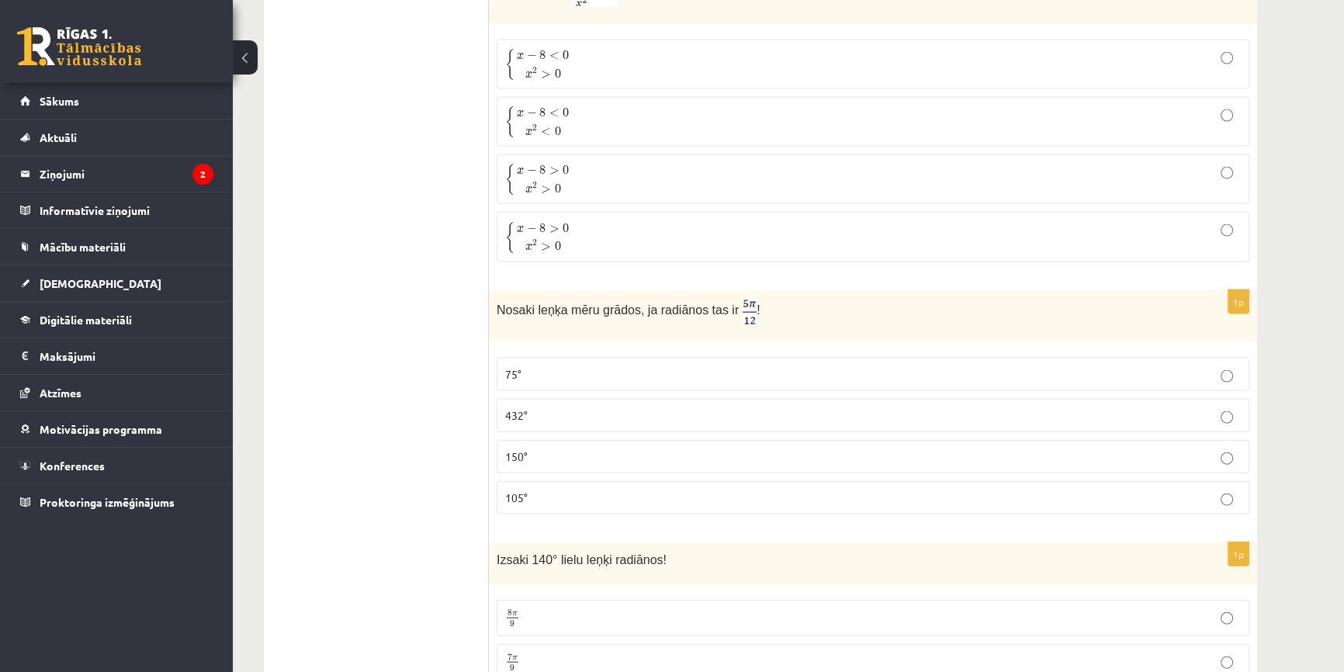
click at [387, 320] on ul "Tests Izvērtējums!" at bounding box center [384, 5] width 210 height 7856
click at [717, 366] on p "75°" at bounding box center [873, 374] width 736 height 16
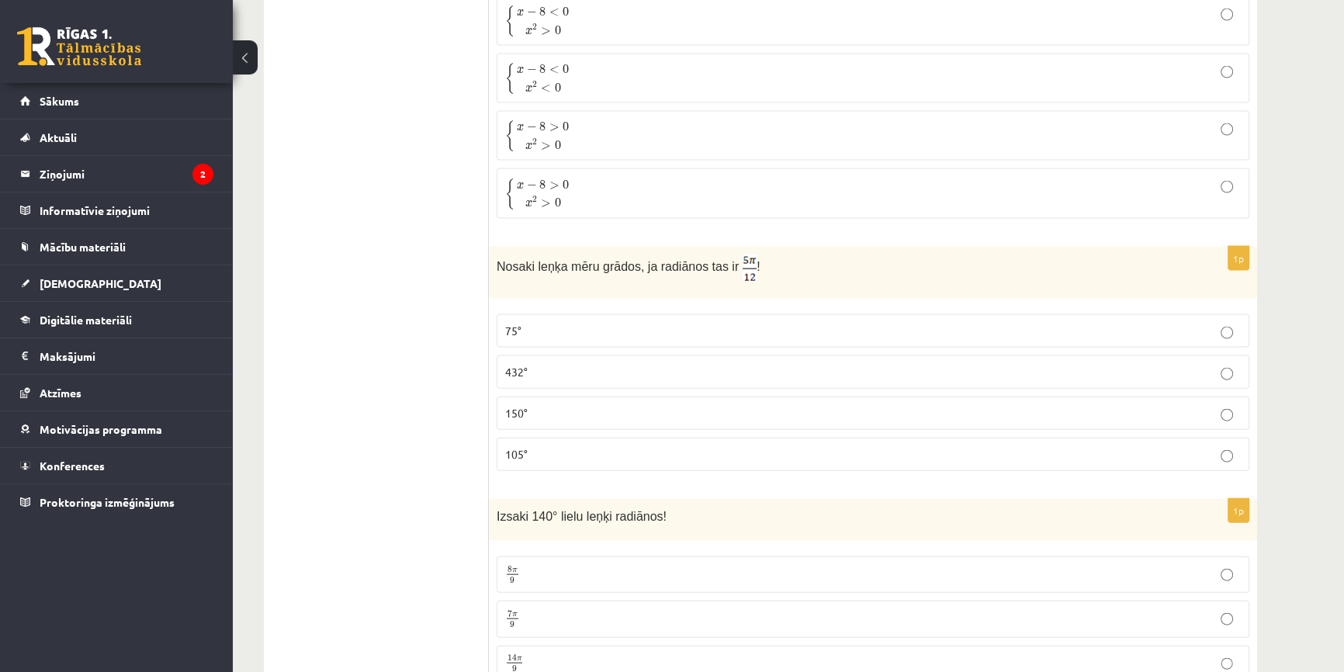
scroll to position [4414, 0]
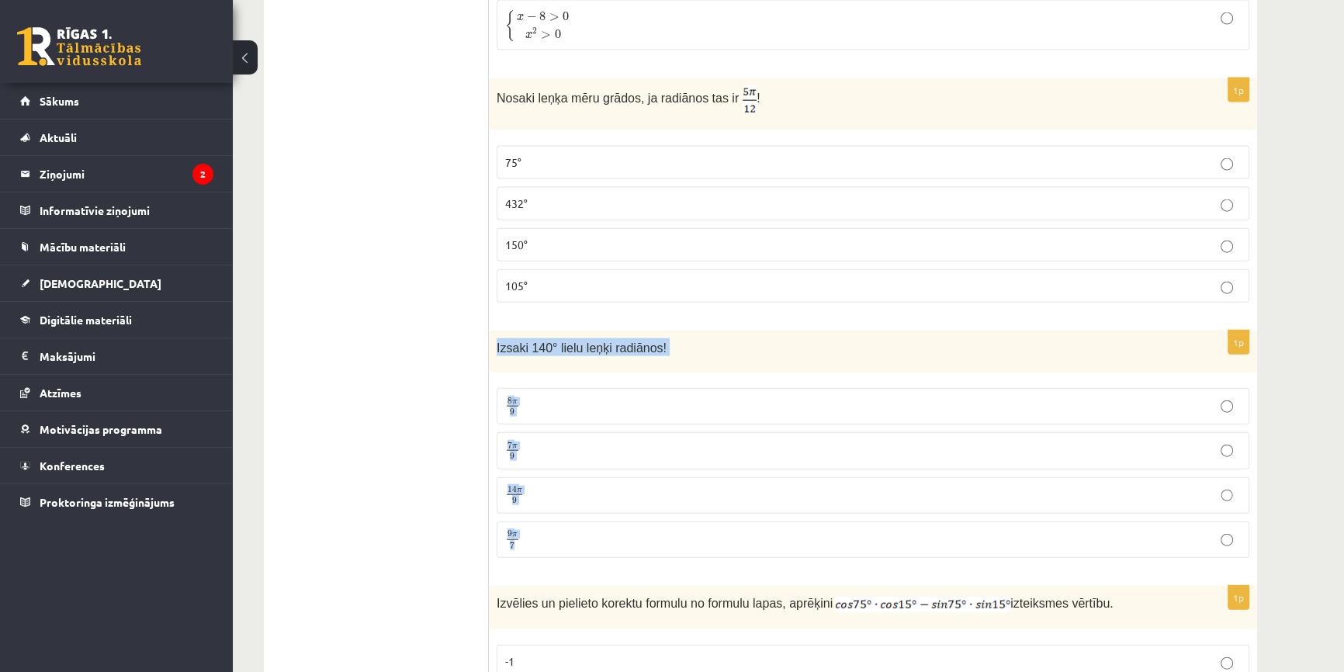
drag, startPoint x: 500, startPoint y: 331, endPoint x: 697, endPoint y: 507, distance: 263.8
click at [697, 507] on div "1p Izsaki 140° lielu leņķi radiānos! 8 π 9 8 π 9 7 π 9 7 π 9 14 π 9 14 π 9 9 π …" at bounding box center [873, 451] width 768 height 240
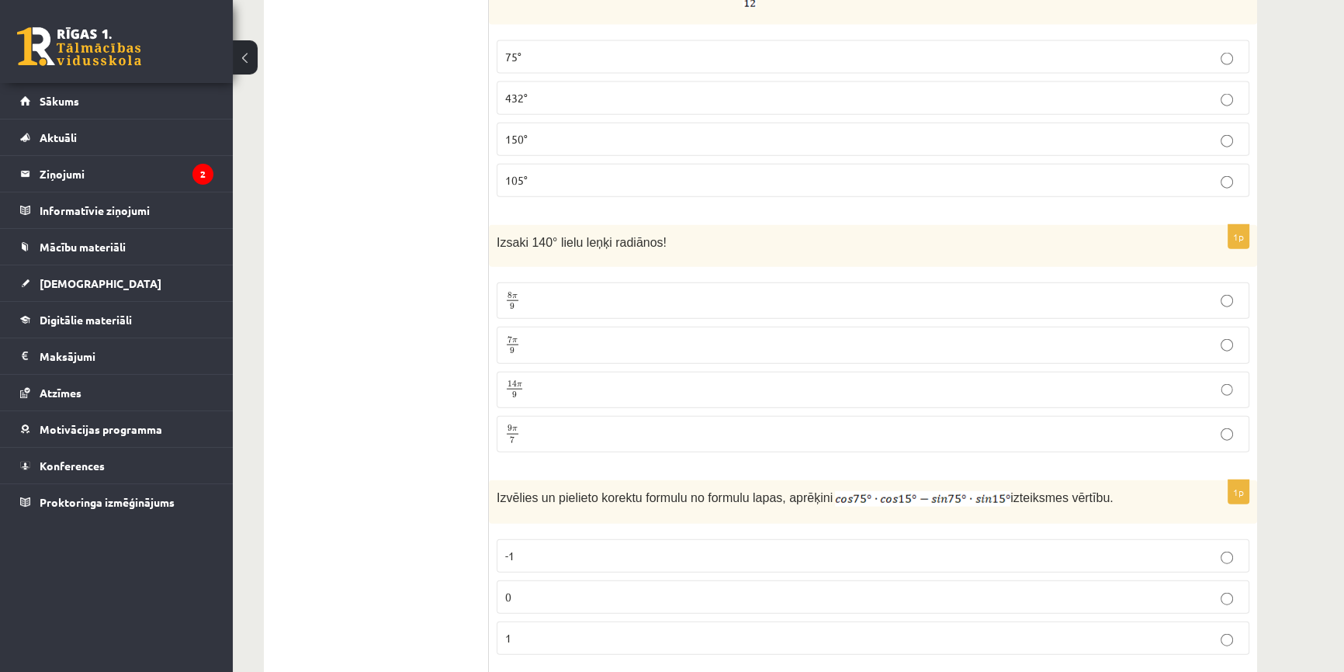
scroll to position [4555, 0]
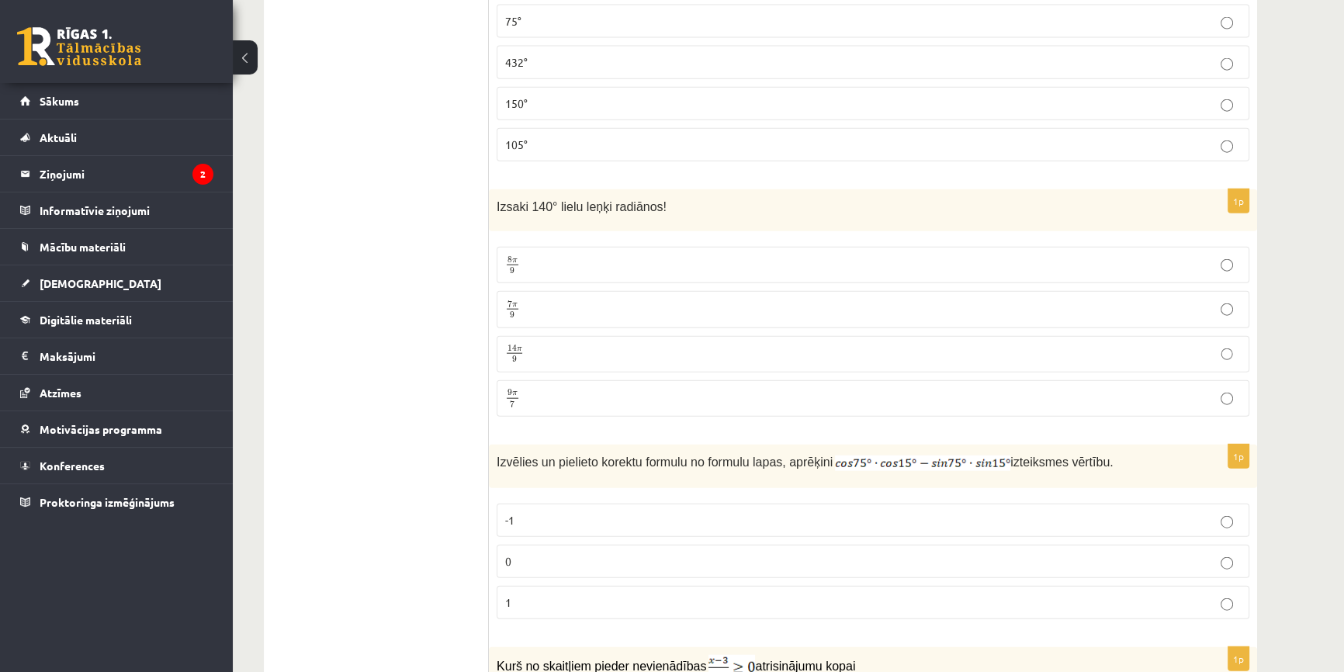
click at [523, 300] on p "7 π 9 7 π 9" at bounding box center [873, 309] width 736 height 19
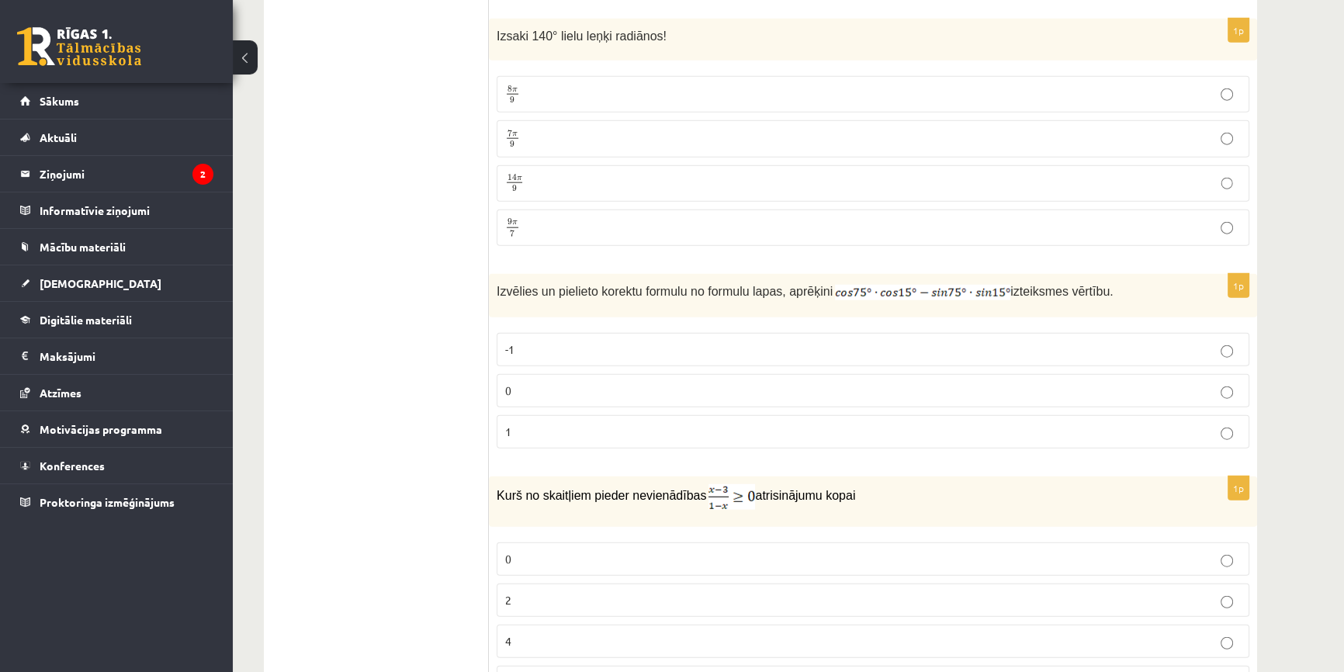
scroll to position [4766, 0]
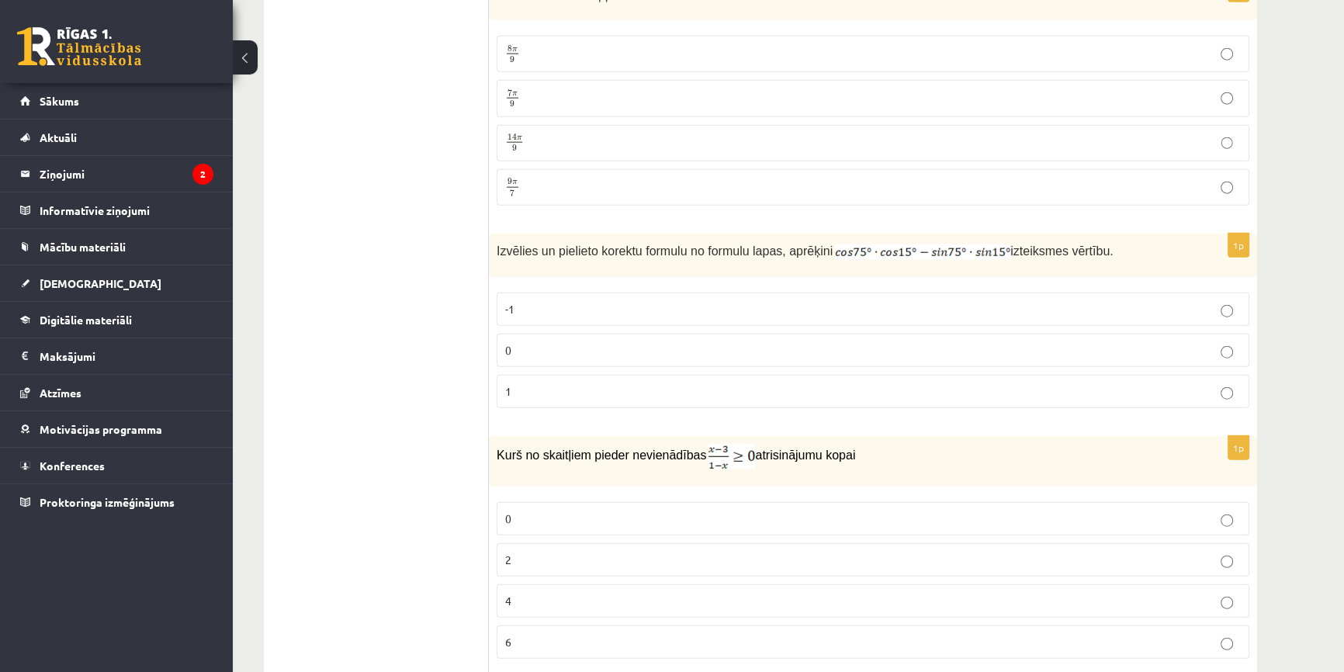
click at [504, 244] on span "Izvēlies un pielieto korektu formulu no formulu lapas, aprēķini" at bounding box center [665, 250] width 336 height 13
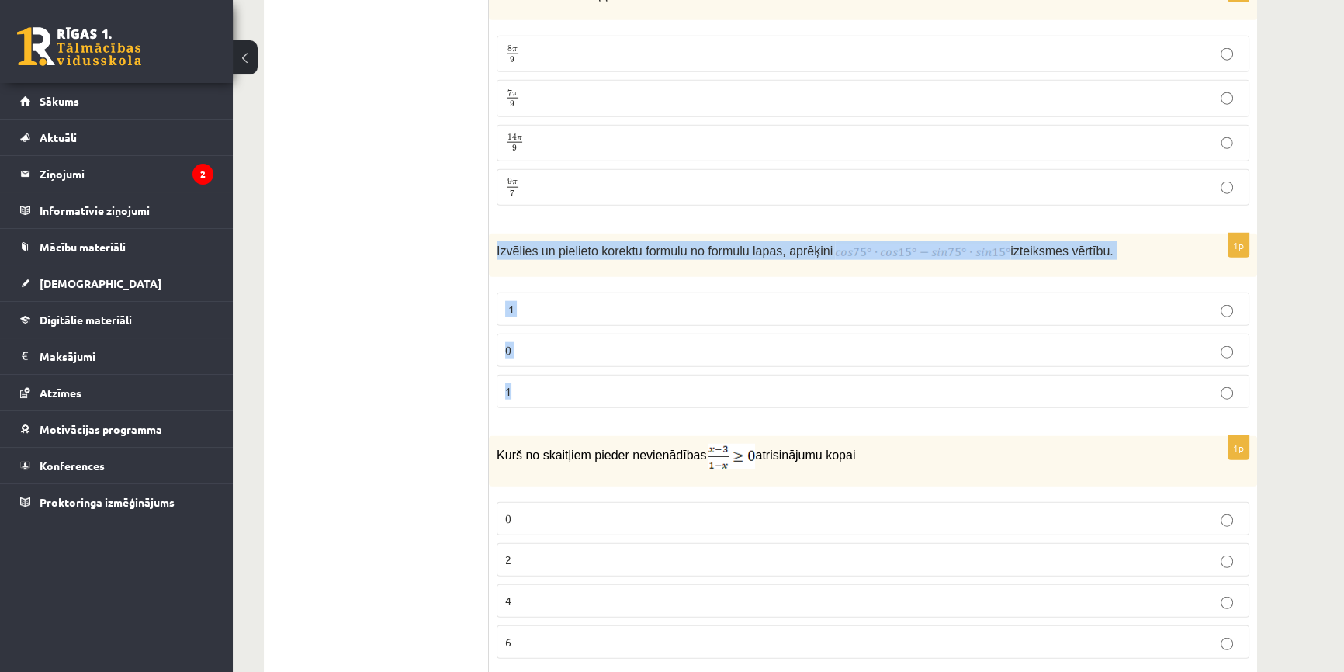
drag, startPoint x: 493, startPoint y: 236, endPoint x: 623, endPoint y: 399, distance: 208.2
click at [623, 399] on div "1p Izvēlies un pielieto korektu formulu no formulu lapas, aprēķini izteiksmes v…" at bounding box center [873, 327] width 768 height 187
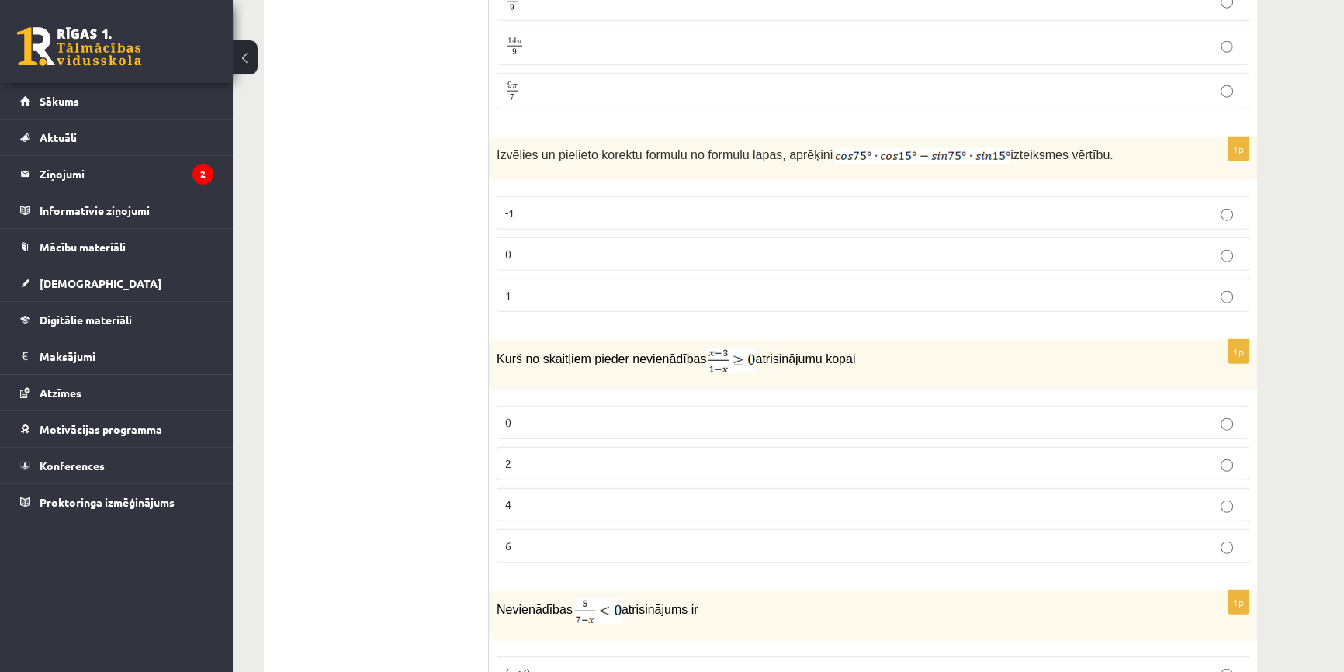
scroll to position [4907, 0]
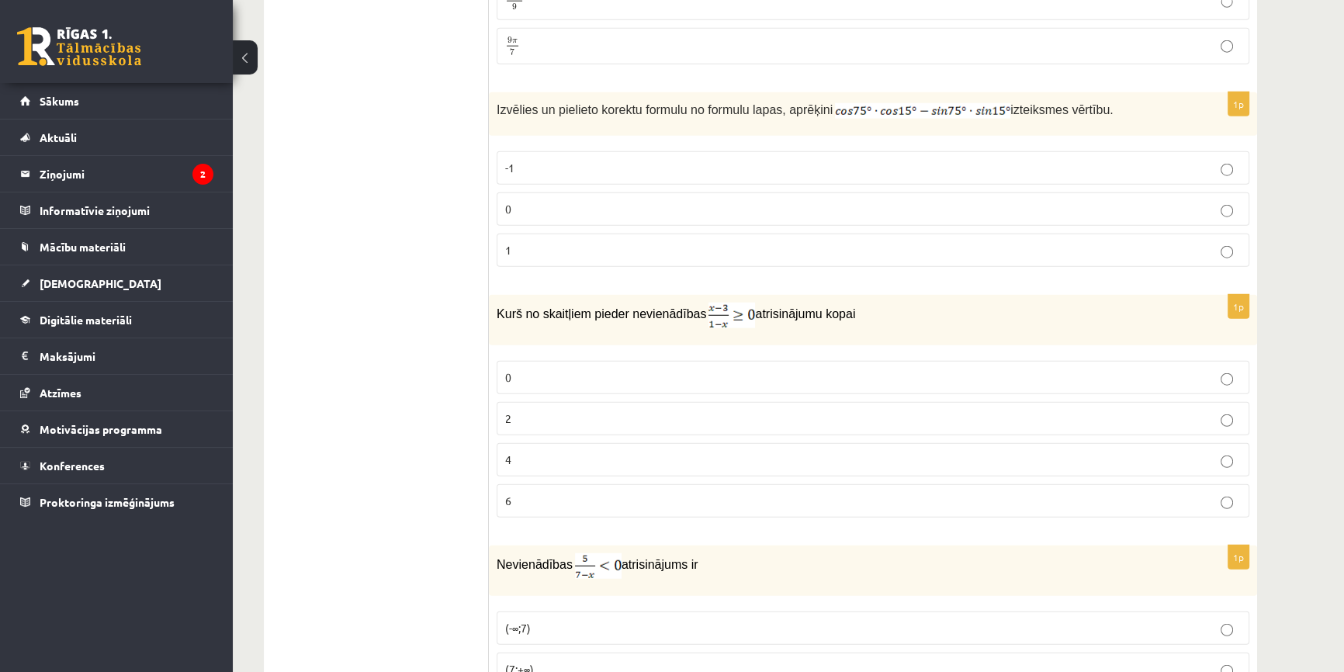
click at [551, 192] on label "0" at bounding box center [873, 208] width 753 height 33
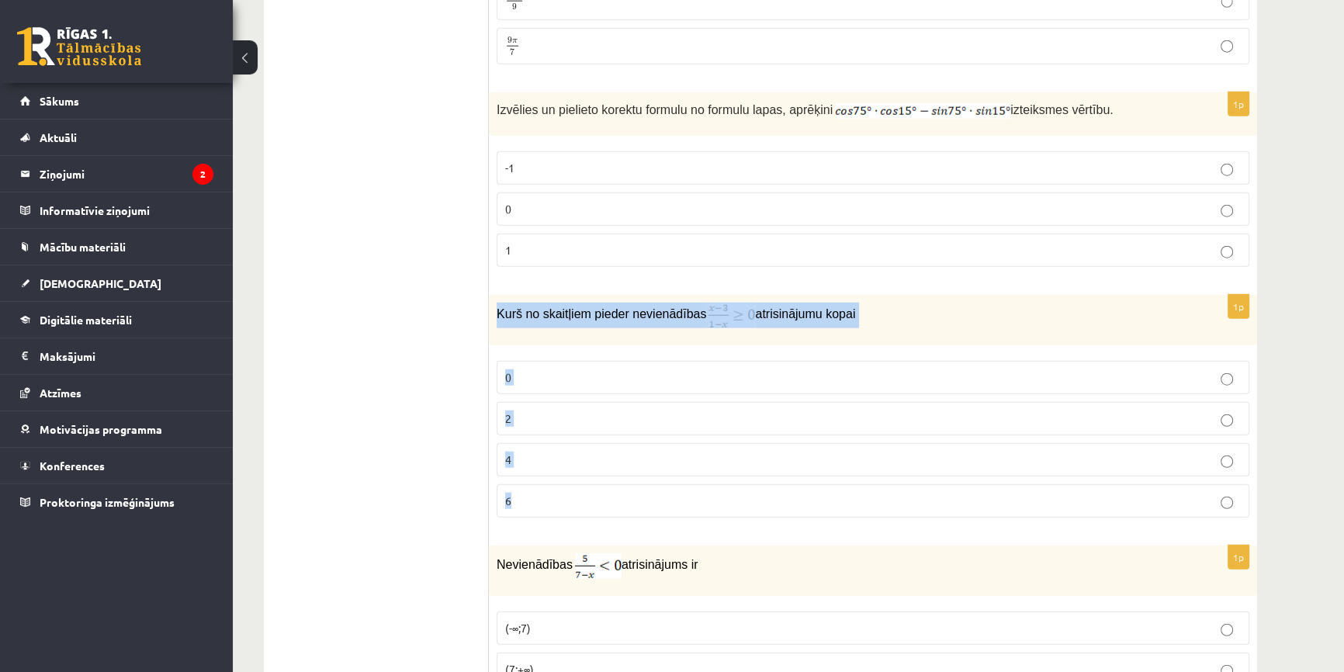
drag, startPoint x: 496, startPoint y: 296, endPoint x: 618, endPoint y: 473, distance: 215.4
click at [618, 473] on div "1p Kurš no skaitļiem pieder nevienādības atrisinājumu kopai 0 2 4 6" at bounding box center [873, 412] width 768 height 235
click at [635, 307] on span "Kurš no skaitļiem pieder nevienādības" at bounding box center [602, 313] width 210 height 13
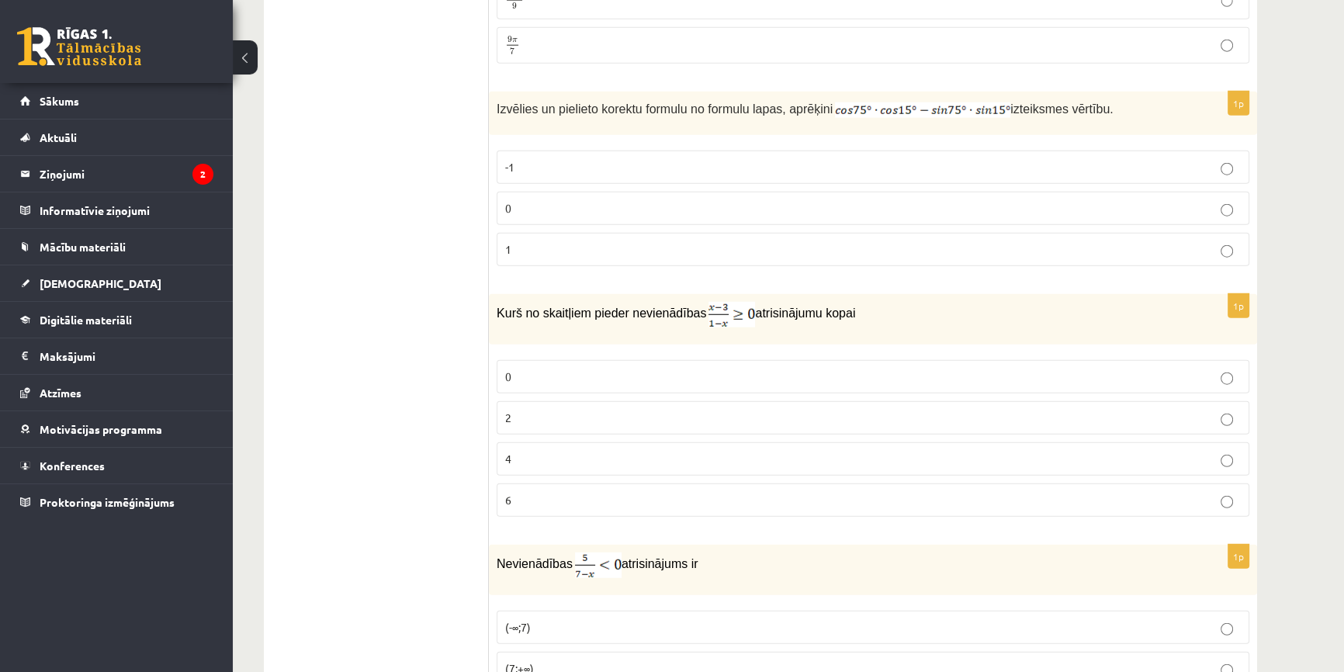
scroll to position [4836, 0]
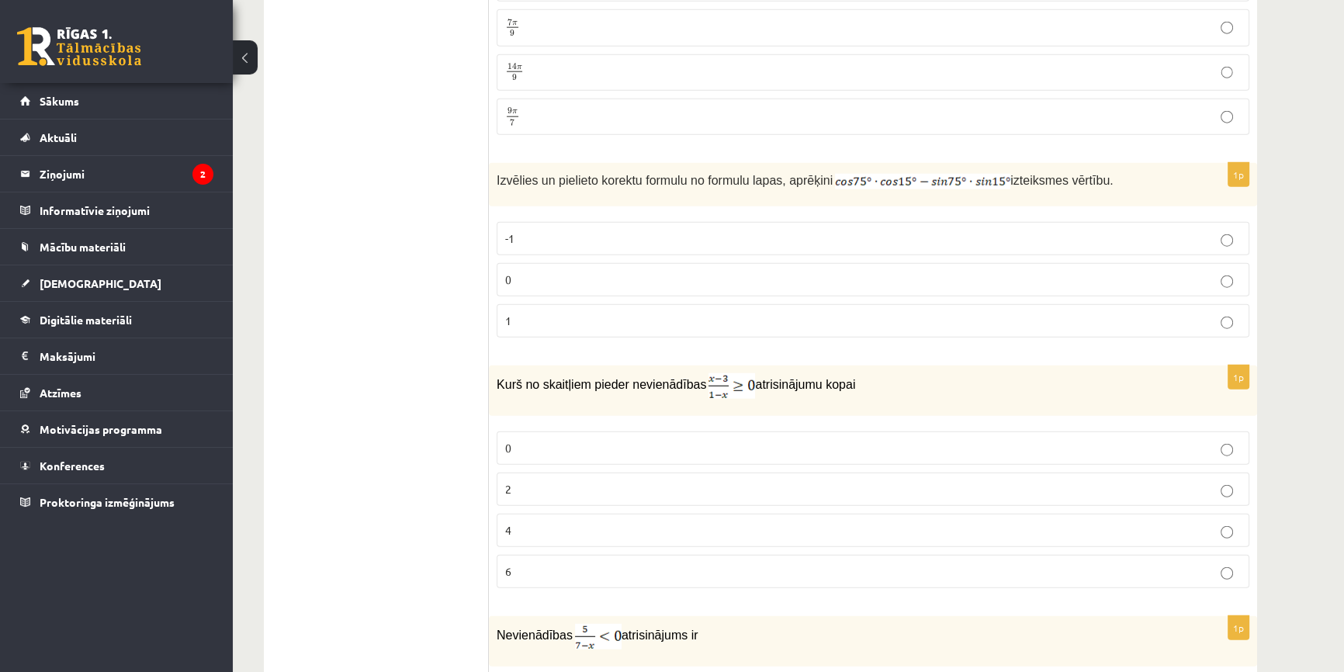
click at [581, 481] on p "2" at bounding box center [873, 489] width 736 height 16
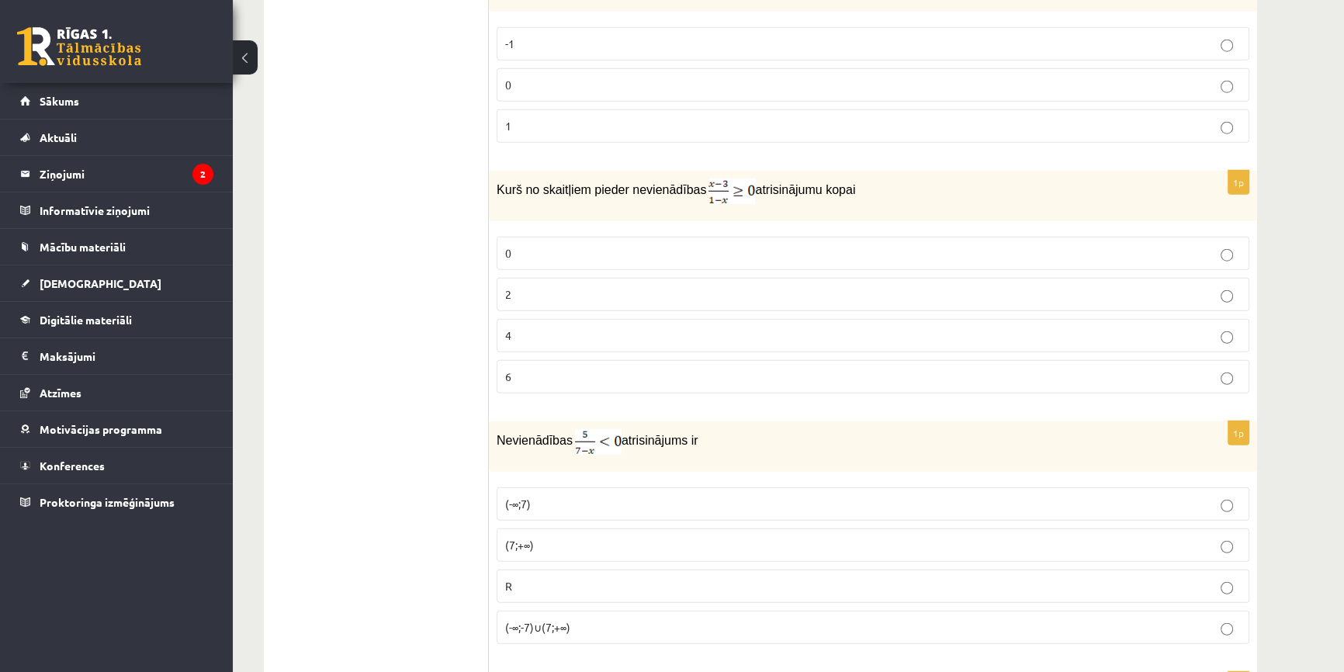
scroll to position [5048, 0]
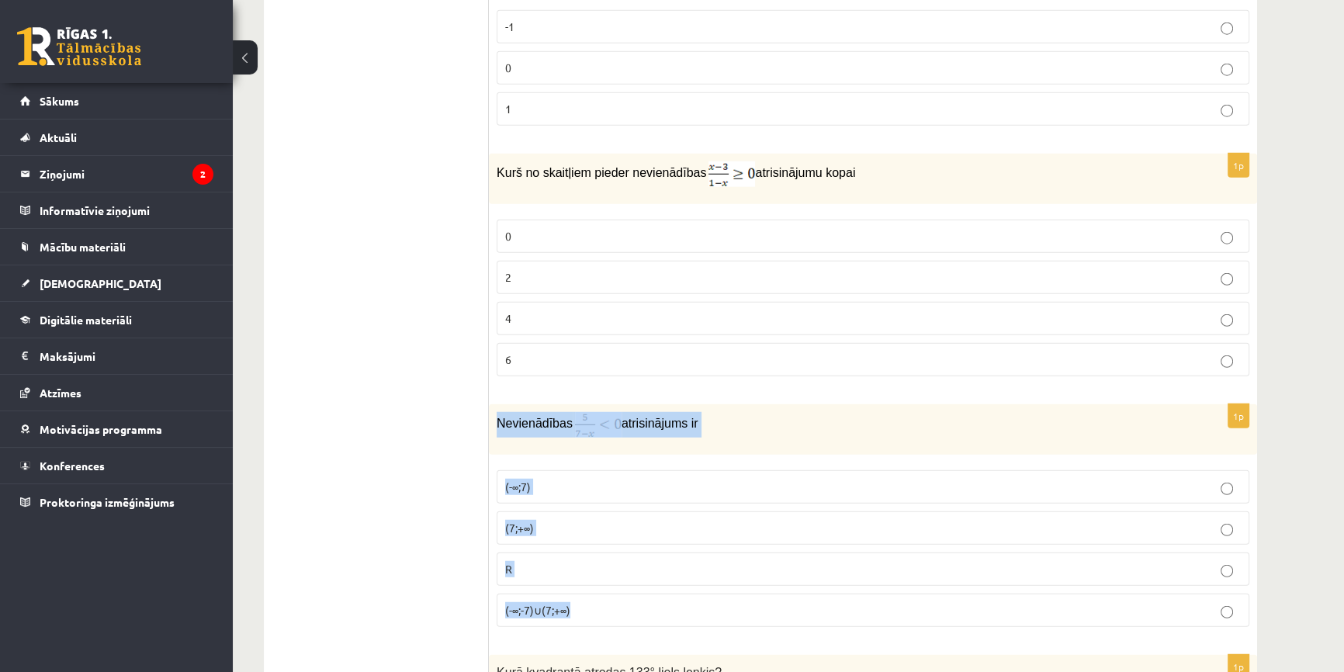
drag, startPoint x: 495, startPoint y: 413, endPoint x: 687, endPoint y: 584, distance: 256.7
click at [687, 584] on div "1p Nevienādības atrisinājums ir (-∞;7) (7;+∞) R (-∞;-7)∪(7;+∞)" at bounding box center [873, 521] width 768 height 235
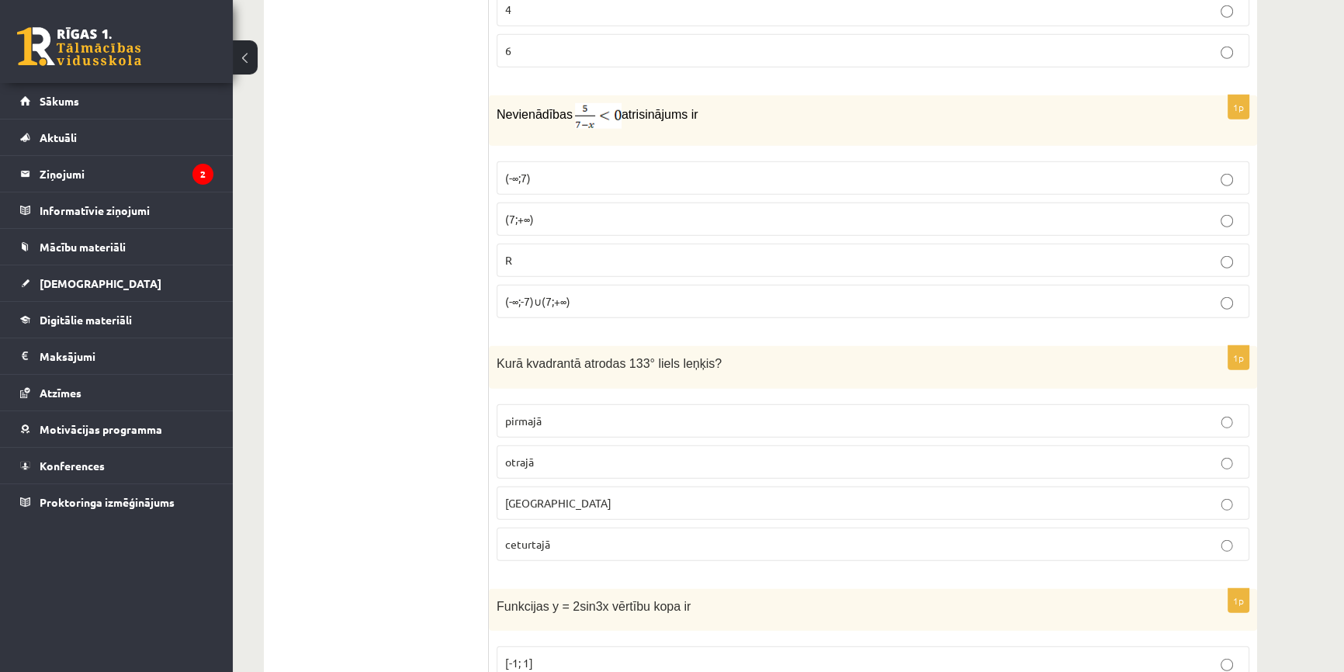
scroll to position [5331, 0]
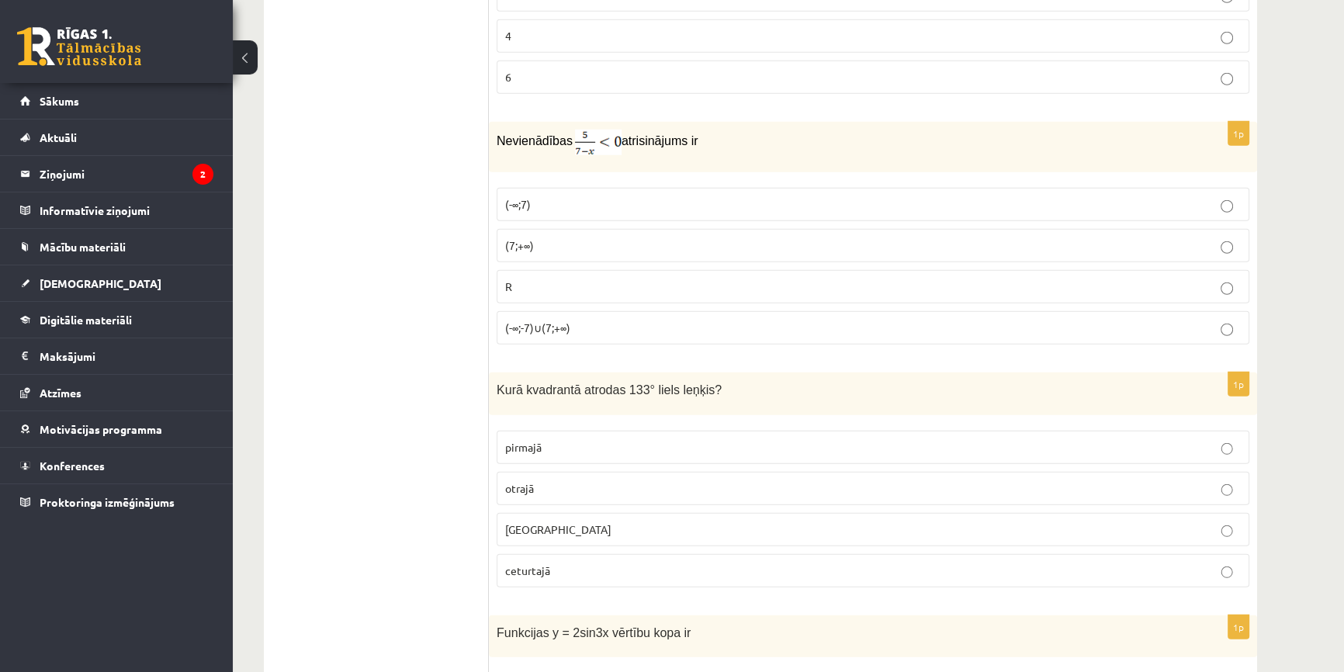
click at [545, 239] on label "(7;+∞)" at bounding box center [873, 245] width 753 height 33
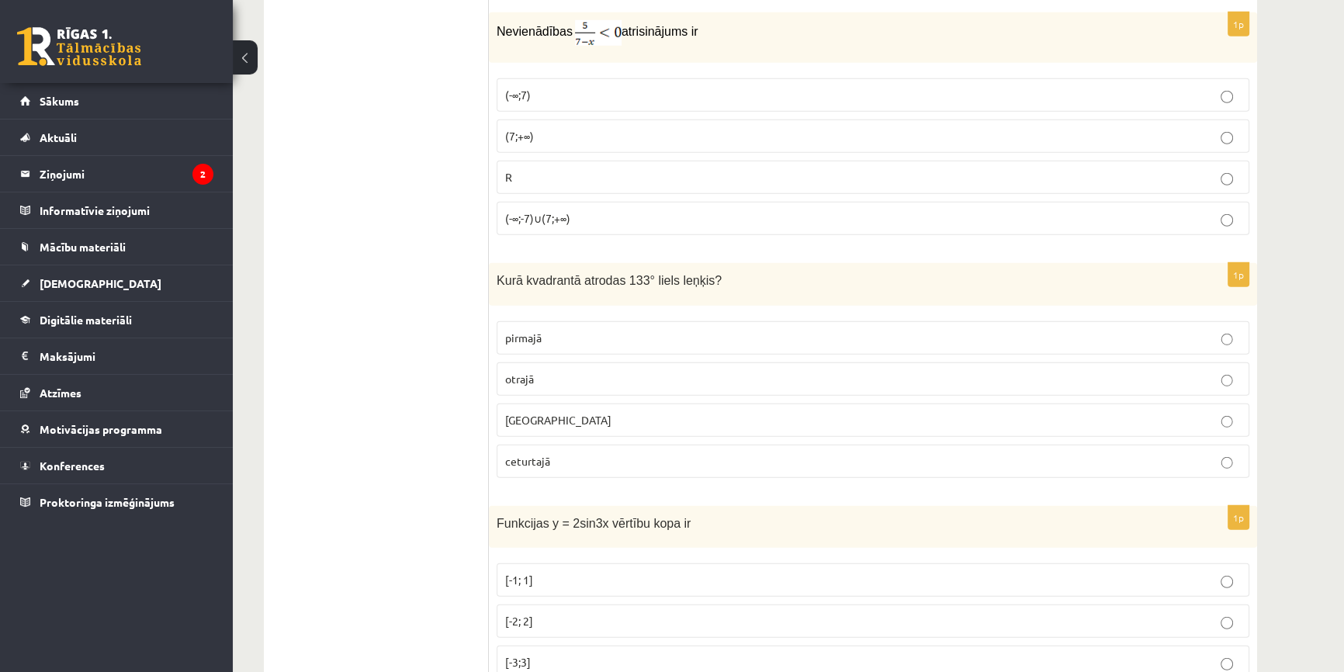
scroll to position [5471, 0]
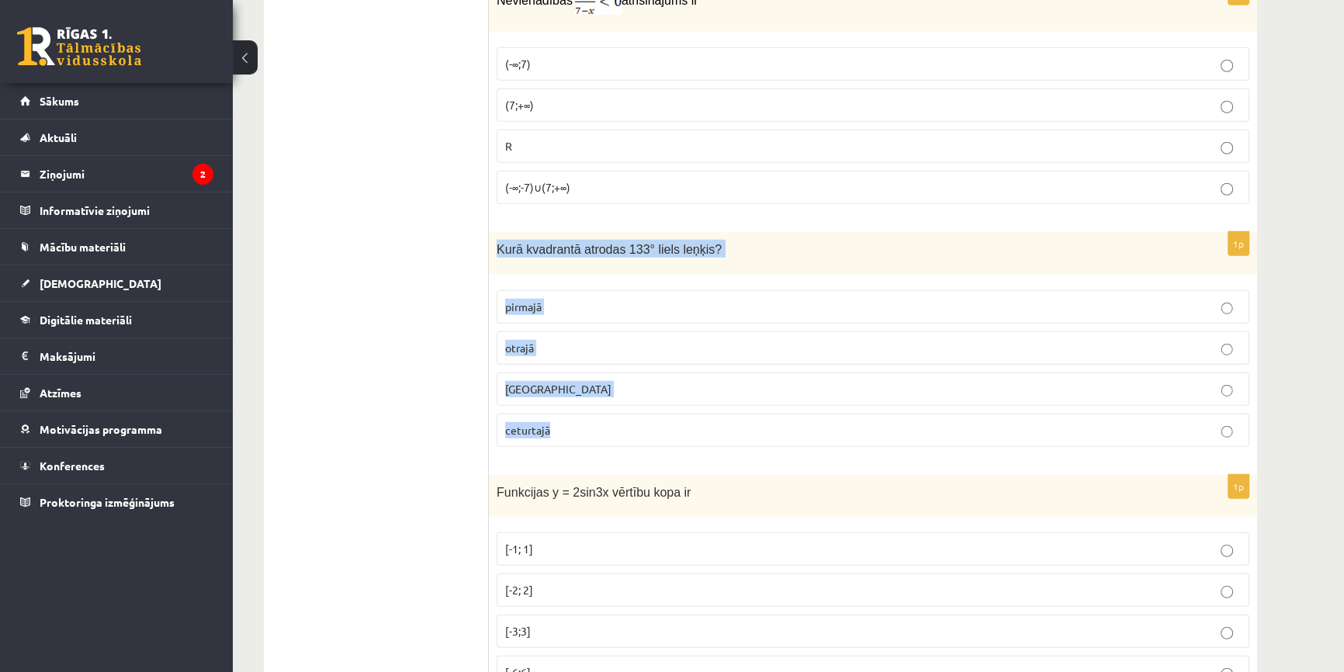
drag, startPoint x: 498, startPoint y: 227, endPoint x: 667, endPoint y: 396, distance: 238.7
click at [667, 396] on div "1p Kurā kvadrantā atrodas 133° liels leņķis? pirmajā otrajā trešajā ceturtajā" at bounding box center [873, 345] width 768 height 227
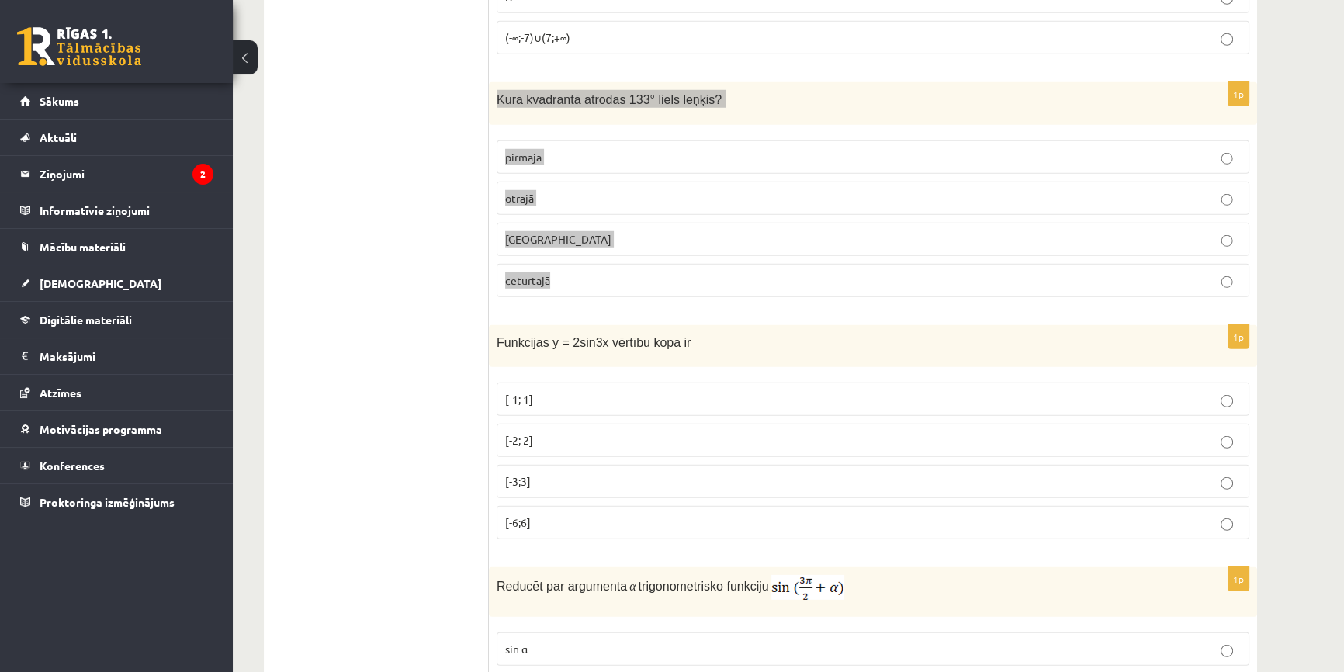
scroll to position [5683, 0]
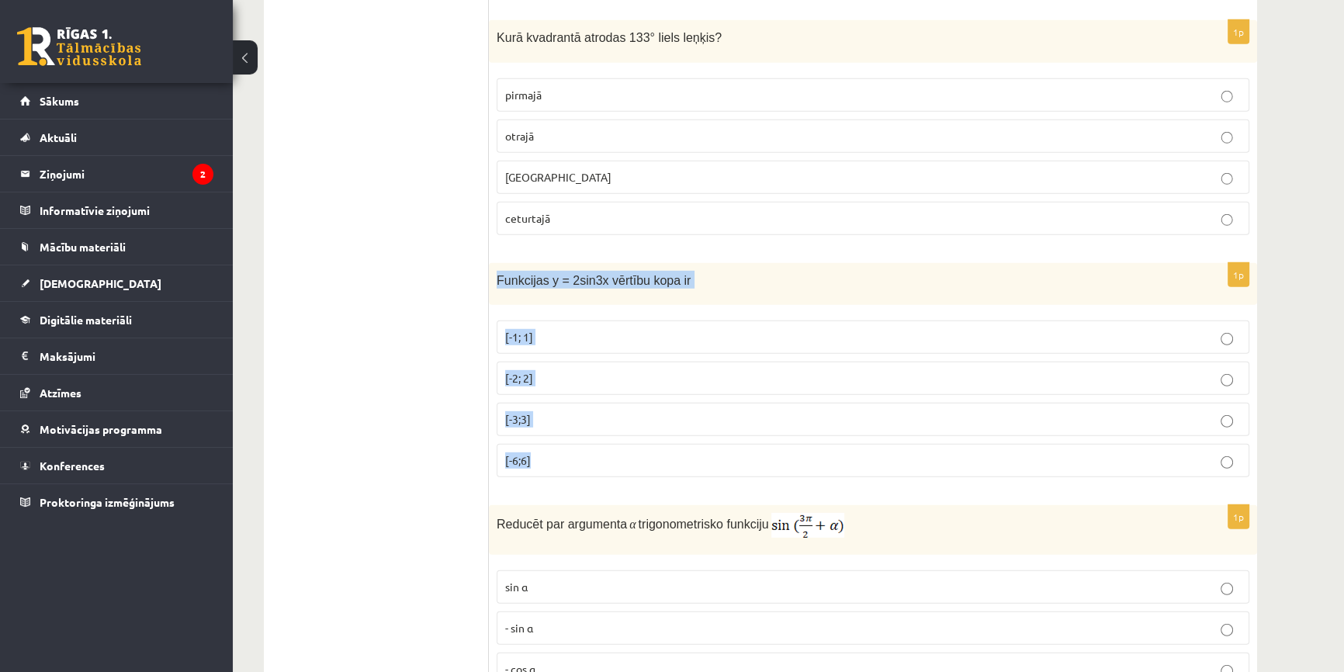
drag, startPoint x: 497, startPoint y: 260, endPoint x: 674, endPoint y: 437, distance: 250.7
click at [674, 437] on div "1p Funkcijas y = 2sin3x vērtību kopa ir [-1; 1] [-2; 2] [-3;3] [-6;6]" at bounding box center [873, 376] width 768 height 227
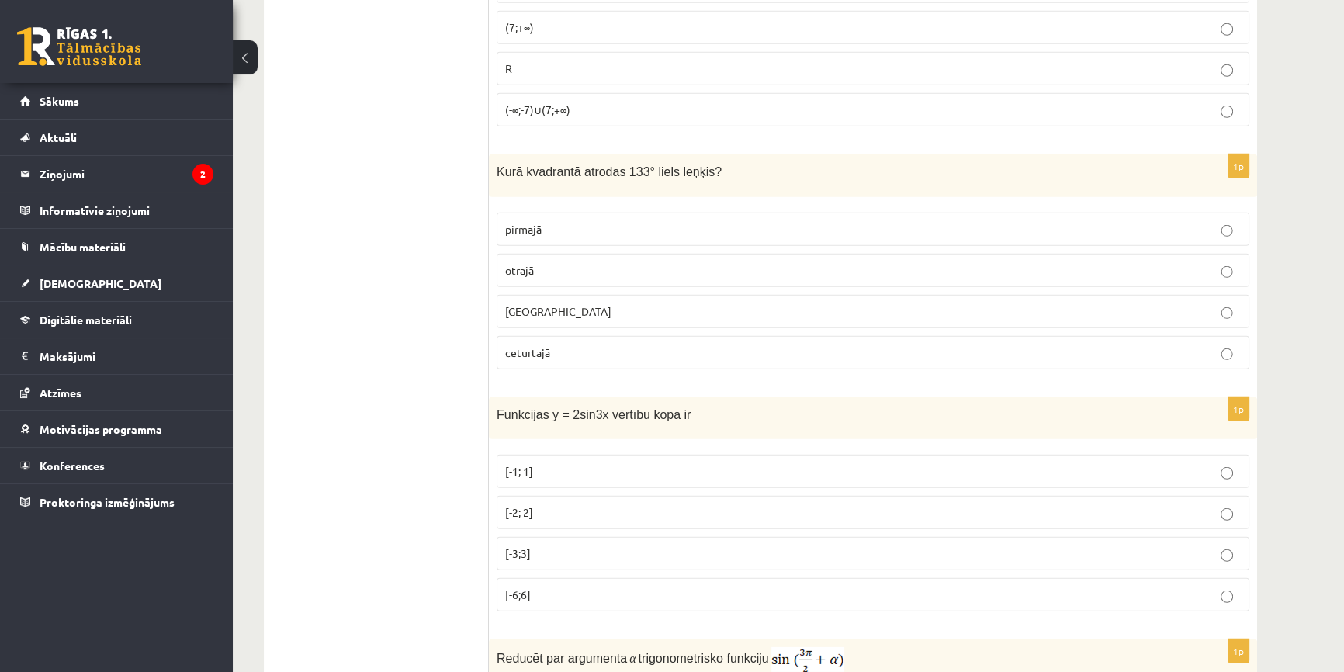
scroll to position [5542, 0]
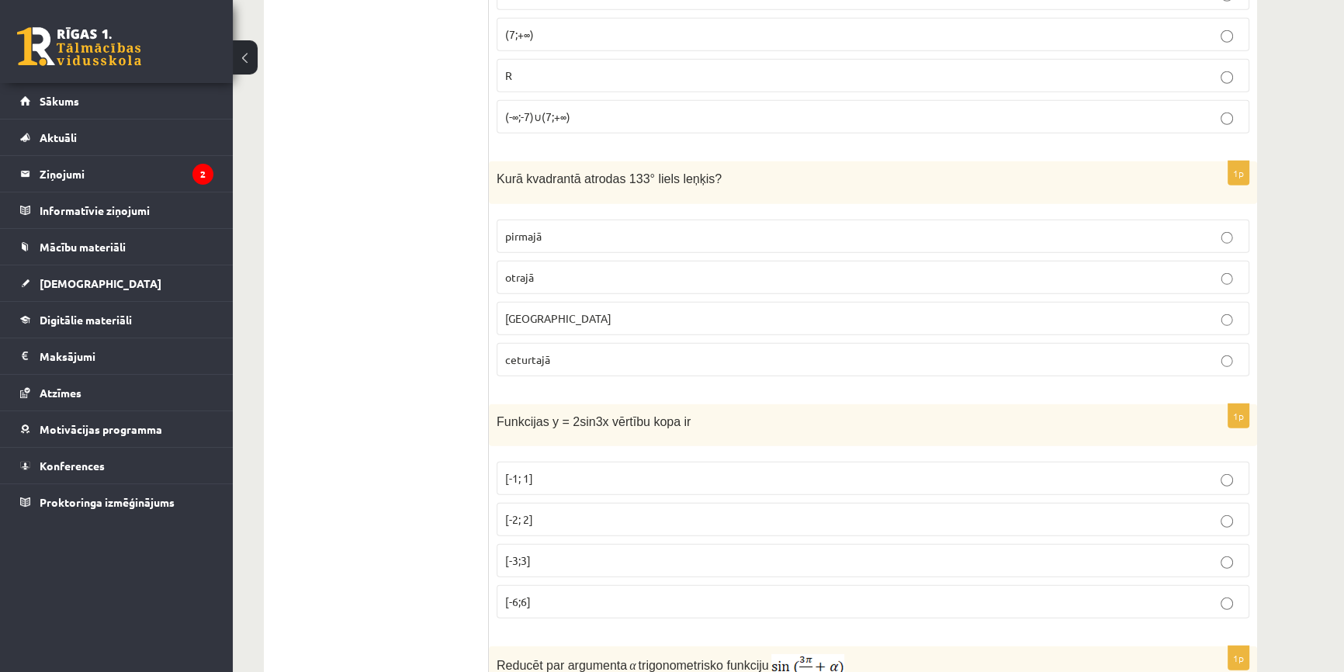
click at [560, 269] on p "otrajā" at bounding box center [873, 277] width 736 height 16
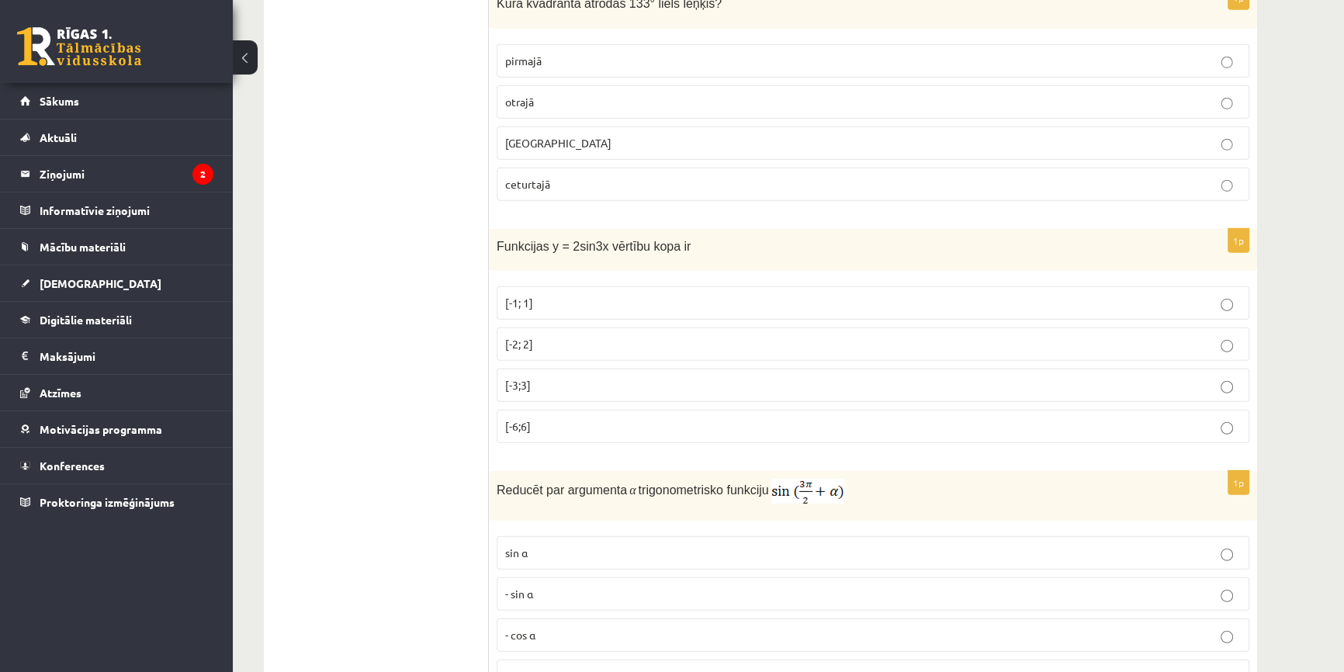
scroll to position [5754, 0]
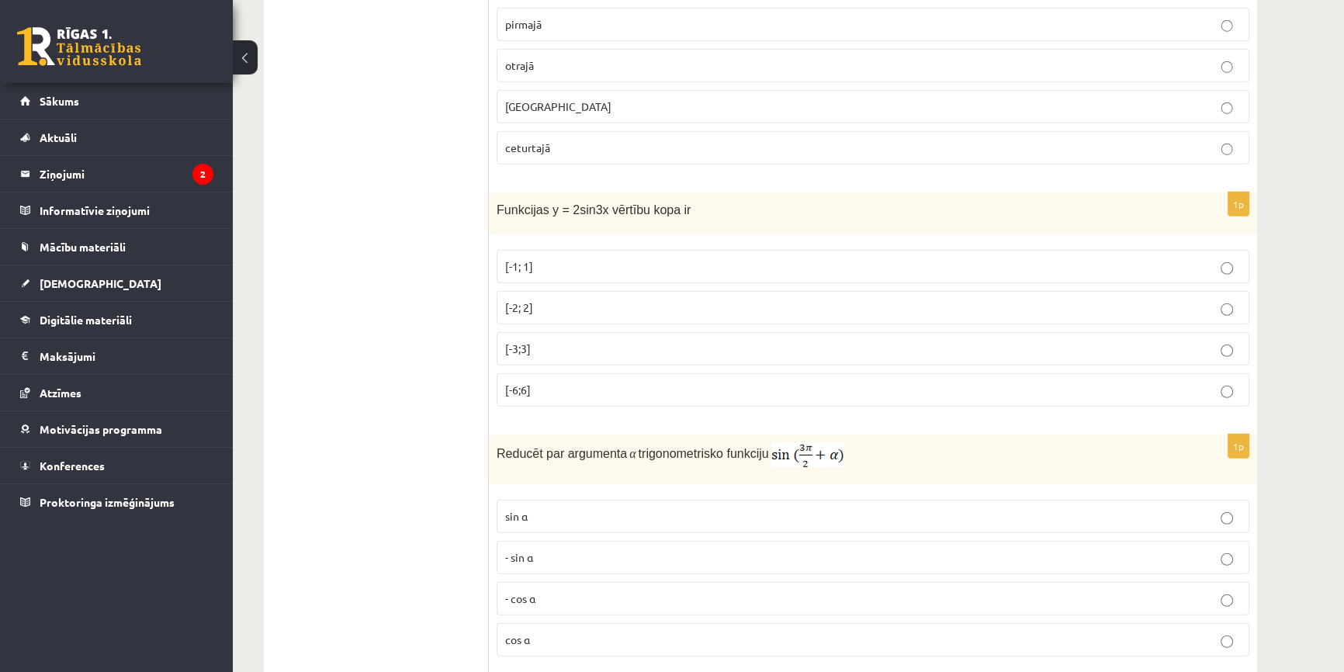
click at [568, 303] on label "[-2; 2]" at bounding box center [873, 307] width 753 height 33
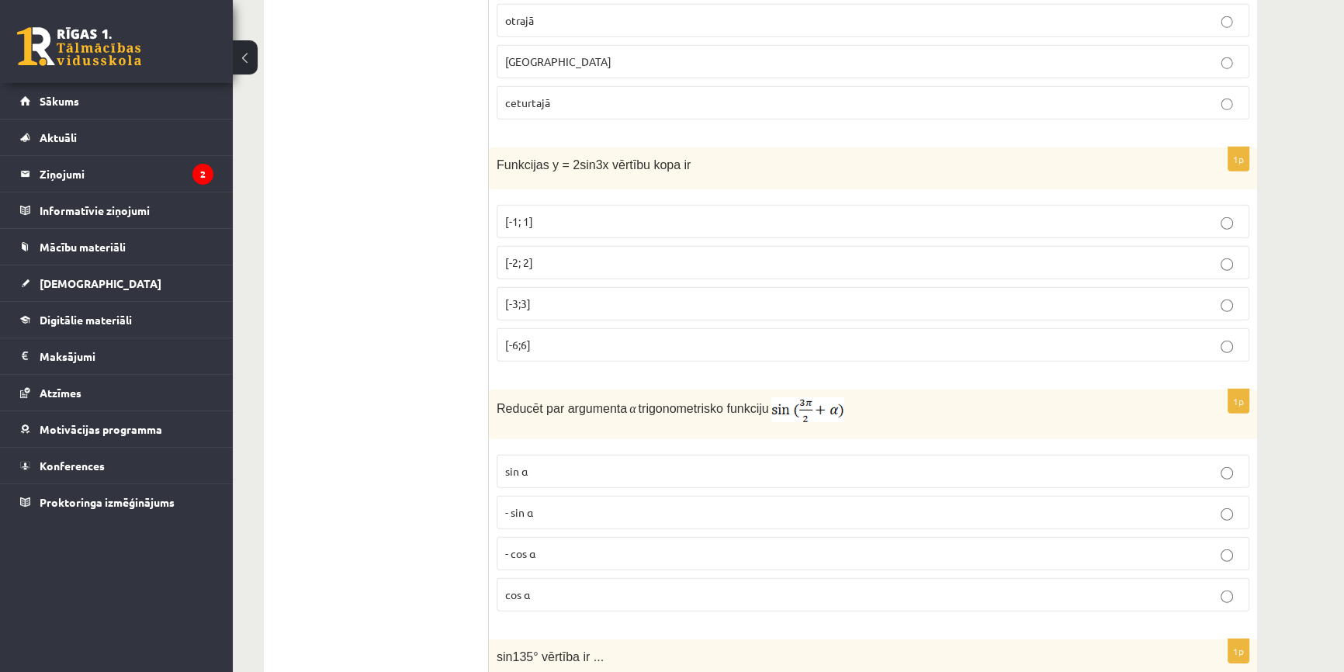
scroll to position [5895, 0]
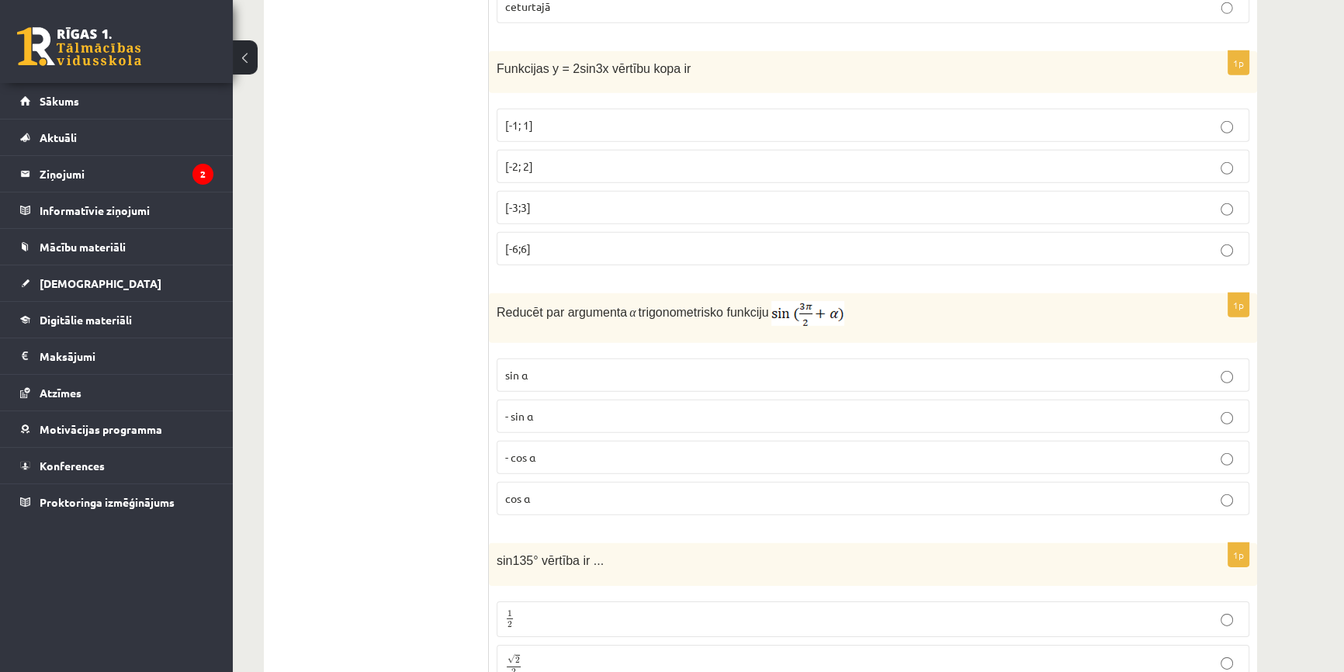
click at [502, 306] on span "Reducēt par argumenta" at bounding box center [562, 312] width 130 height 13
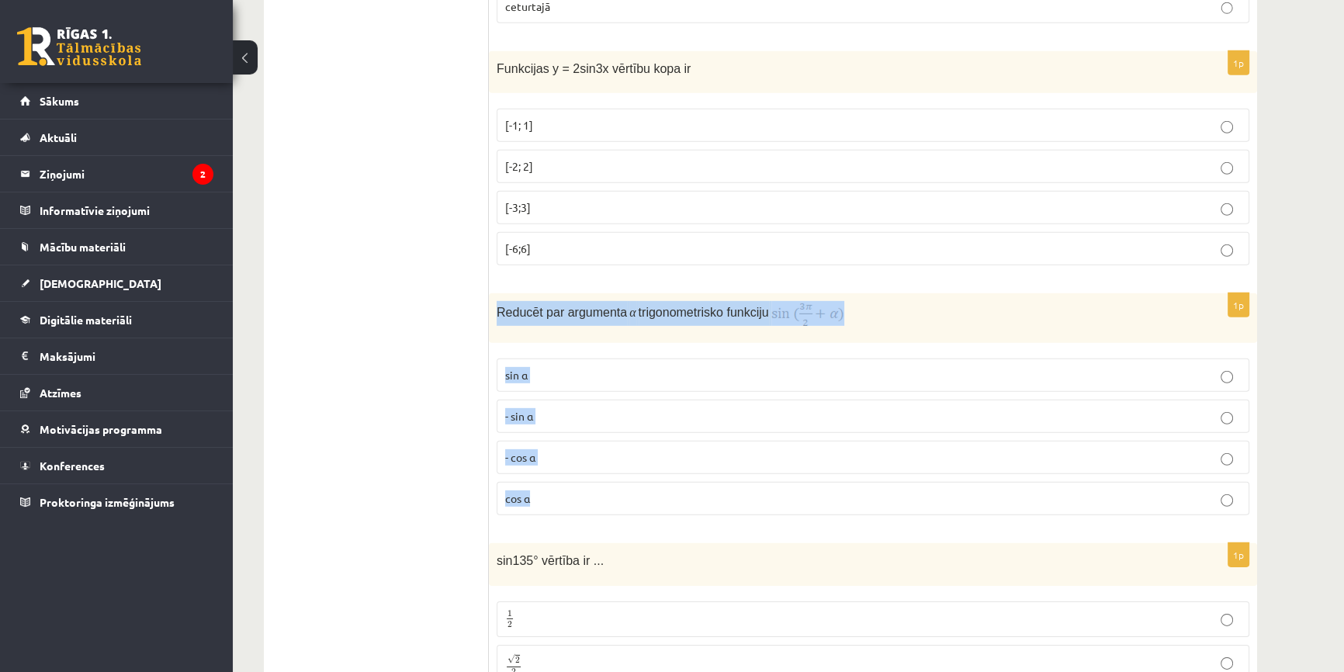
drag, startPoint x: 496, startPoint y: 292, endPoint x: 775, endPoint y: 459, distance: 325.8
click at [775, 459] on div "1p Reducēt par argumenta α trigonometrisko funkciju sin⁡ α - sin ⁡α - cos ⁡α co…" at bounding box center [873, 410] width 768 height 234
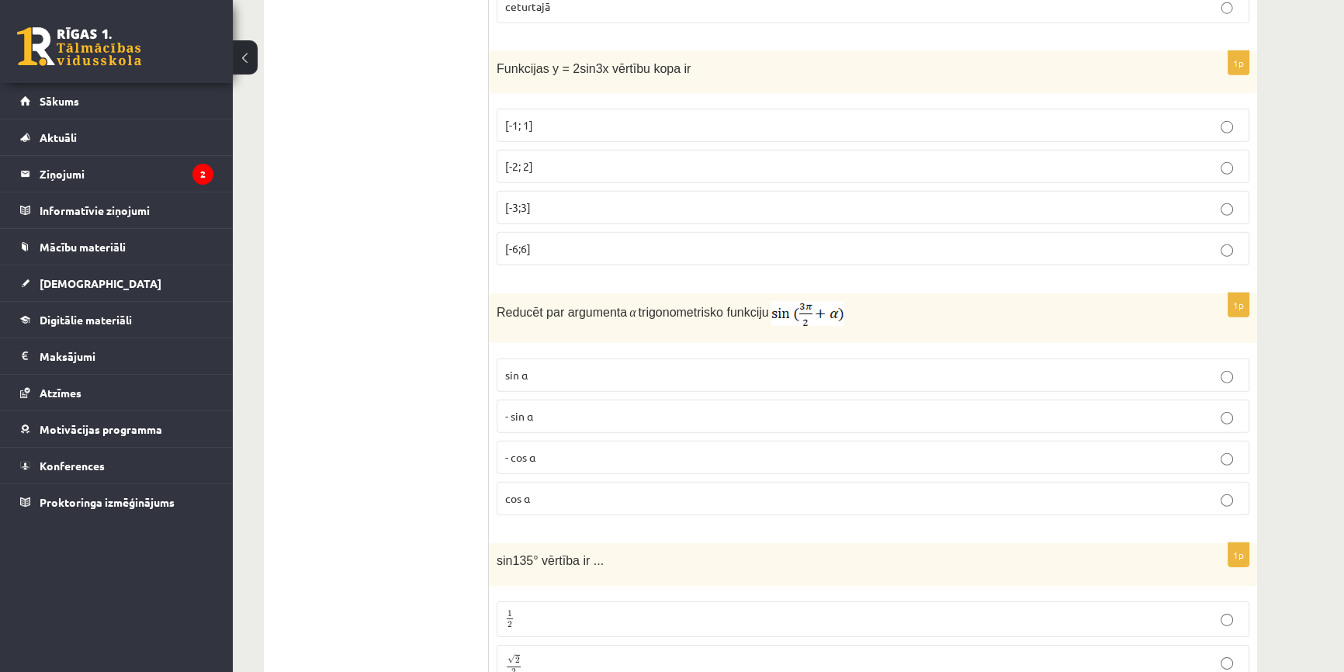
click at [552, 490] on p "cos⁡ α" at bounding box center [873, 498] width 736 height 16
click at [542, 449] on p "- cos ⁡α" at bounding box center [873, 457] width 736 height 16
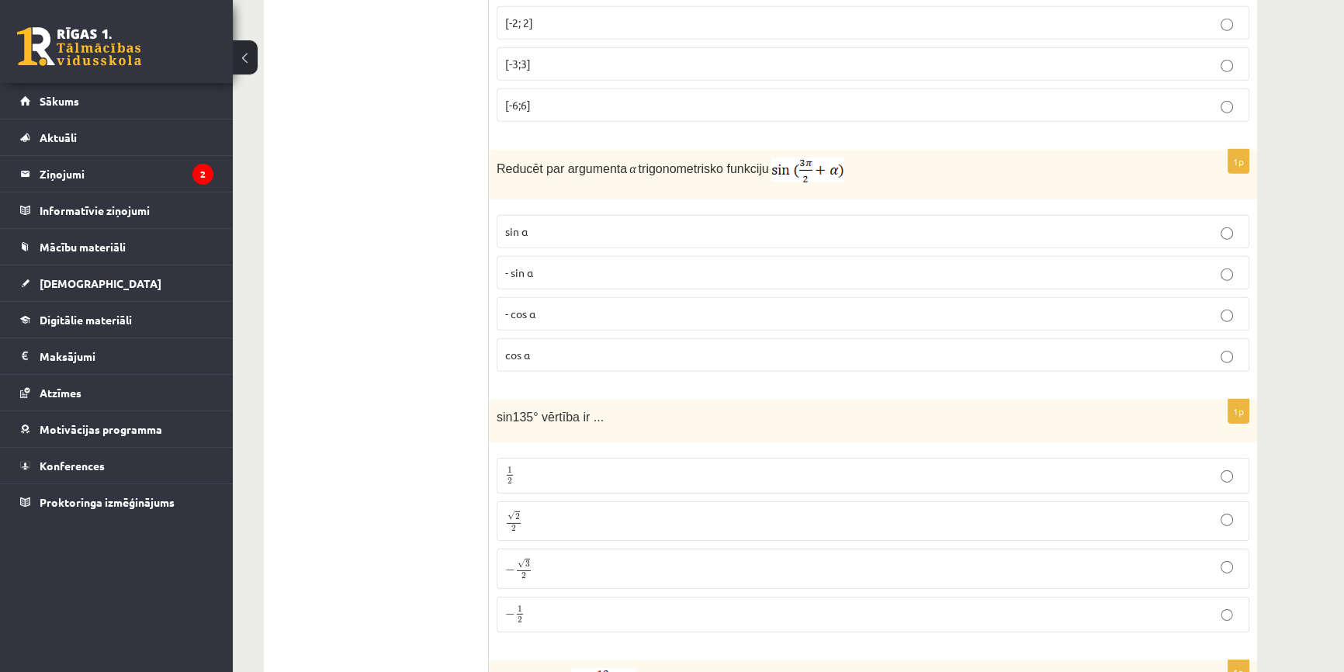
scroll to position [6107, 0]
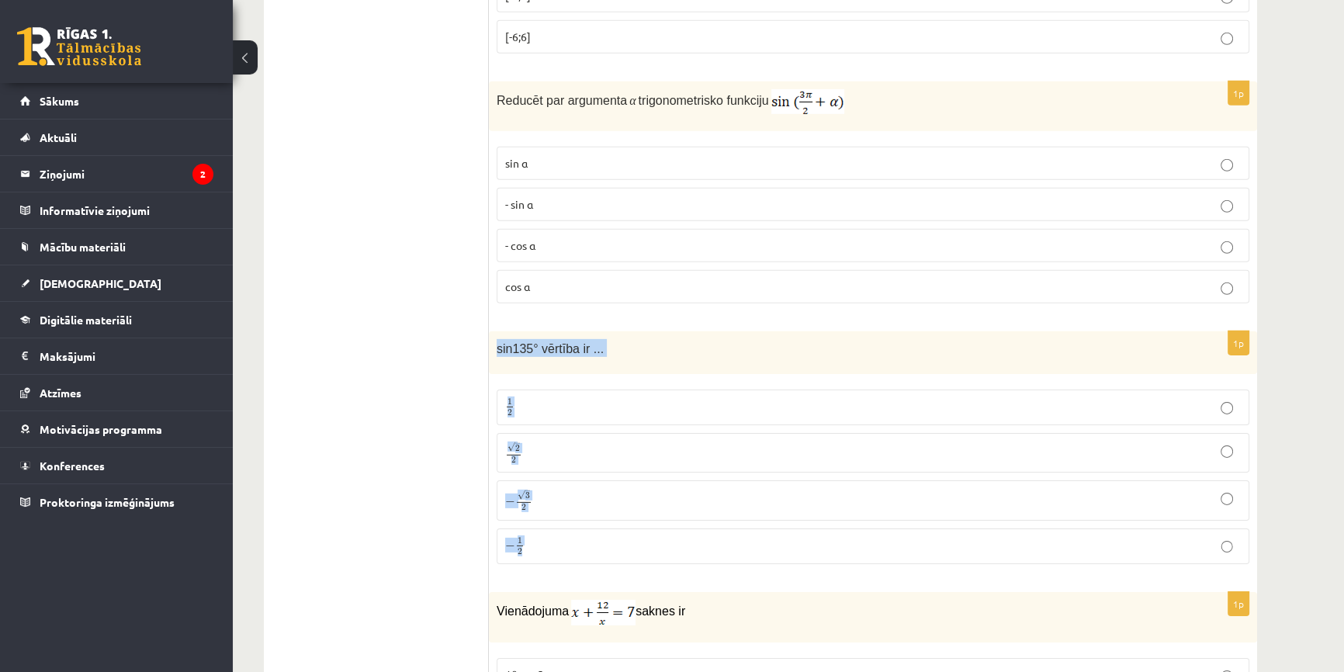
drag, startPoint x: 490, startPoint y: 317, endPoint x: 634, endPoint y: 535, distance: 262.1
click at [634, 535] on div "1p sin135° vērtība ir ... 1 2 1 2 √ 2 2 2 2 − √ 3 2 − 3 2 − 1 2 − 1 2" at bounding box center [873, 453] width 768 height 245
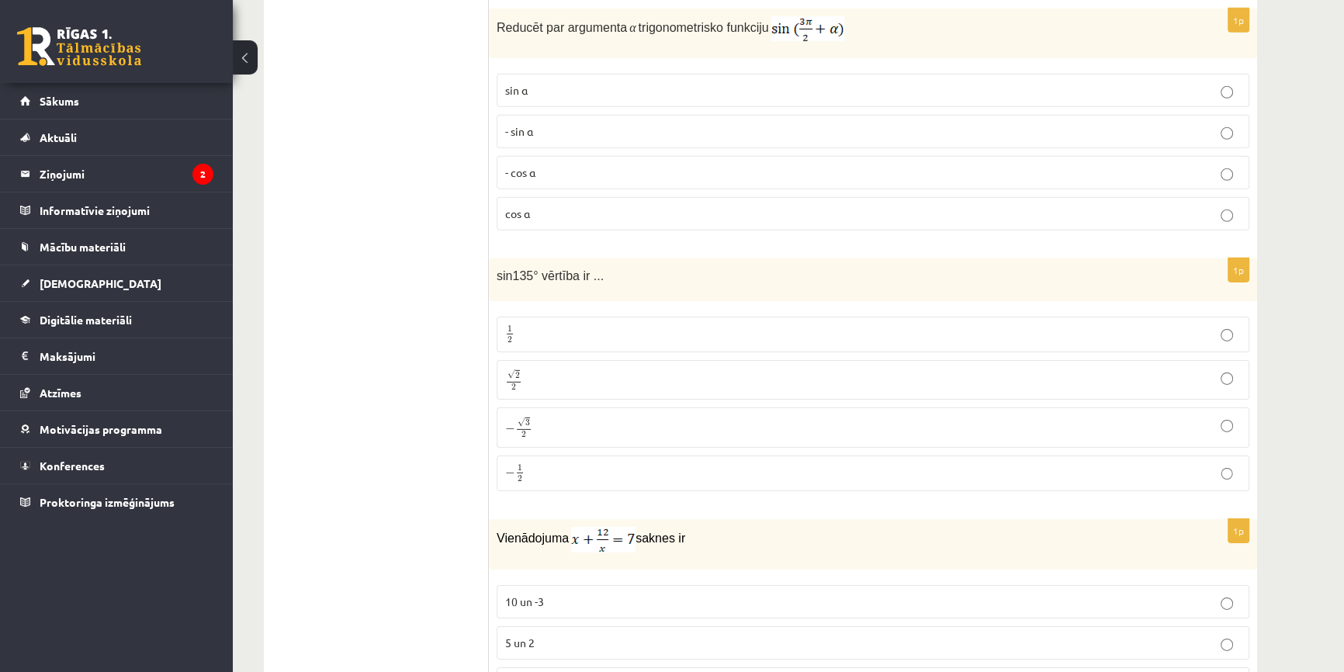
scroll to position [6202, 0]
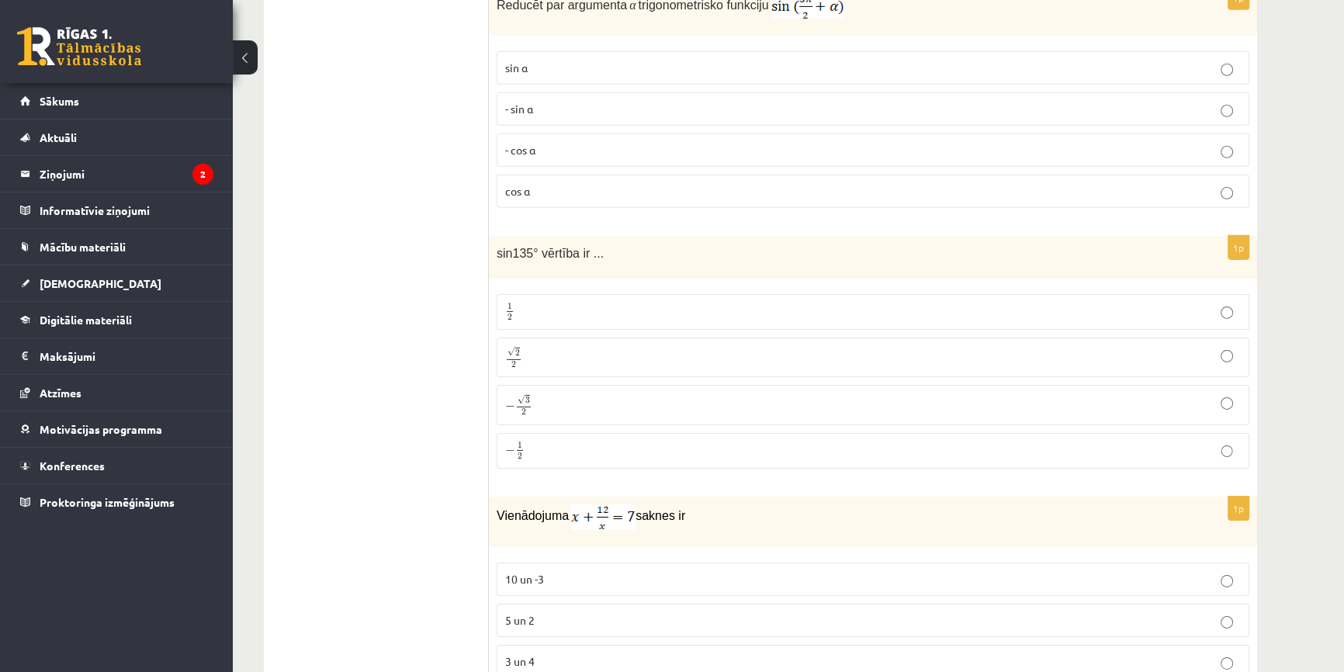
click at [552, 348] on p "√ 2 2 2 2" at bounding box center [873, 357] width 736 height 23
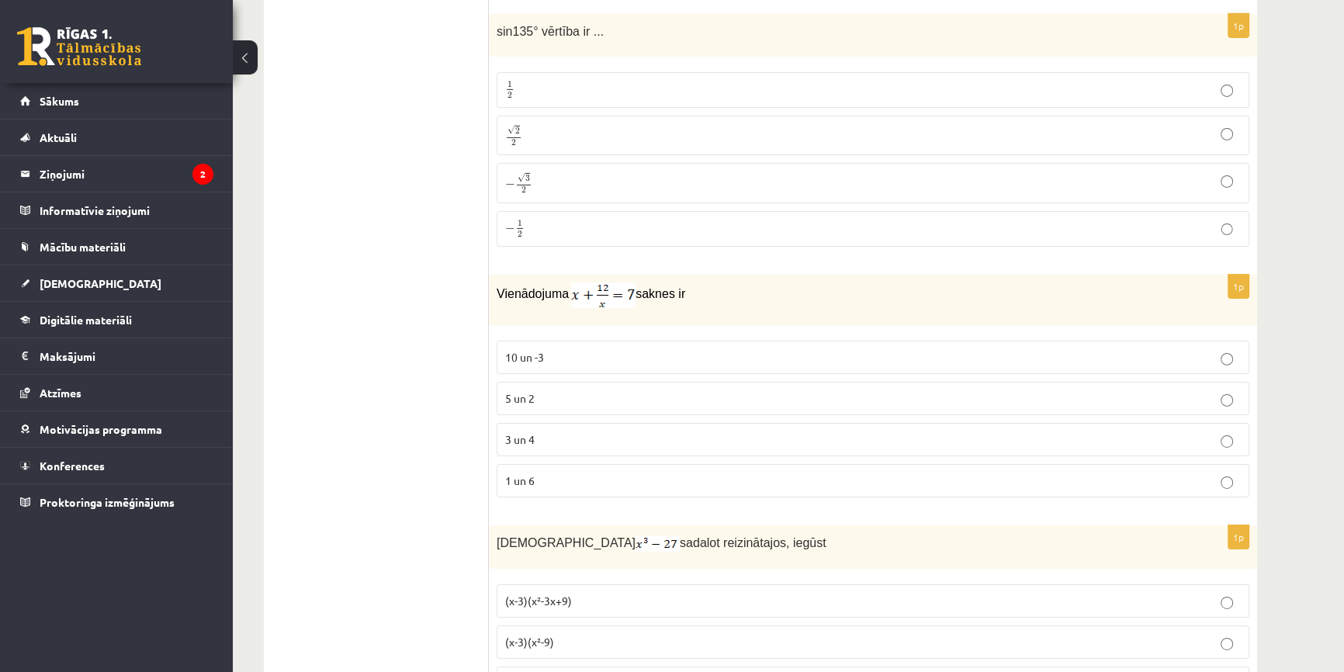
scroll to position [6485, 0]
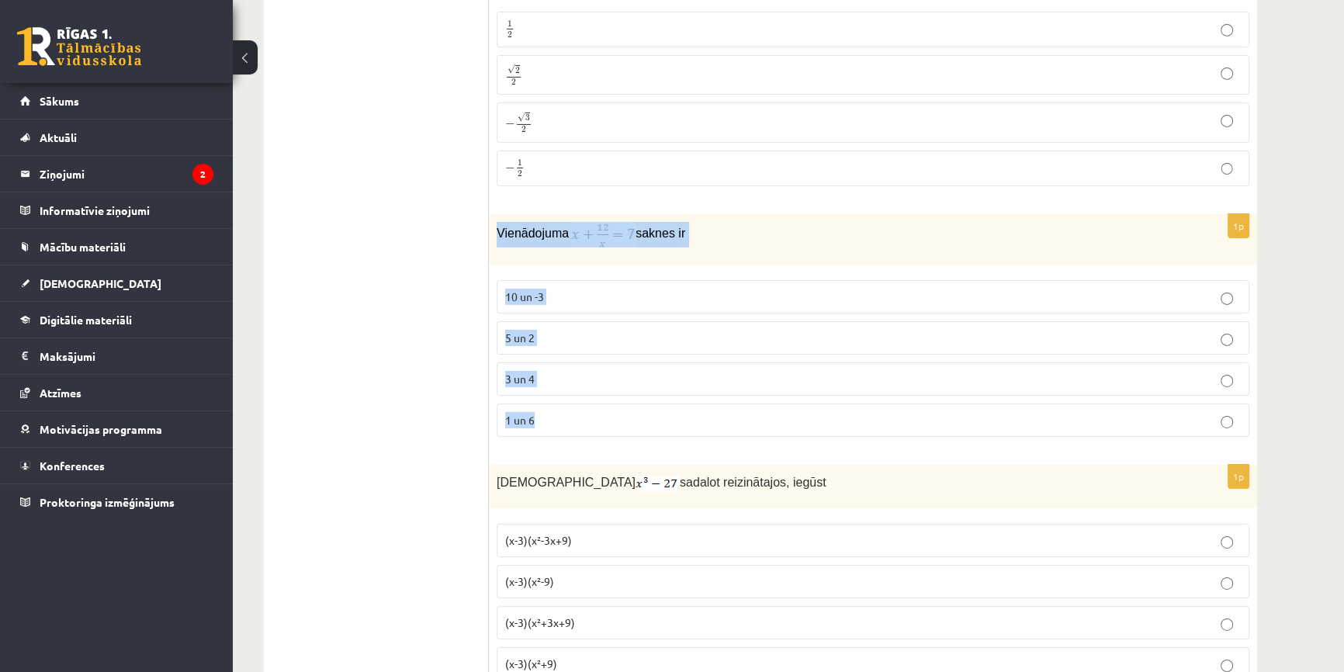
drag, startPoint x: 490, startPoint y: 210, endPoint x: 643, endPoint y: 390, distance: 236.2
click at [643, 390] on div "1p Vienādojuma saknes ir 10 un -3 5 un 2 3 un 4 1 un 6" at bounding box center [873, 331] width 768 height 235
drag, startPoint x: 485, startPoint y: 365, endPoint x: 529, endPoint y: 360, distance: 44.6
click at [551, 371] on p "3 un 4" at bounding box center [873, 379] width 736 height 16
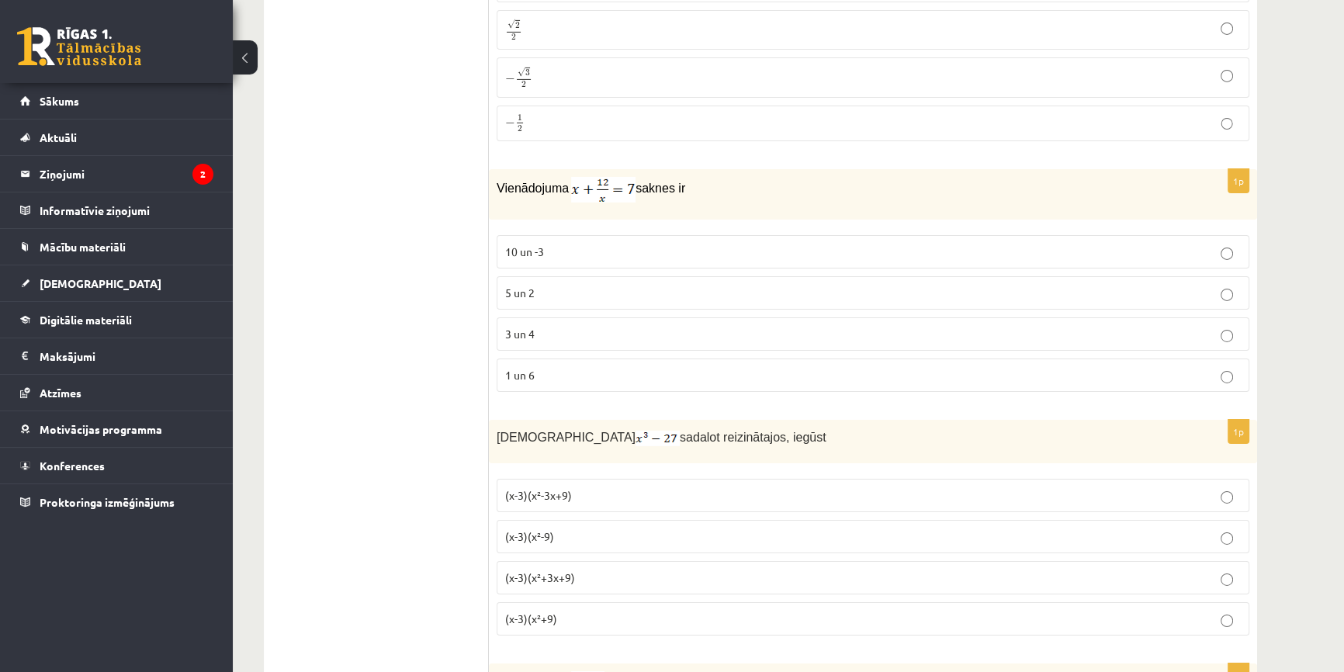
scroll to position [6626, 0]
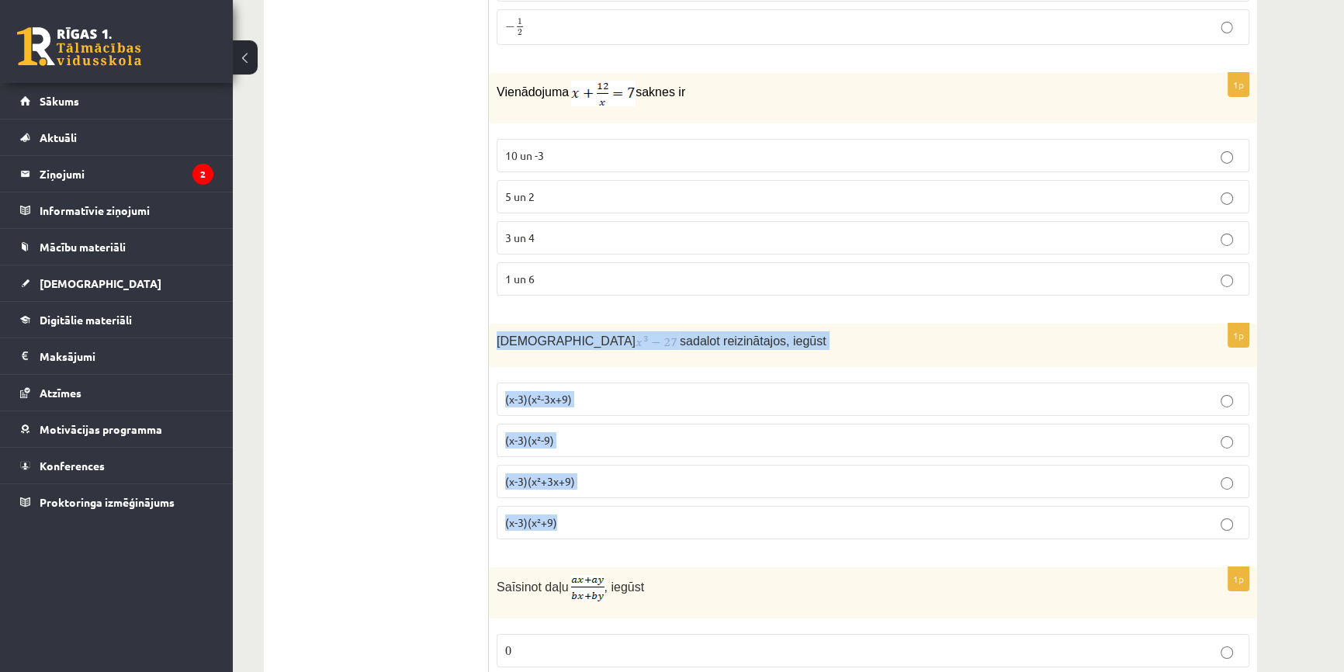
drag, startPoint x: 497, startPoint y: 324, endPoint x: 760, endPoint y: 504, distance: 318.7
click at [760, 504] on div "1p Izteiksmi sadalot reizinātajos, iegūst (x-3)(x²-3x+9) (x-3)(x²-9) (x-3)(x²+3…" at bounding box center [873, 438] width 768 height 228
click at [570, 331] on div "Izteiksmi sadalot reizinātajos, iegūst" at bounding box center [873, 345] width 768 height 43
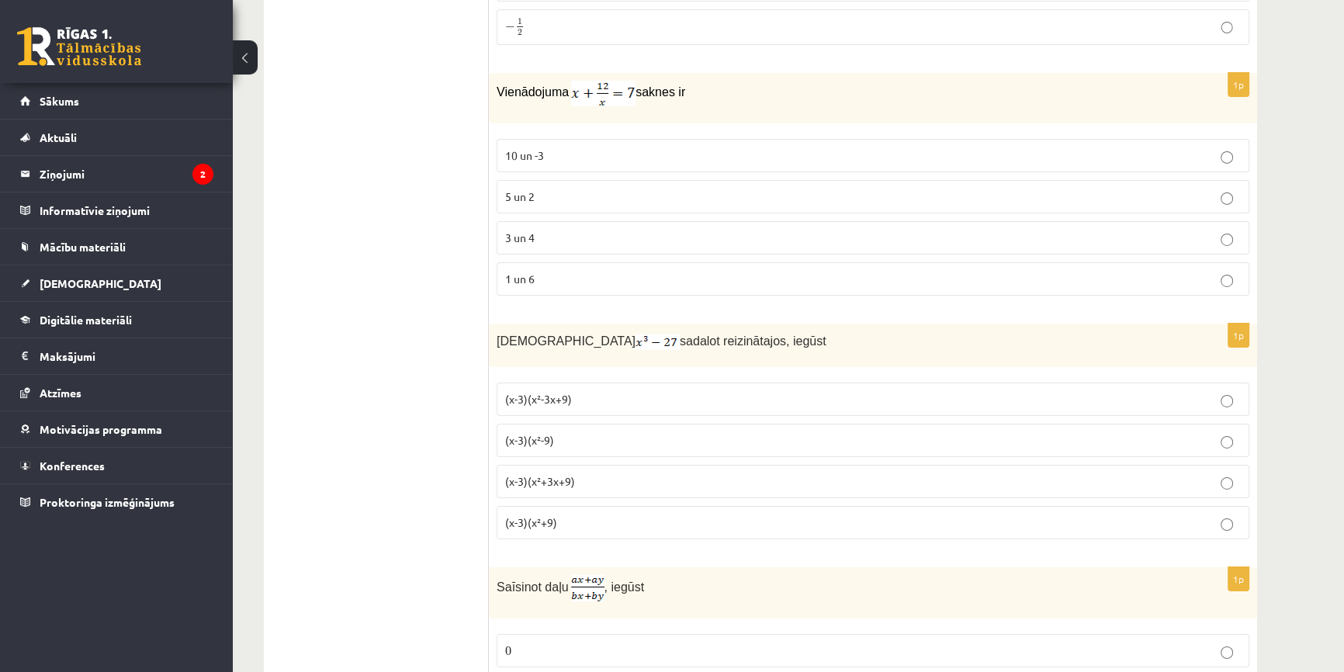
click at [590, 514] on p "(x-3)(x²+9)" at bounding box center [873, 522] width 736 height 16
click at [572, 473] on p "(x-3)(x²+3x+9)" at bounding box center [873, 481] width 736 height 16
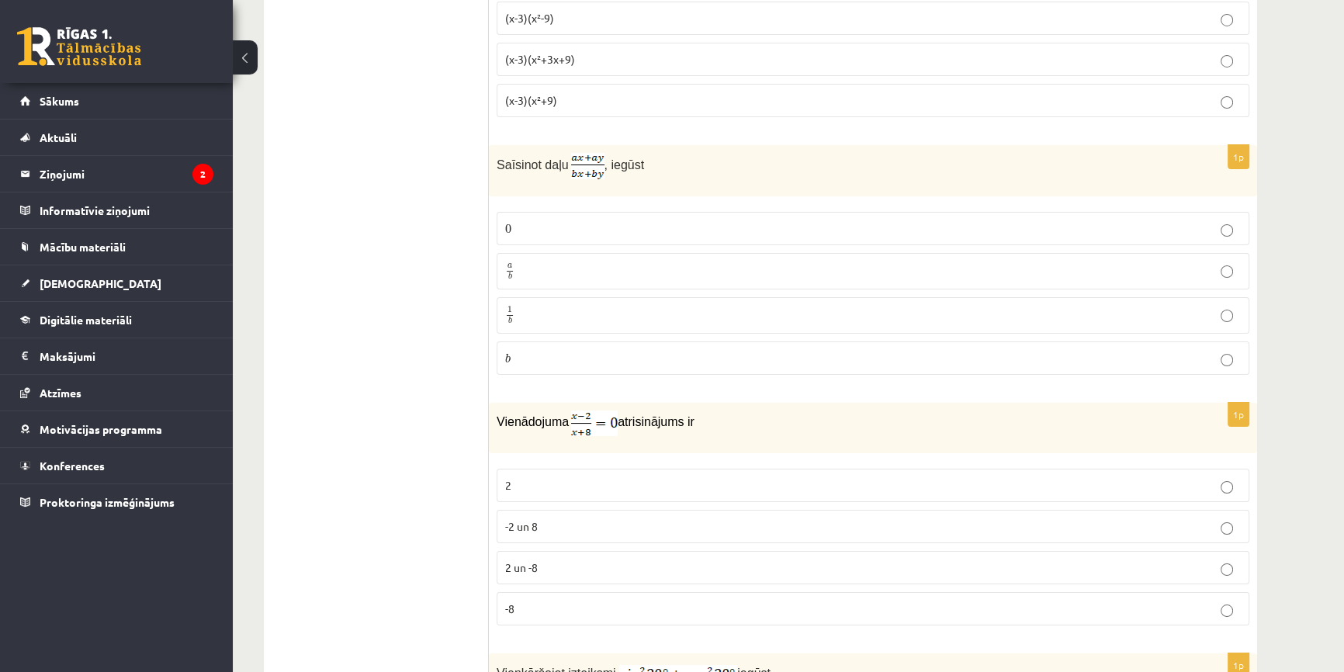
scroll to position [7049, 0]
drag, startPoint x: 497, startPoint y: 144, endPoint x: 732, endPoint y: 322, distance: 295.2
click at [732, 322] on div "1p Saīsinot daļu , iegūst 0 0 a b a b 1 b 1 b b b" at bounding box center [873, 265] width 768 height 242
click at [540, 263] on label "a b a b" at bounding box center [873, 270] width 753 height 36
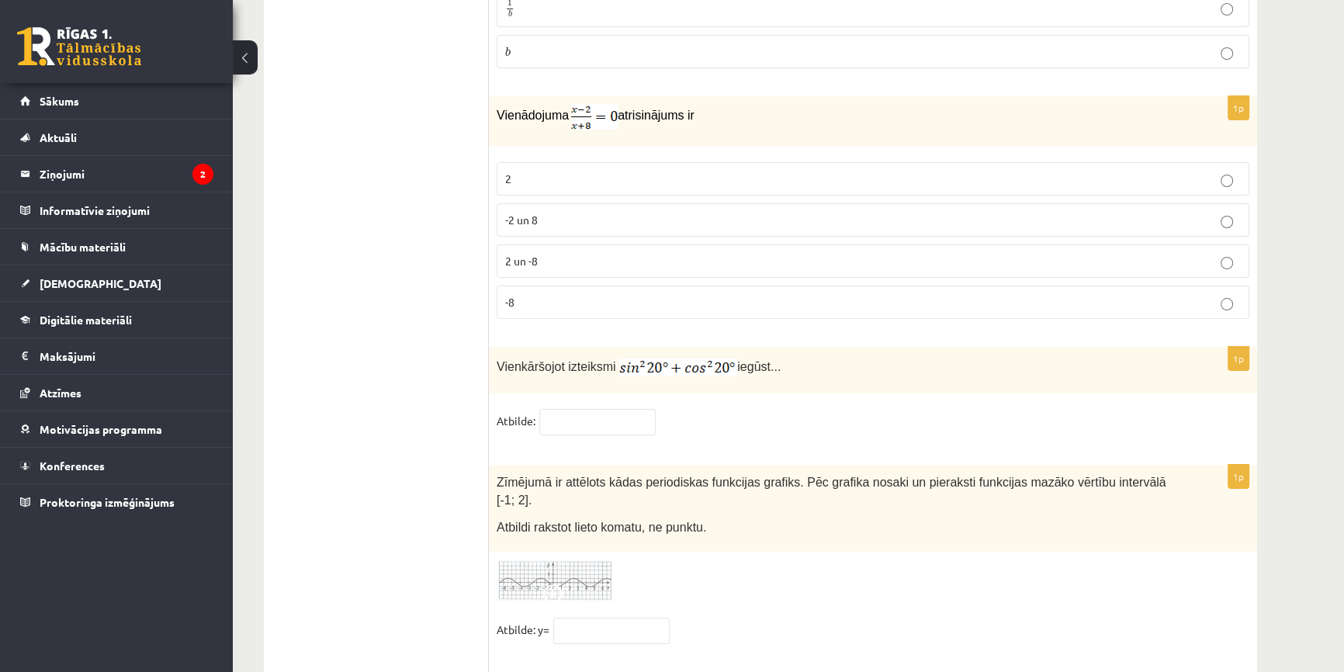
scroll to position [7331, 0]
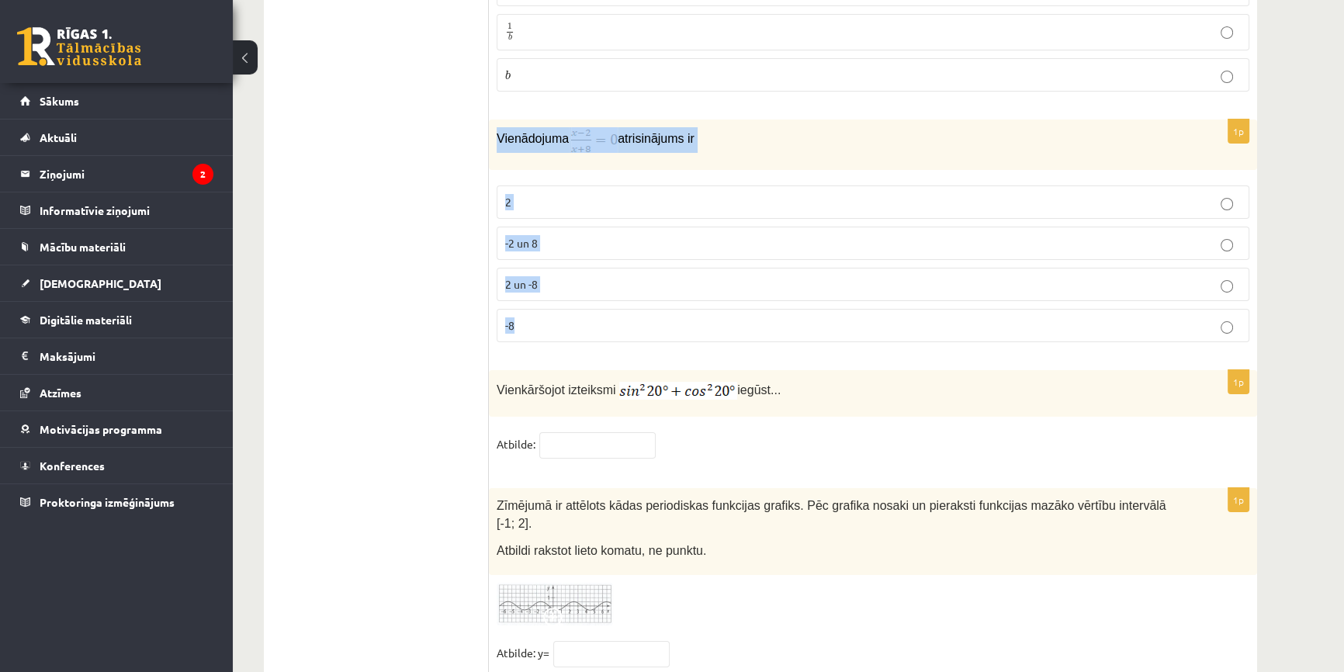
drag, startPoint x: 497, startPoint y: 115, endPoint x: 755, endPoint y: 297, distance: 315.6
click at [752, 296] on div "1p Vienādojuma atrisinājums ir 2 -2 un 8 2 un -8 -8" at bounding box center [873, 236] width 768 height 235
click at [708, 194] on p "2" at bounding box center [873, 202] width 736 height 16
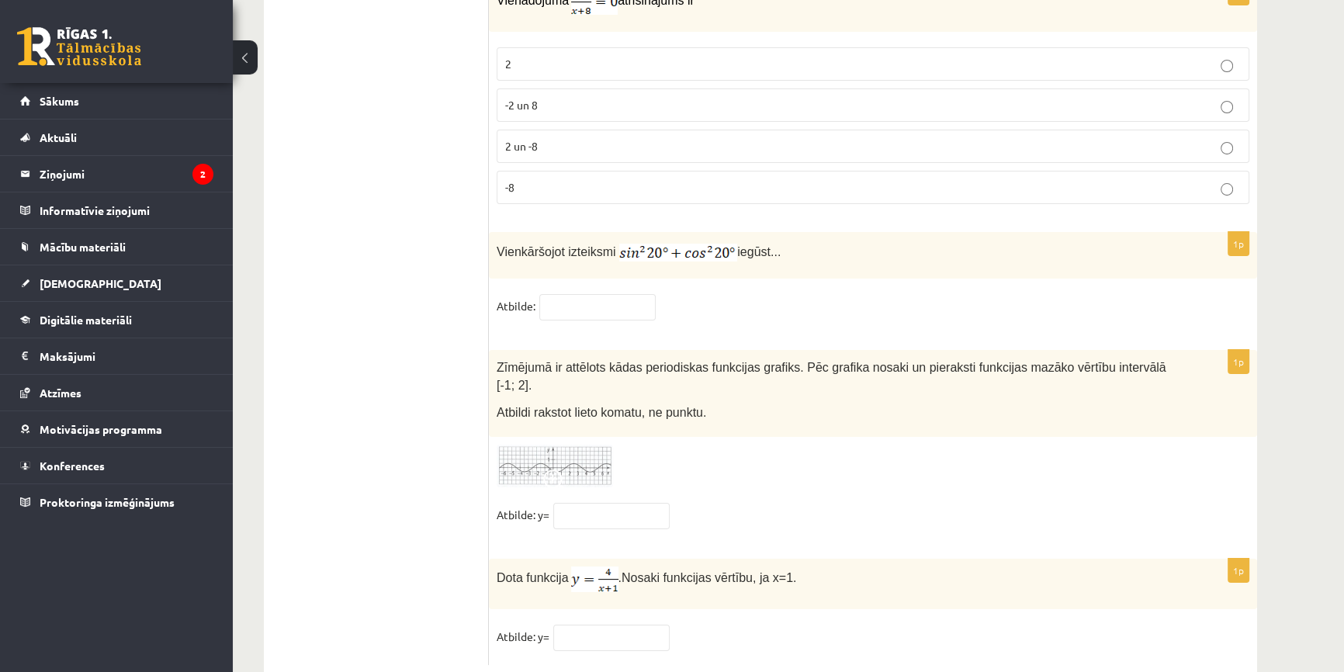
scroll to position [7472, 0]
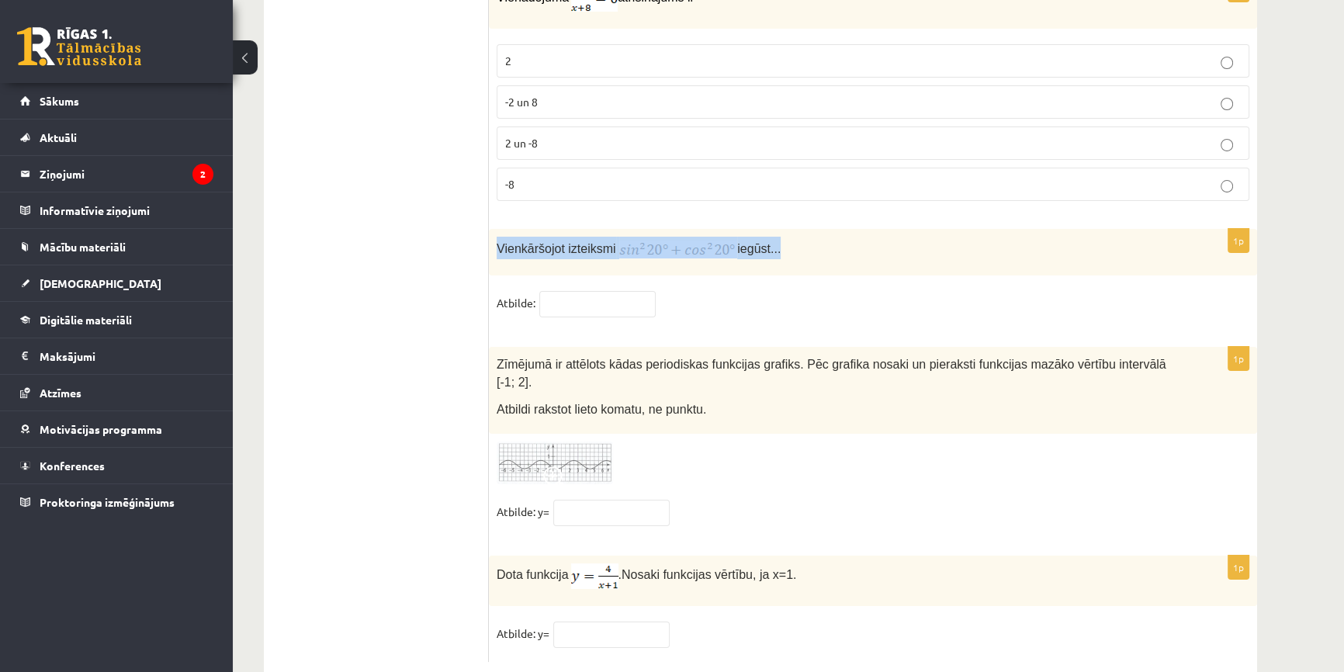
drag, startPoint x: 497, startPoint y: 227, endPoint x: 822, endPoint y: 238, distance: 325.3
click at [822, 238] on div "Vienkāršojot izteiksmi iegūst..." at bounding box center [873, 252] width 768 height 47
click at [832, 237] on p "Vienkāršojot izteiksmi iegūst..." at bounding box center [834, 248] width 675 height 23
click at [570, 291] on input "text" at bounding box center [597, 304] width 116 height 26
type input "*"
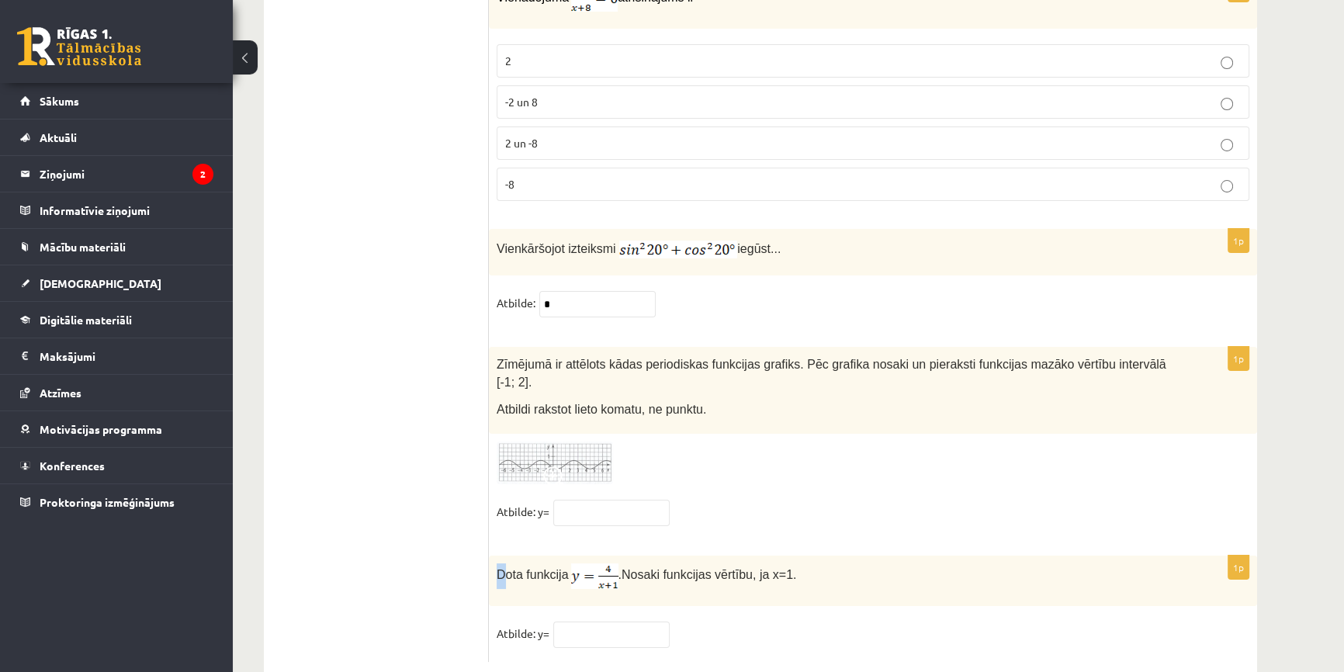
click at [501, 563] on p "Dota funkcija . Nosaki funkcijas vērtību, ja x=1." at bounding box center [834, 576] width 675 height 26
click at [495, 556] on div "Dota funkcija . Nosaki funkcijas vērtību, ja x=1." at bounding box center [873, 581] width 768 height 50
drag, startPoint x: 496, startPoint y: 538, endPoint x: 783, endPoint y: 551, distance: 287.4
click at [783, 556] on div "Dota funkcija . Nosaki funkcijas vērtību, ja x=1." at bounding box center [873, 581] width 768 height 50
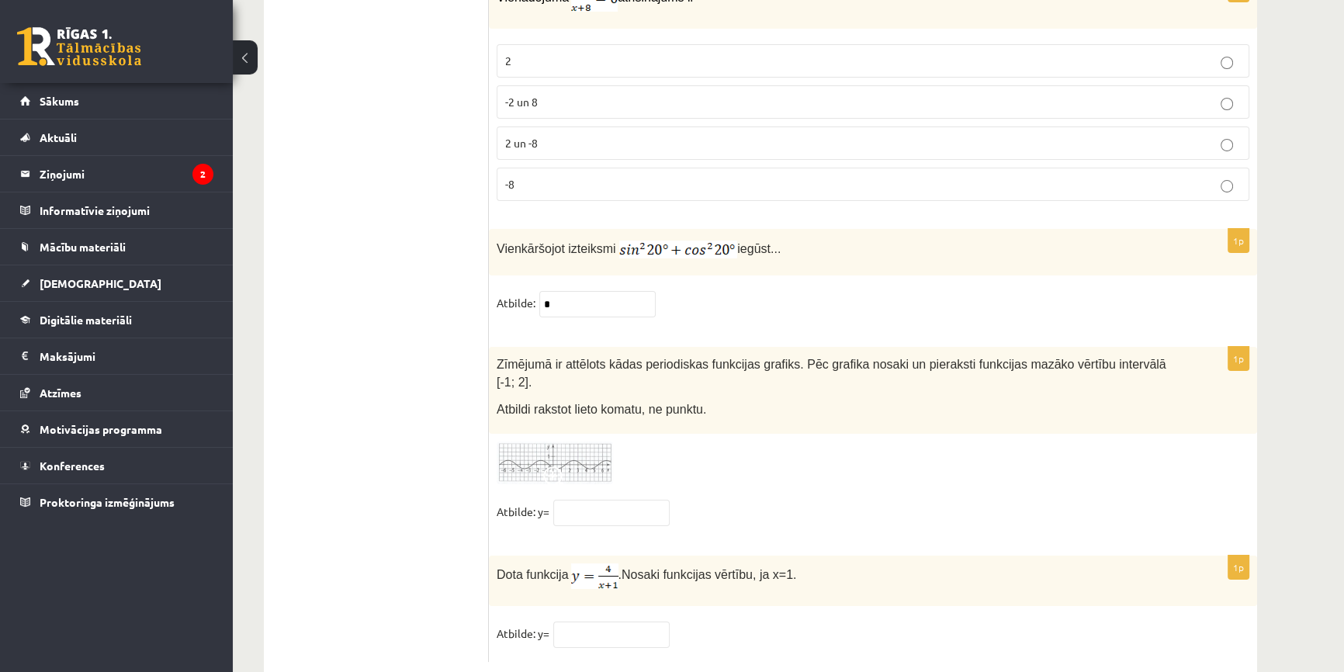
click at [549, 442] on img at bounding box center [555, 463] width 116 height 43
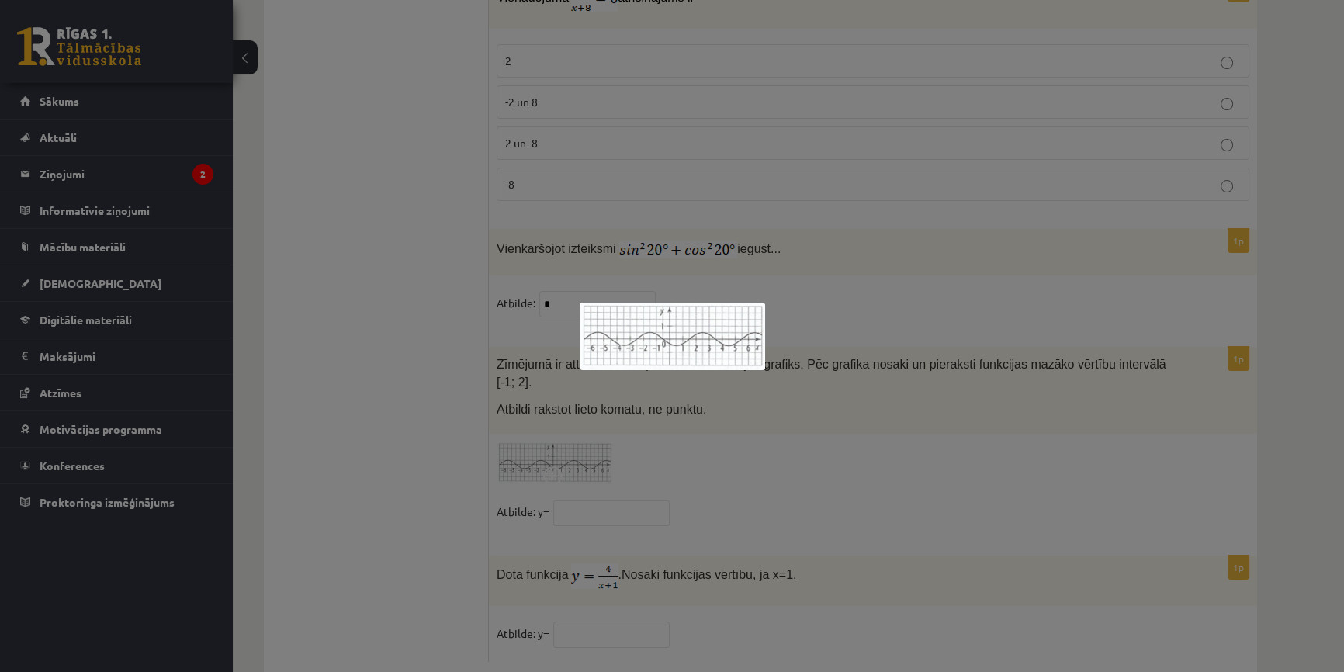
click at [767, 451] on div at bounding box center [672, 336] width 1344 height 672
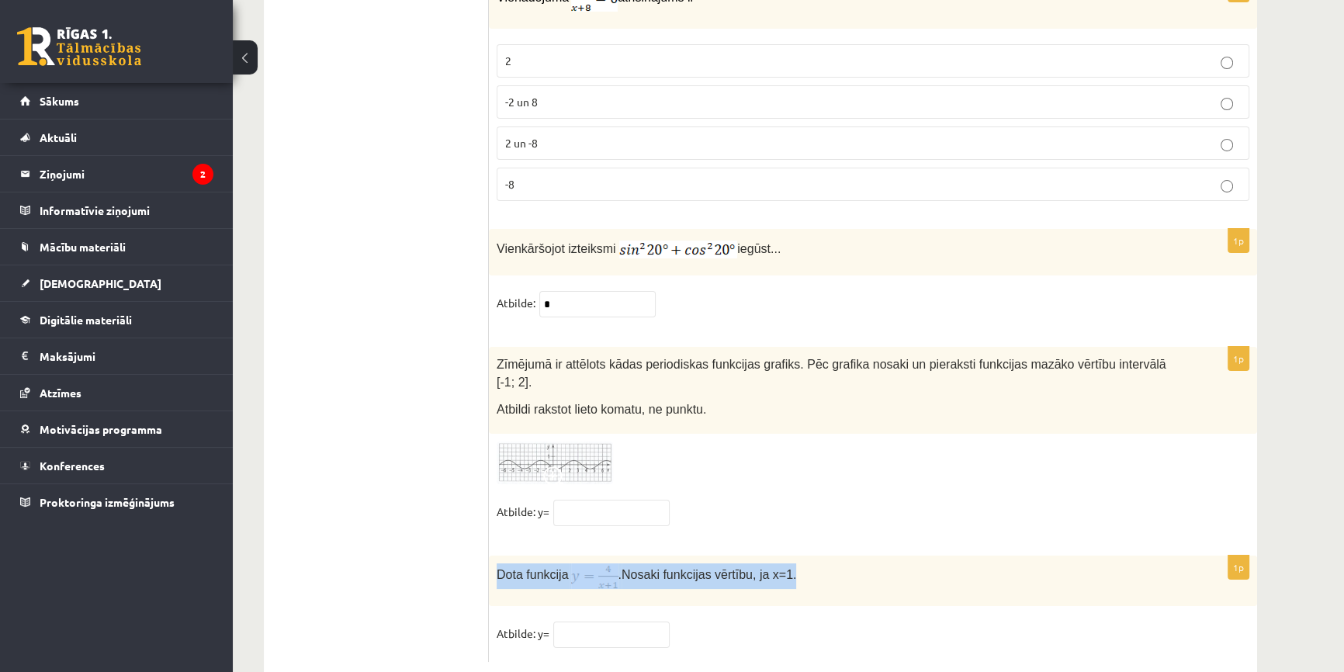
drag, startPoint x: 495, startPoint y: 536, endPoint x: 820, endPoint y: 550, distance: 325.4
click at [820, 556] on div "Dota funkcija . Nosaki funkcijas vērtību, ja x=1." at bounding box center [873, 581] width 768 height 50
click at [772, 557] on div "Dota funkcija . Nosaki funkcijas vērtību, ja x=1." at bounding box center [873, 581] width 768 height 50
click at [663, 622] on input "text" at bounding box center [611, 635] width 116 height 26
type input "*"
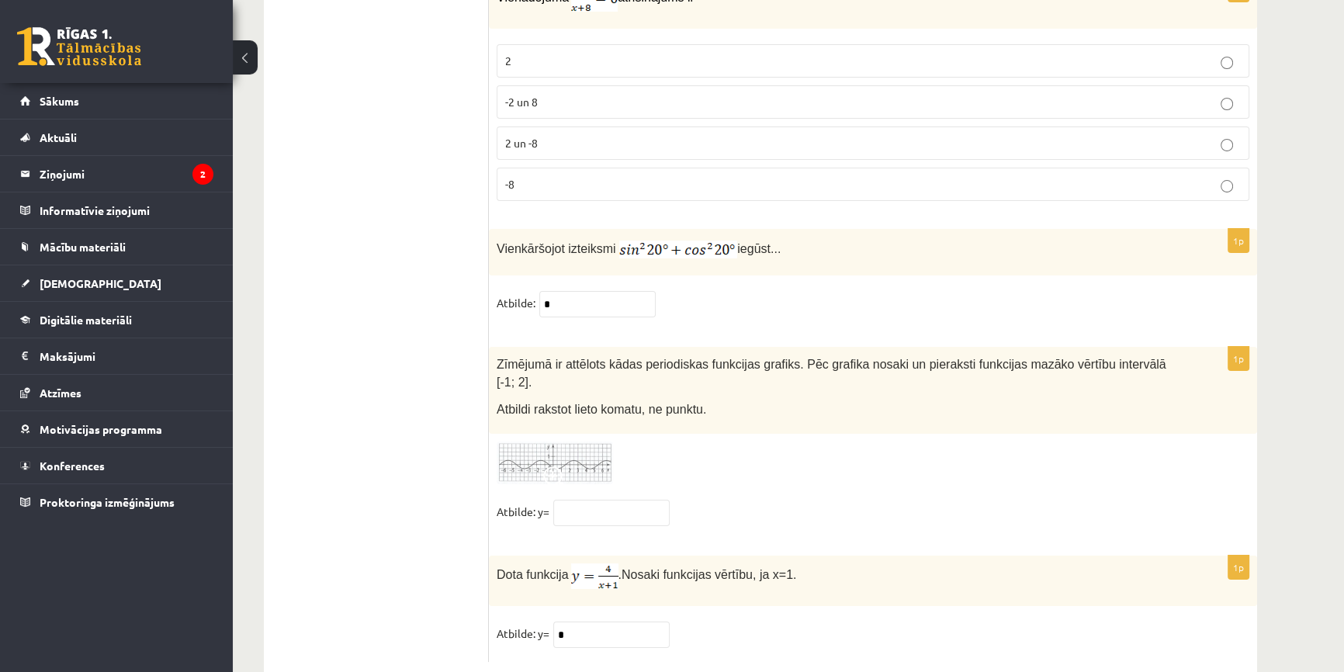
click at [788, 622] on fieldset "Atbilde: y= *" at bounding box center [873, 638] width 753 height 33
click at [624, 500] on input "text" at bounding box center [611, 513] width 116 height 26
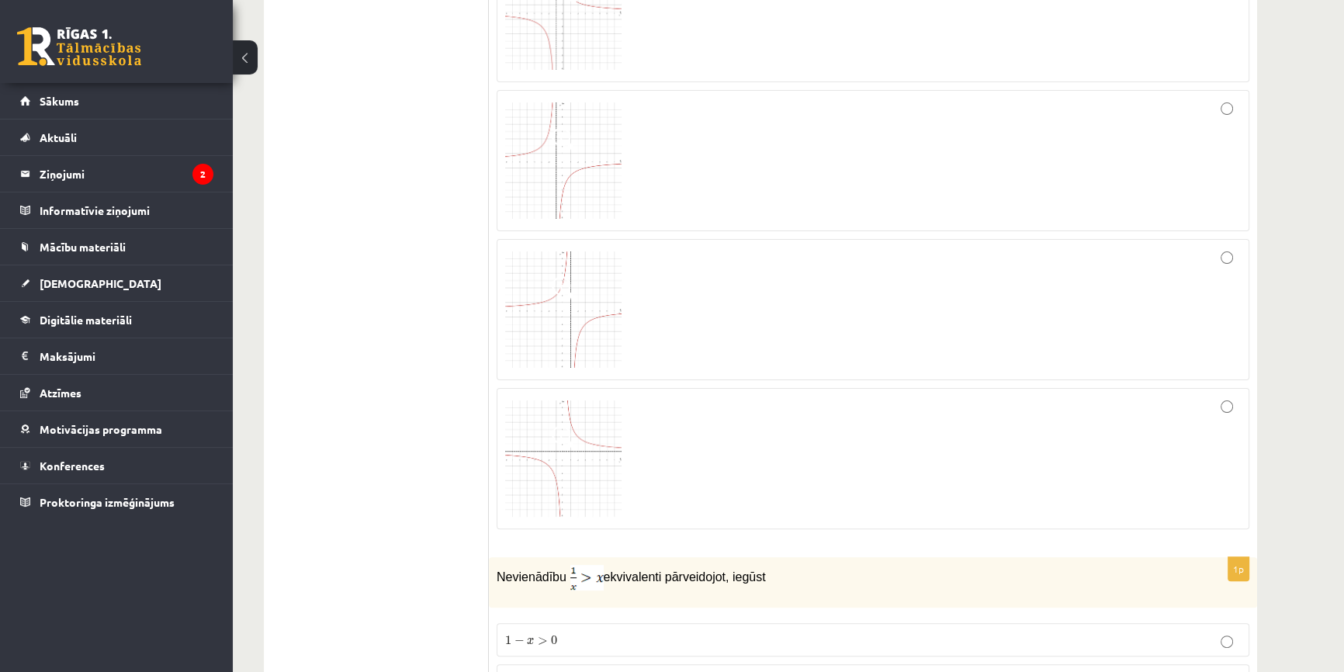
scroll to position [0, 0]
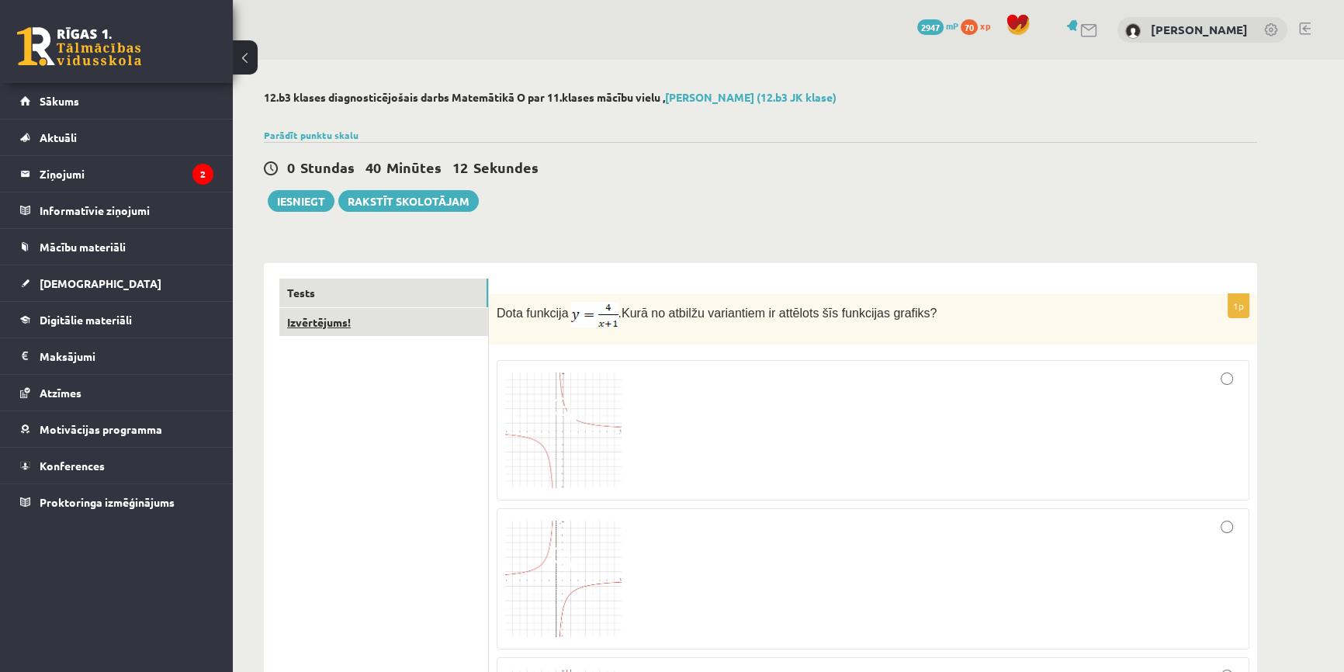
click at [336, 327] on link "Izvērtējums!" at bounding box center [383, 322] width 209 height 29
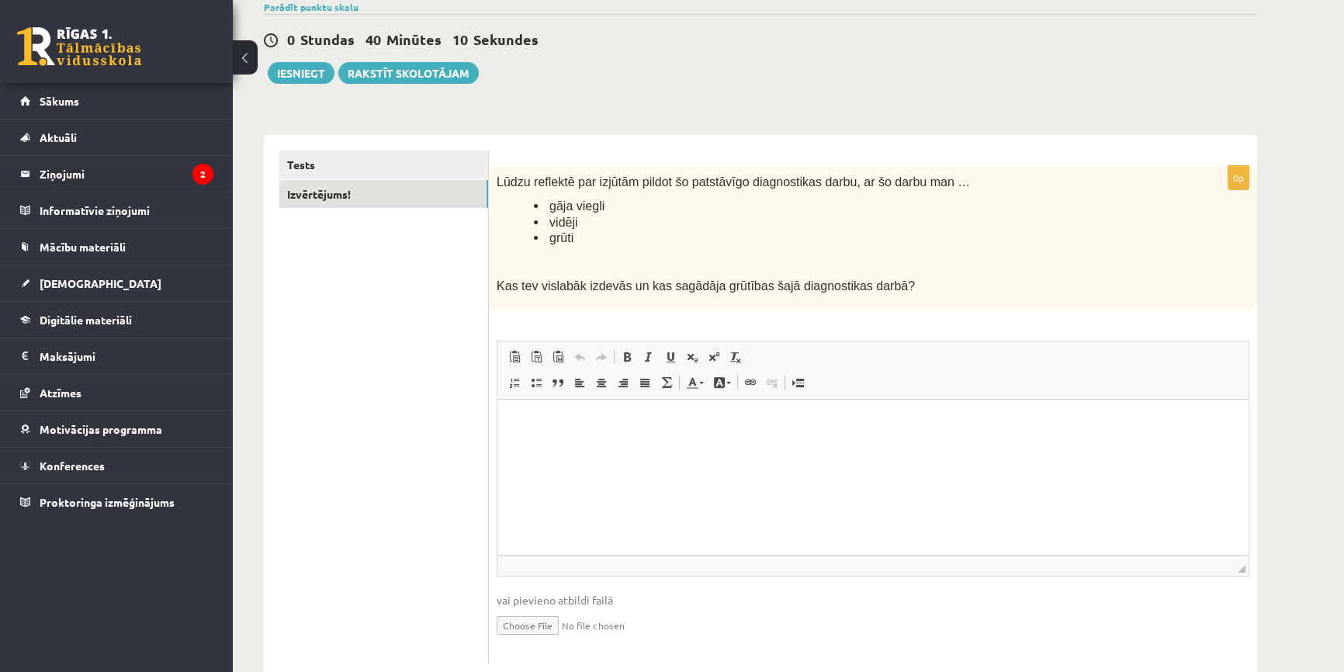
scroll to position [140, 0]
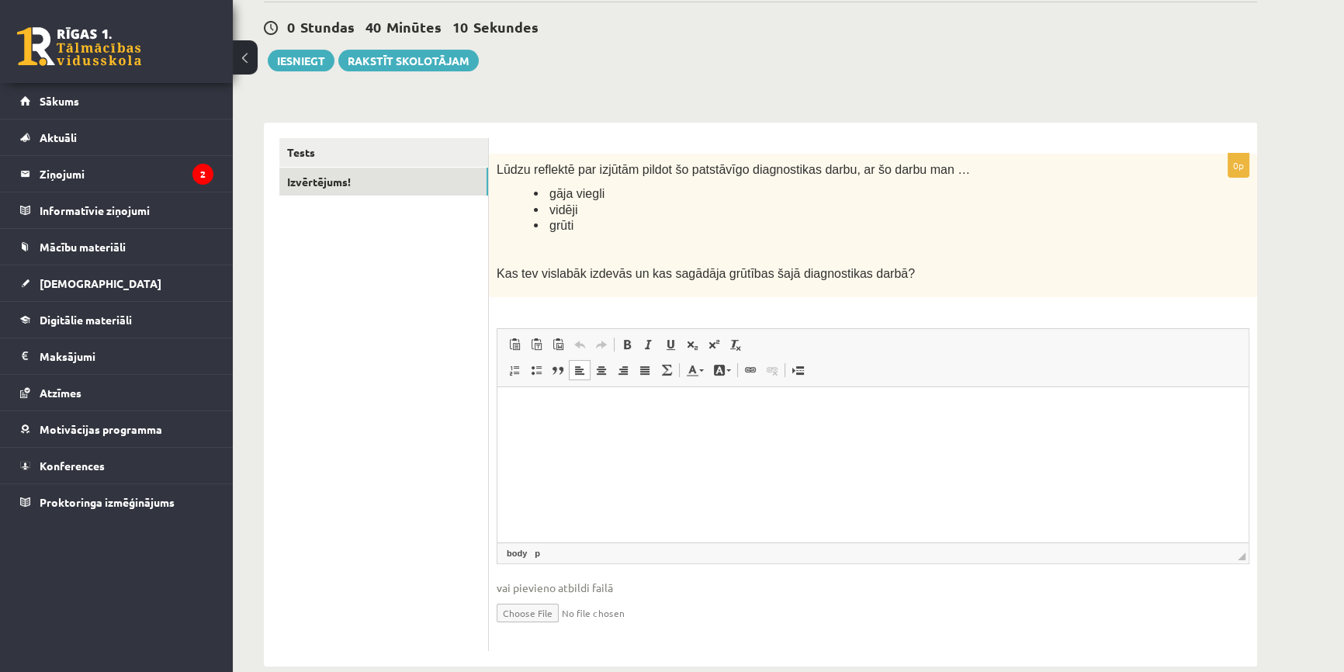
click at [585, 435] on html at bounding box center [872, 410] width 751 height 47
click at [322, 68] on button "Iesniegt" at bounding box center [301, 61] width 67 height 22
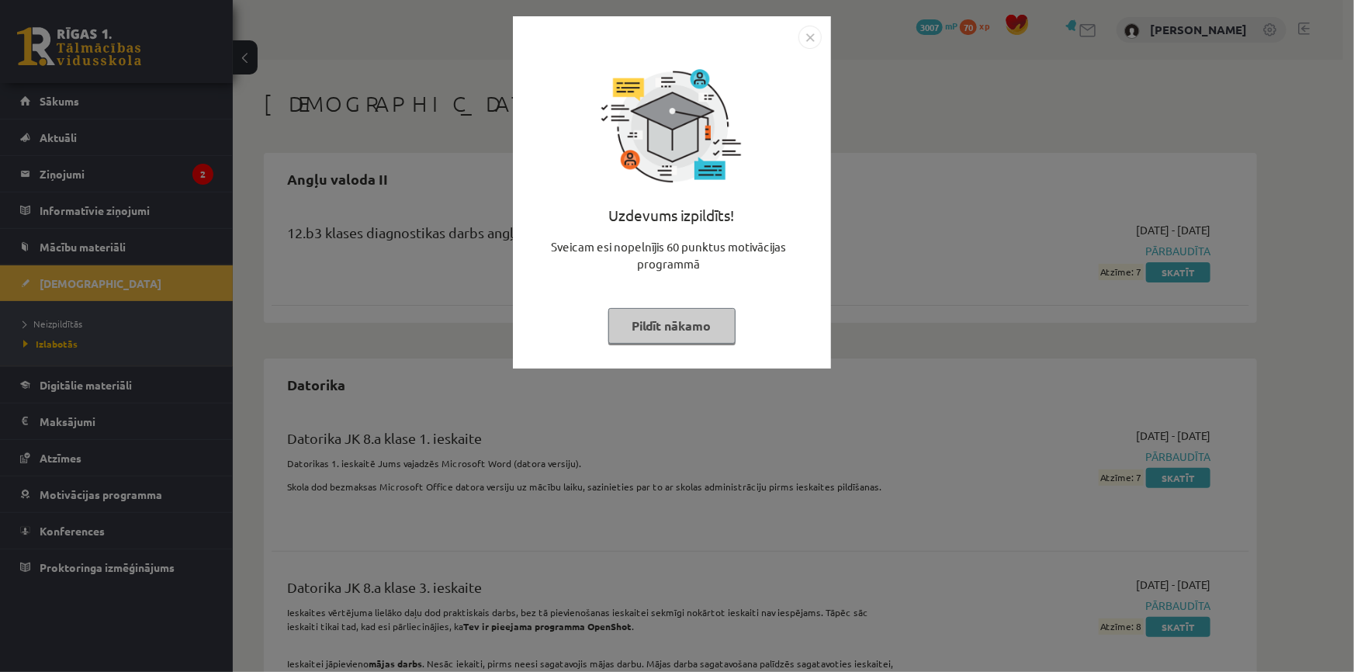
click at [688, 318] on button "Pildīt nākamo" at bounding box center [671, 326] width 127 height 36
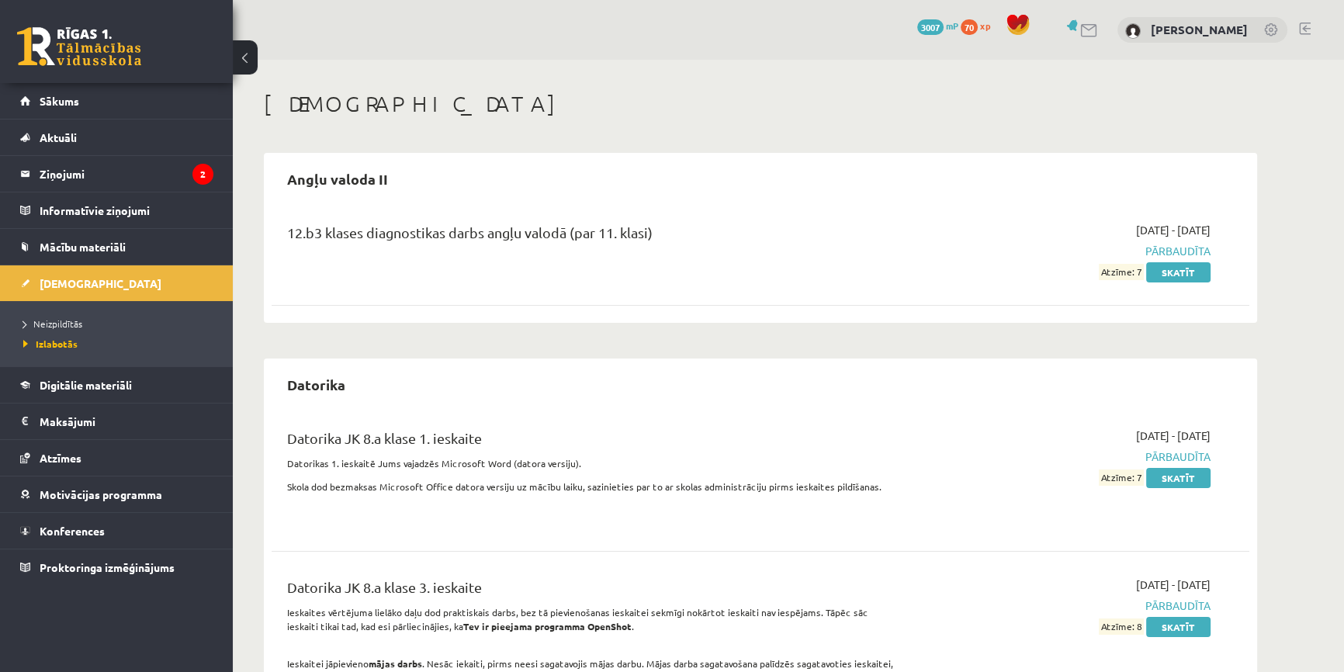
click at [88, 49] on link at bounding box center [79, 46] width 124 height 39
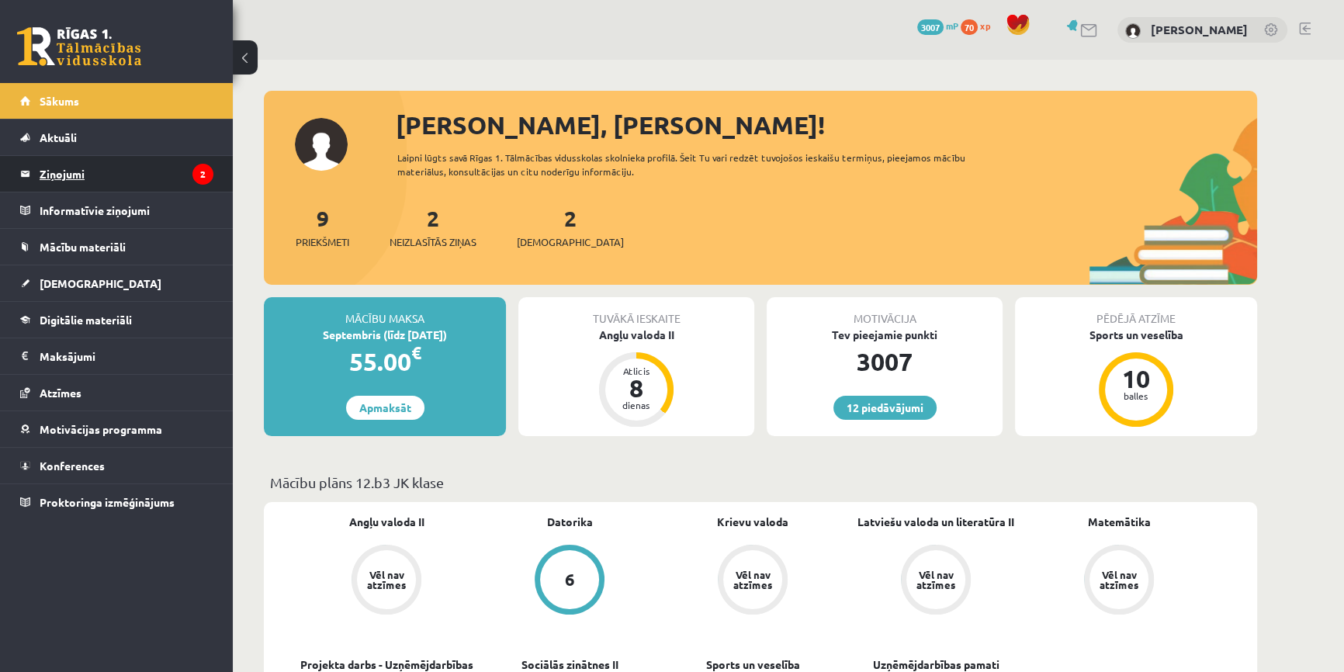
click at [180, 176] on legend "Ziņojumi 2" at bounding box center [127, 174] width 174 height 36
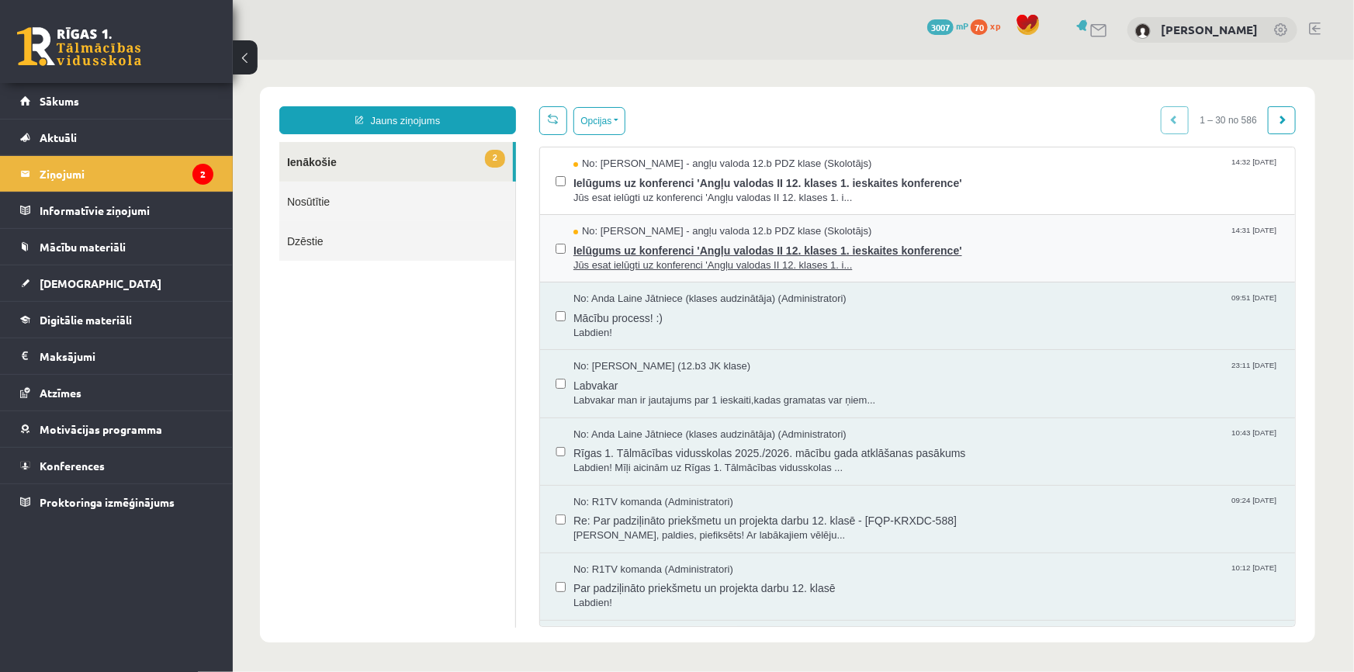
click at [811, 227] on span "No: [PERSON_NAME] - angļu valoda 12.b PDZ klase (Skolotājs)" at bounding box center [722, 230] width 299 height 15
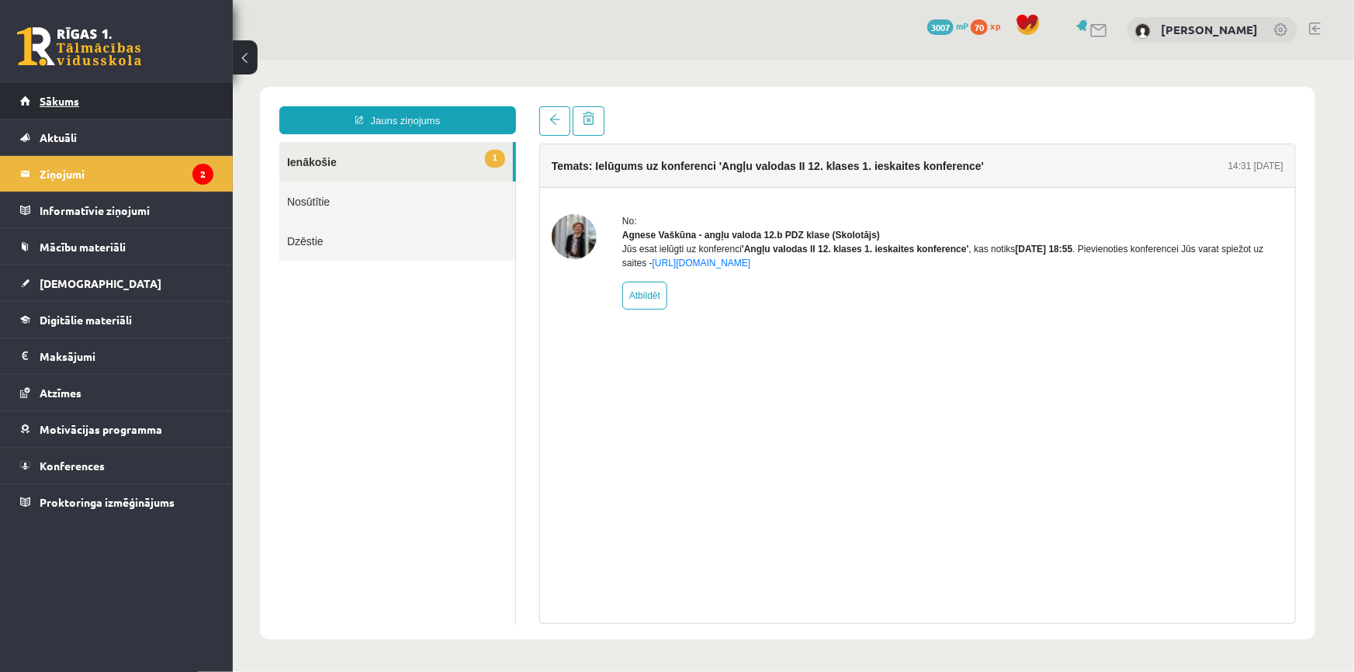
click at [92, 84] on link "Sākums" at bounding box center [116, 101] width 193 height 36
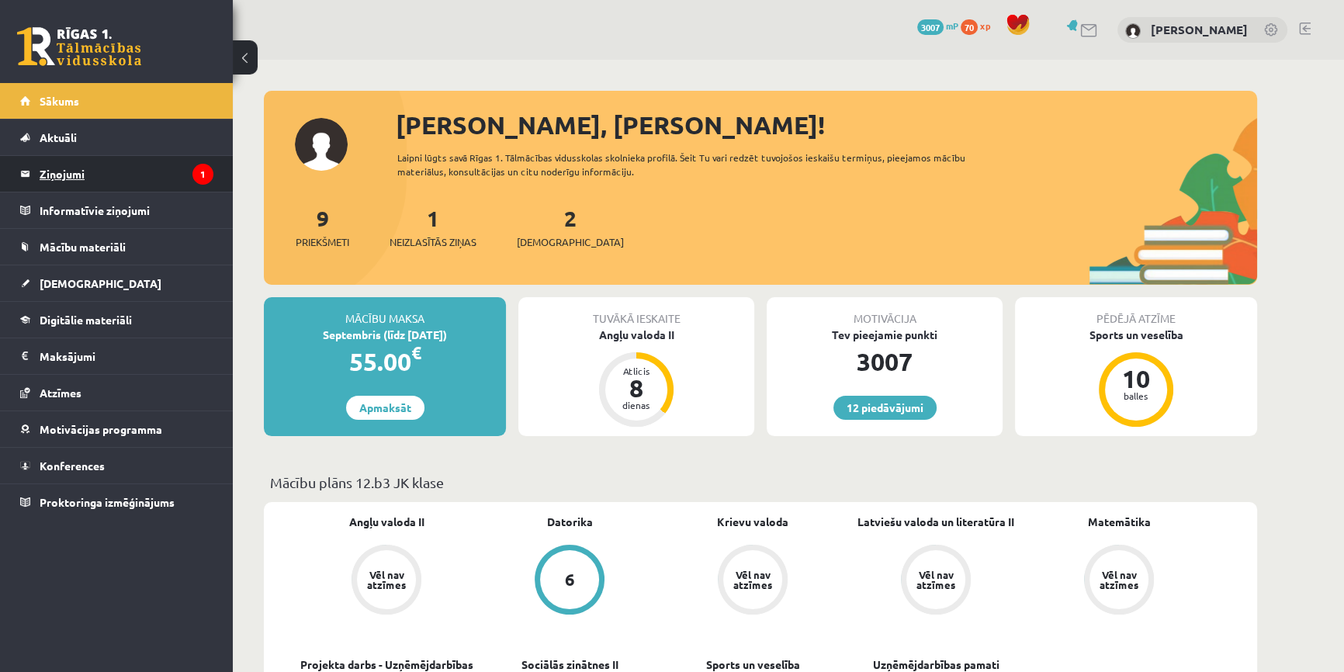
click at [178, 163] on legend "Ziņojumi 1" at bounding box center [127, 174] width 174 height 36
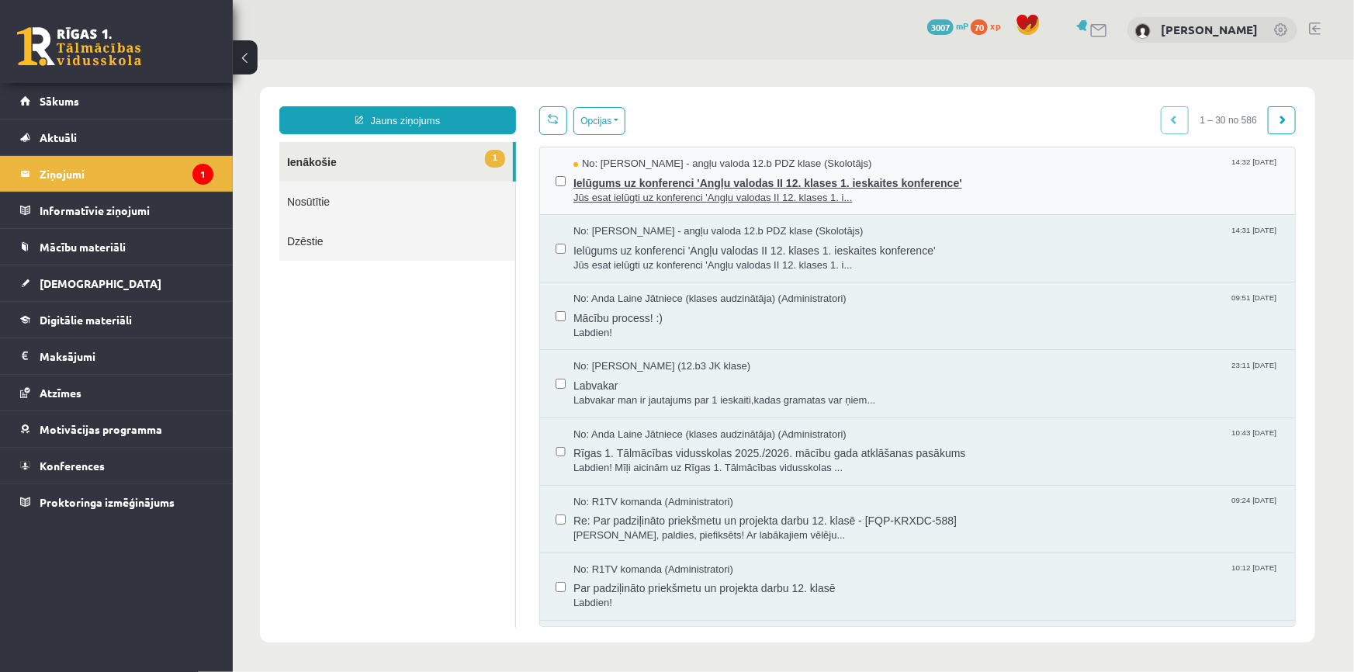
click at [798, 197] on span "Jūs esat ielūgti uz konferenci 'Angļu valodas II 12. klases 1. i..." at bounding box center [926, 197] width 706 height 15
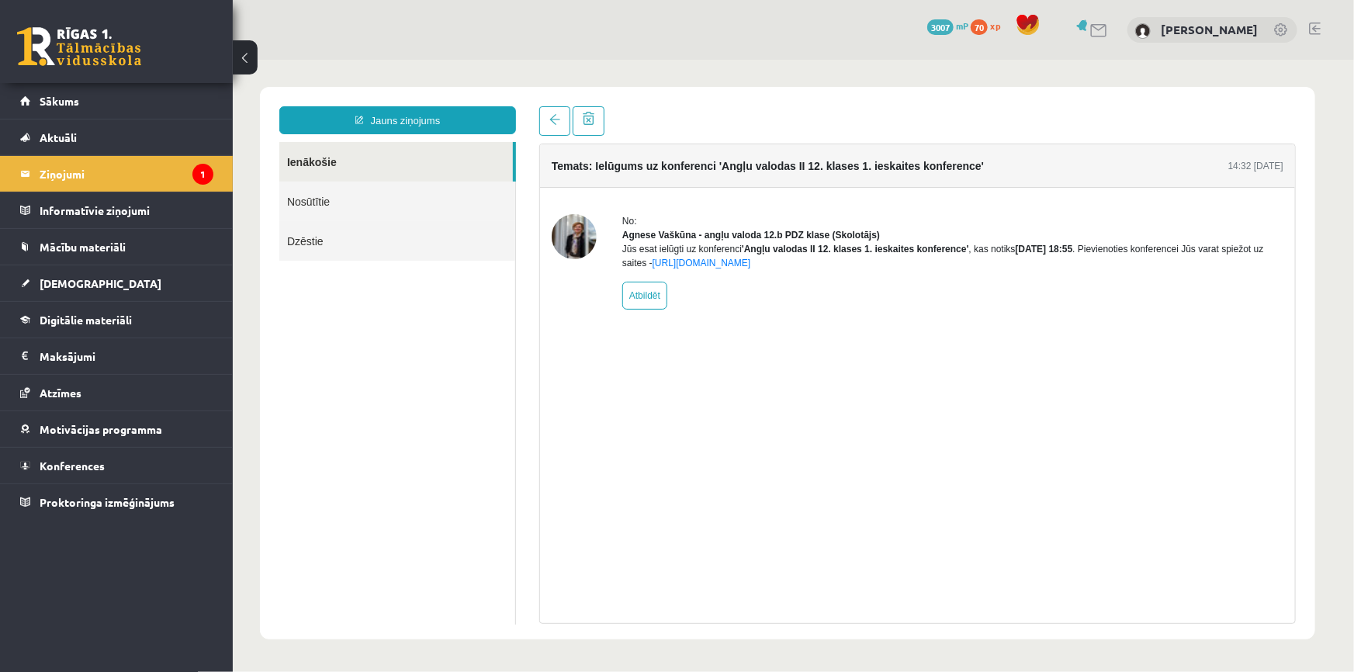
click at [87, 59] on link at bounding box center [79, 46] width 124 height 39
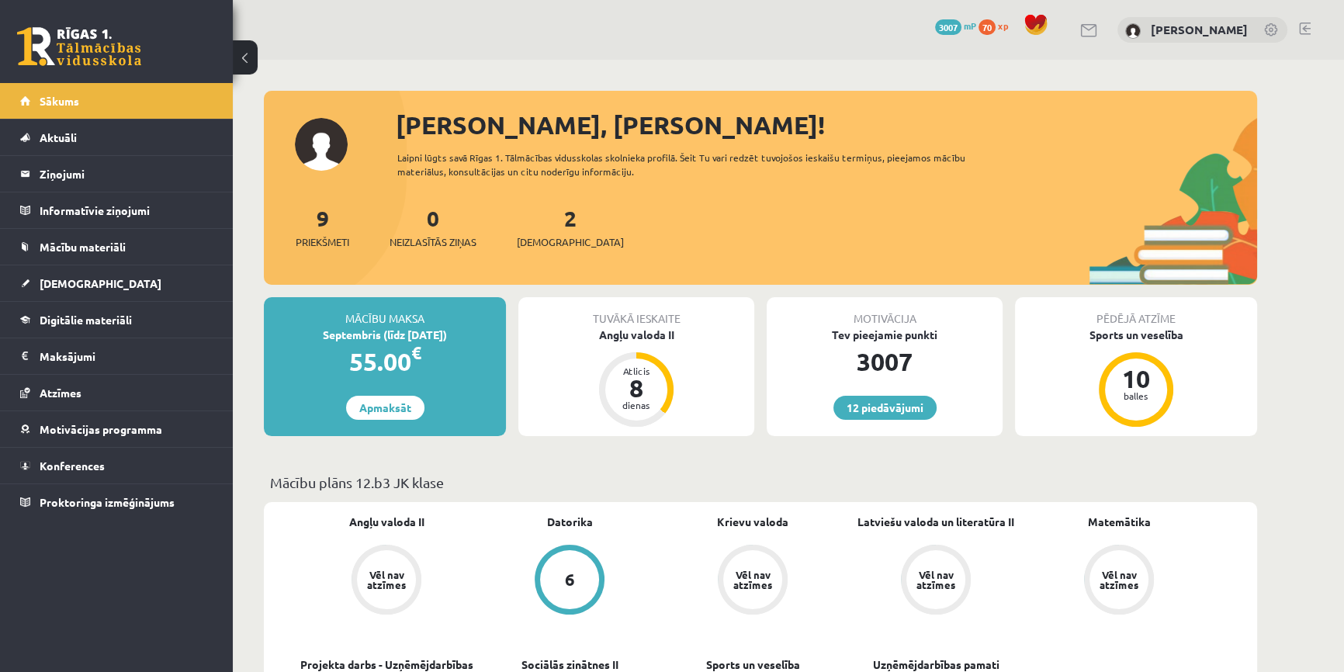
click at [63, 43] on link at bounding box center [79, 46] width 124 height 39
click at [566, 237] on span "[DEMOGRAPHIC_DATA]" at bounding box center [570, 242] width 107 height 16
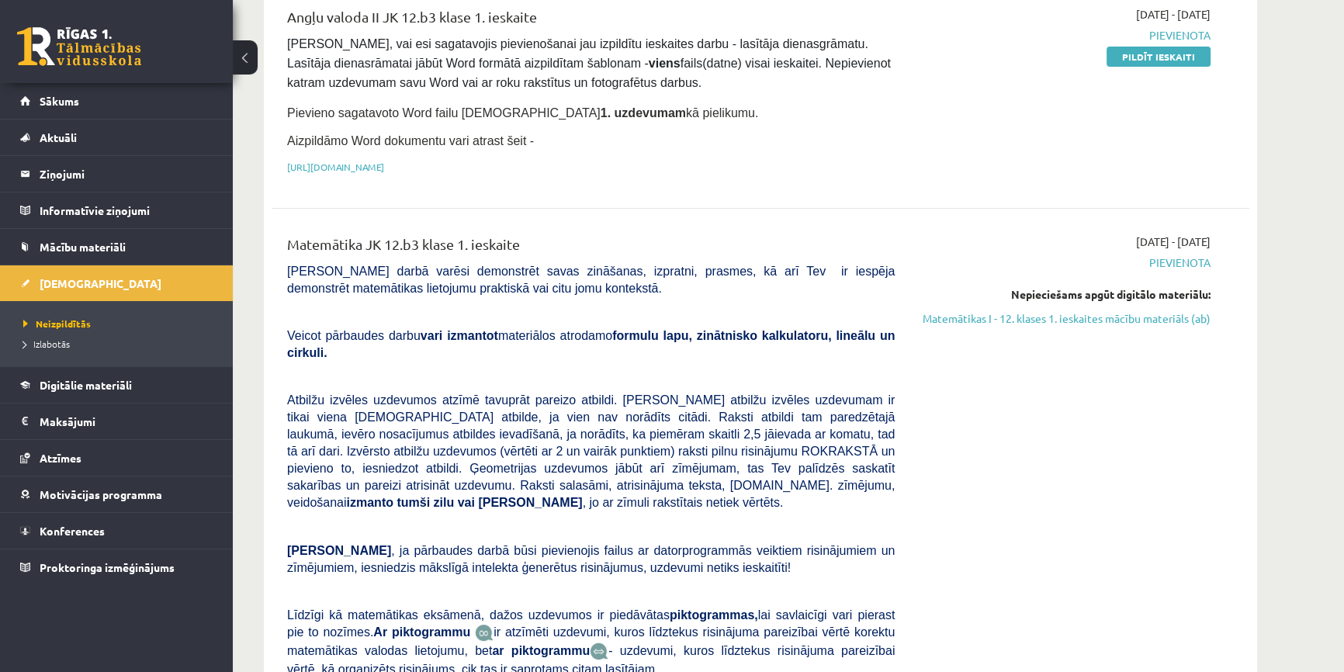
scroll to position [70, 0]
